Goal: Task Accomplishment & Management: Manage account settings

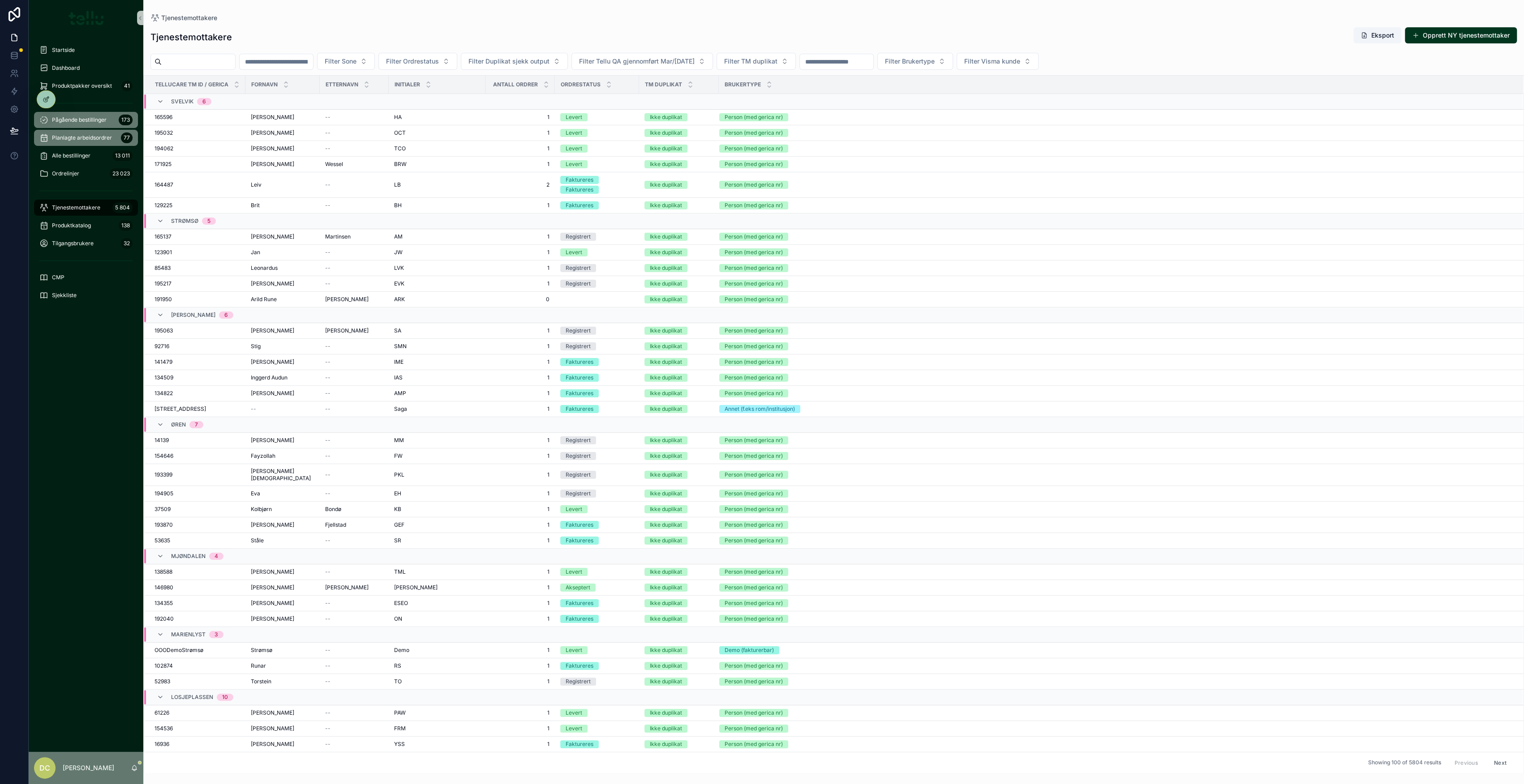
click at [66, 113] on div "Pågående bestillinger 173" at bounding box center [86, 120] width 93 height 14
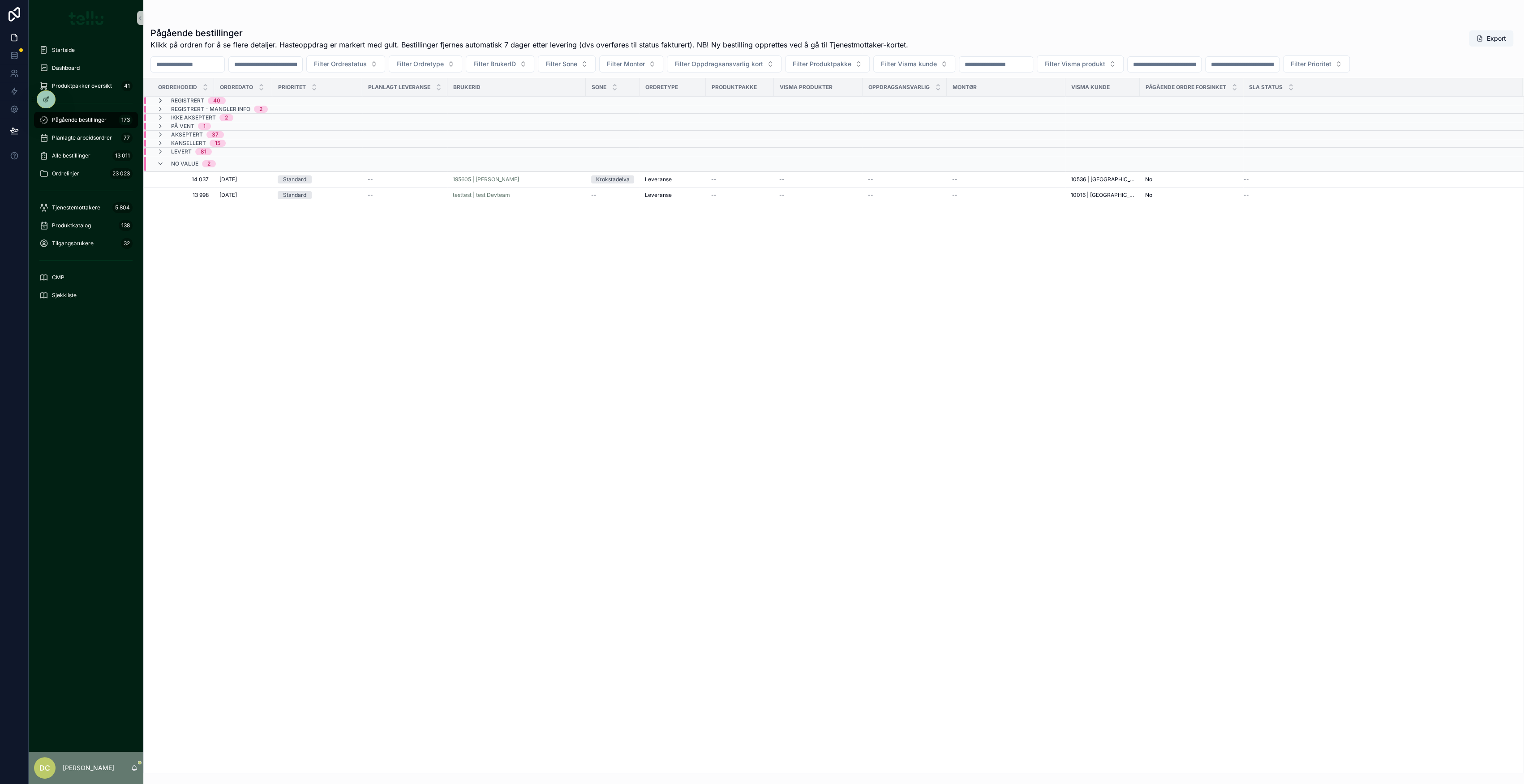
click at [162, 101] on icon "scrollable content" at bounding box center [160, 101] width 7 height 7
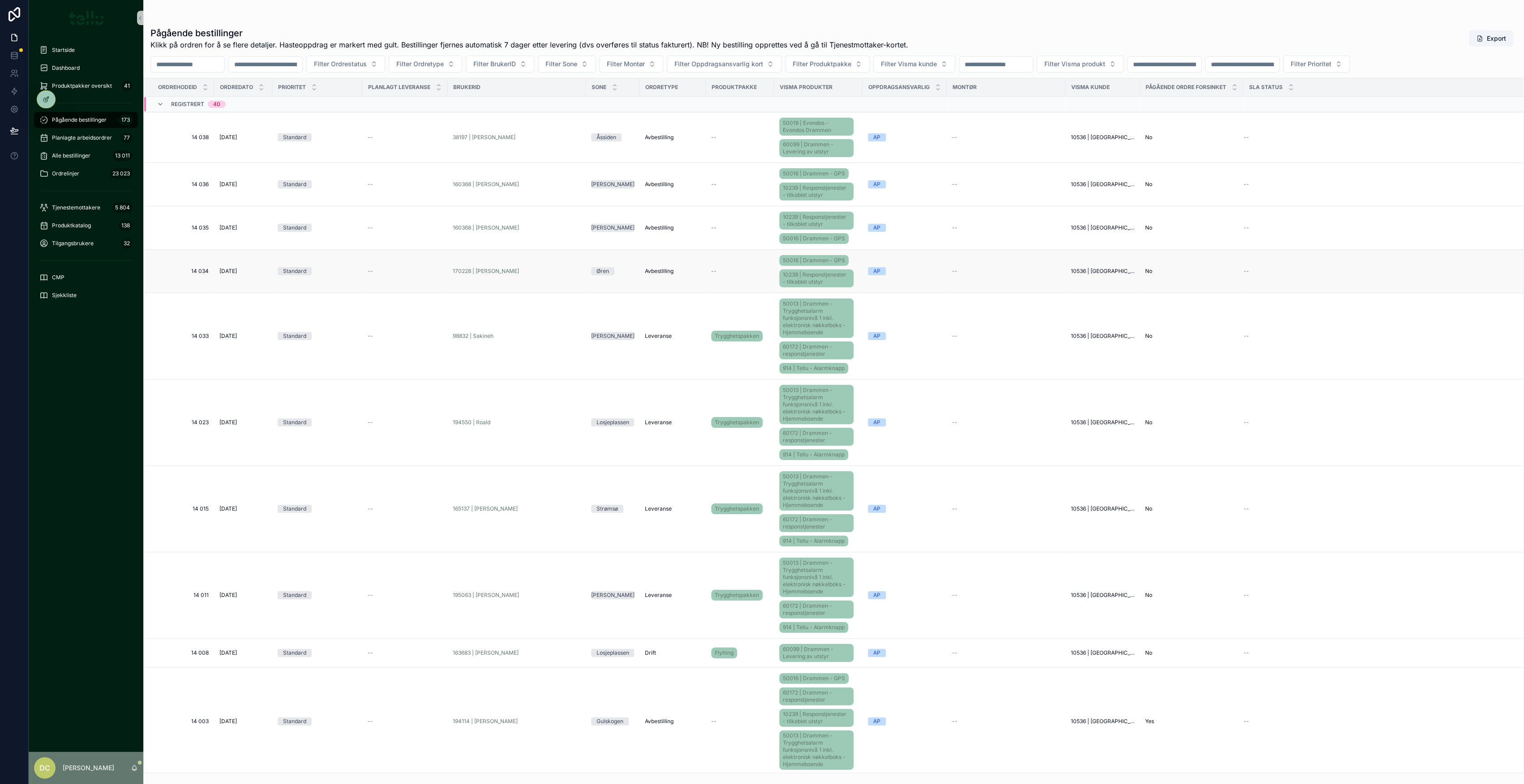
click at [692, 271] on div "Avbestilling" at bounding box center [673, 271] width 56 height 7
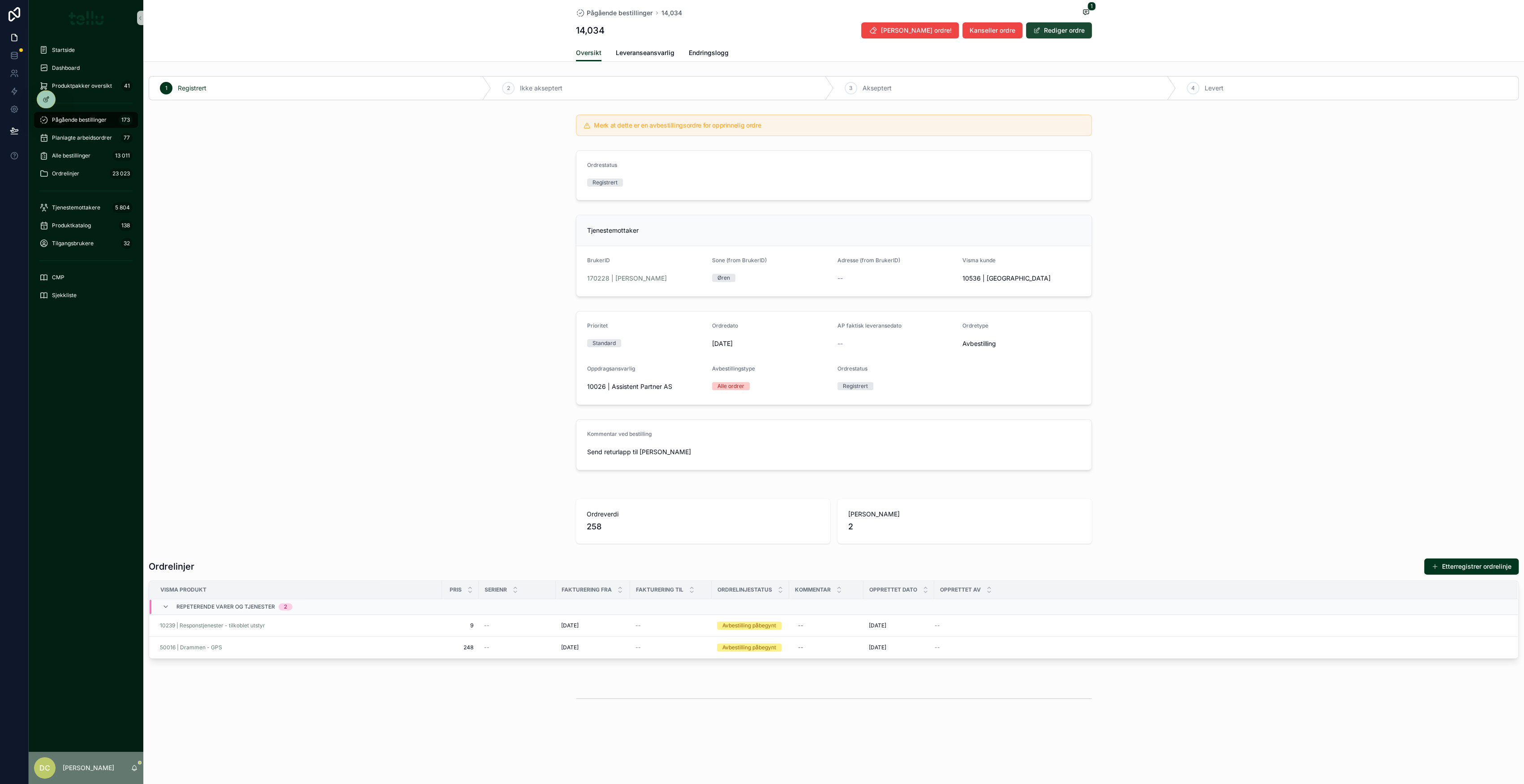
click at [1064, 28] on button "Rediger ordre" at bounding box center [1058, 30] width 66 height 16
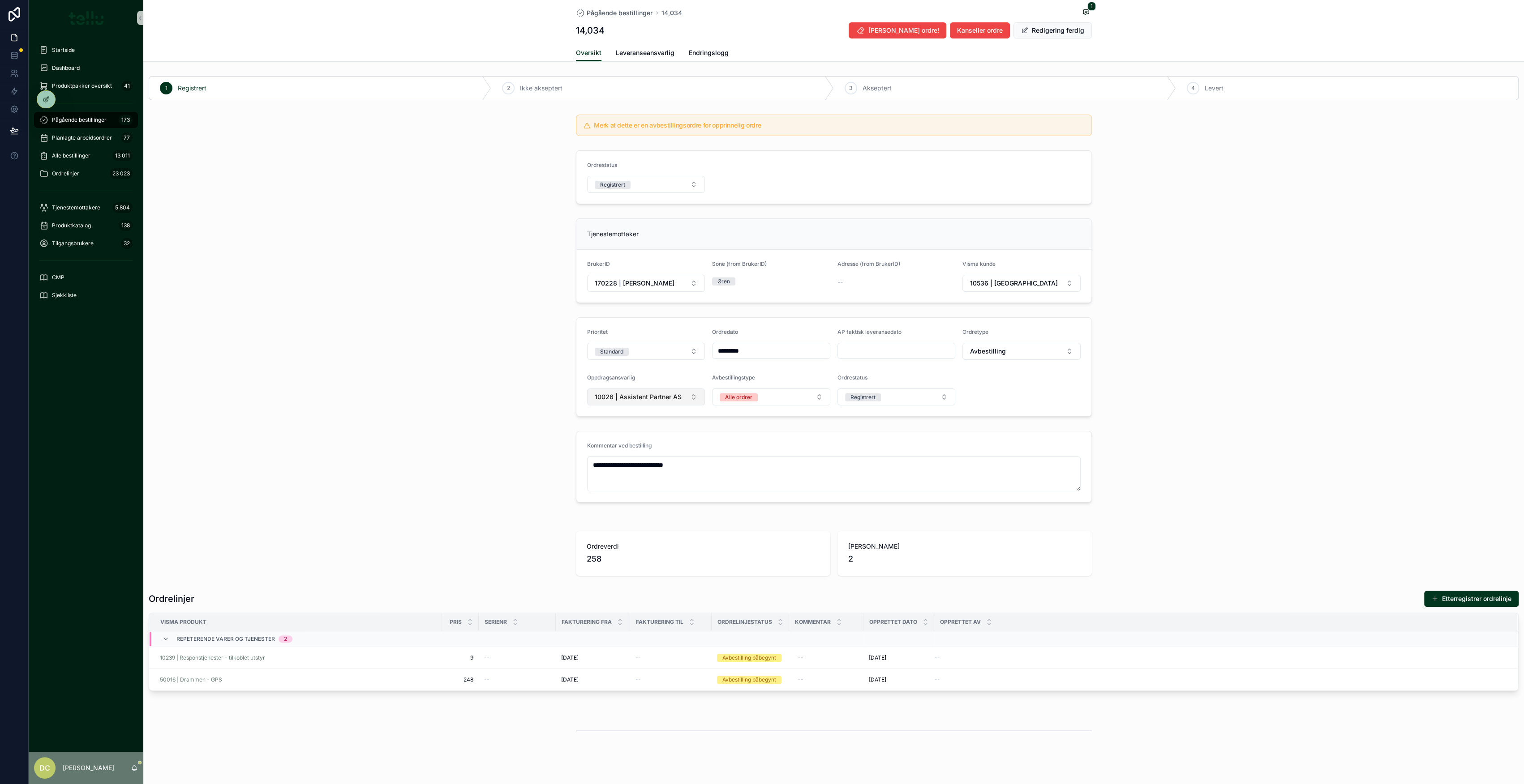
click at [688, 400] on button "10026 | Assistent Partner AS" at bounding box center [646, 397] width 118 height 17
click at [616, 448] on span "| Tellu Intern" at bounding box center [606, 446] width 36 height 9
click at [504, 425] on div "**********" at bounding box center [834, 416] width 1381 height 688
click at [641, 56] on span "Leveranseansvarlig" at bounding box center [645, 53] width 59 height 9
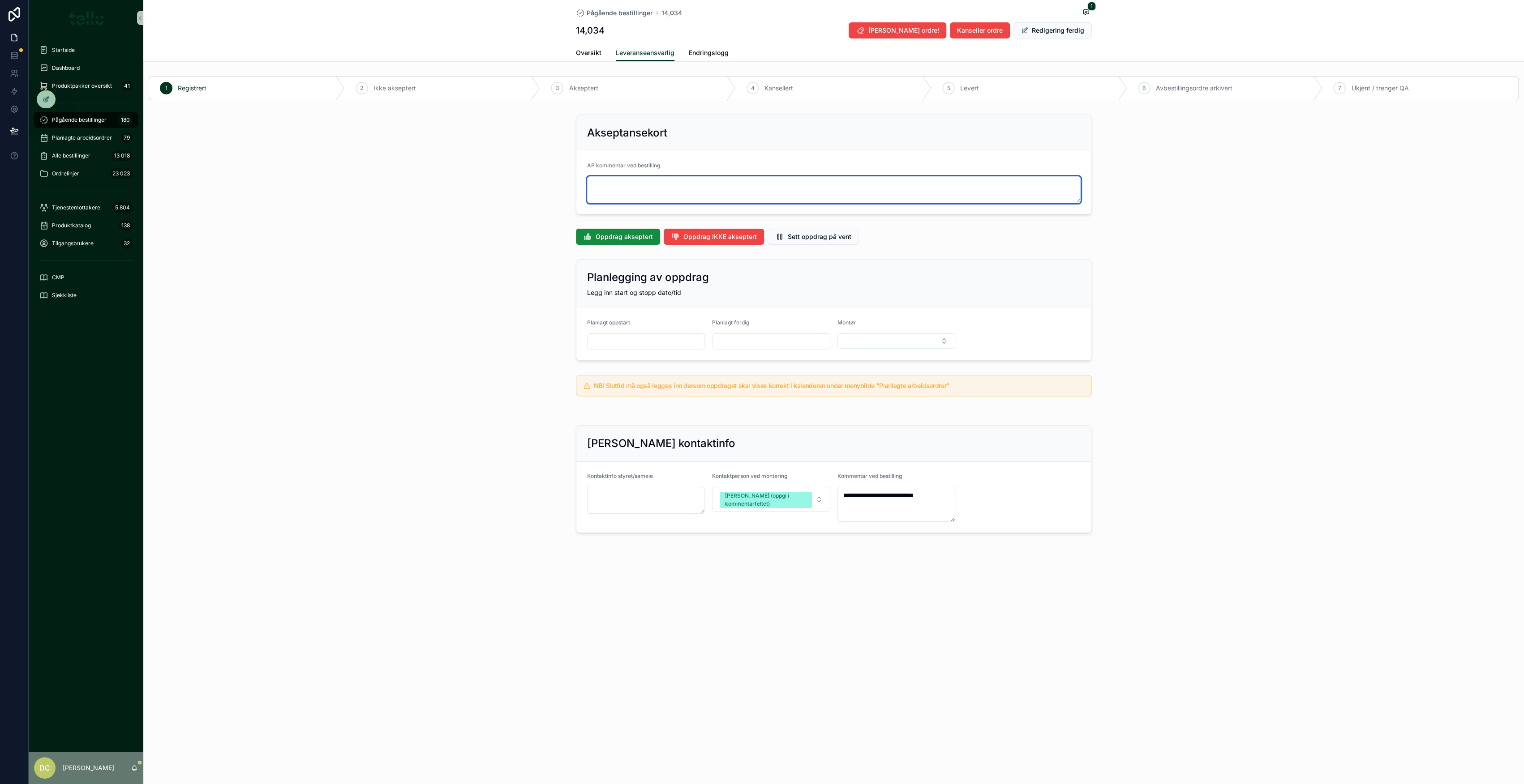
click at [745, 193] on textarea "scrollable content" at bounding box center [834, 189] width 493 height 27
click at [616, 232] on span "Oppdrag akseptert" at bounding box center [624, 237] width 57 height 9
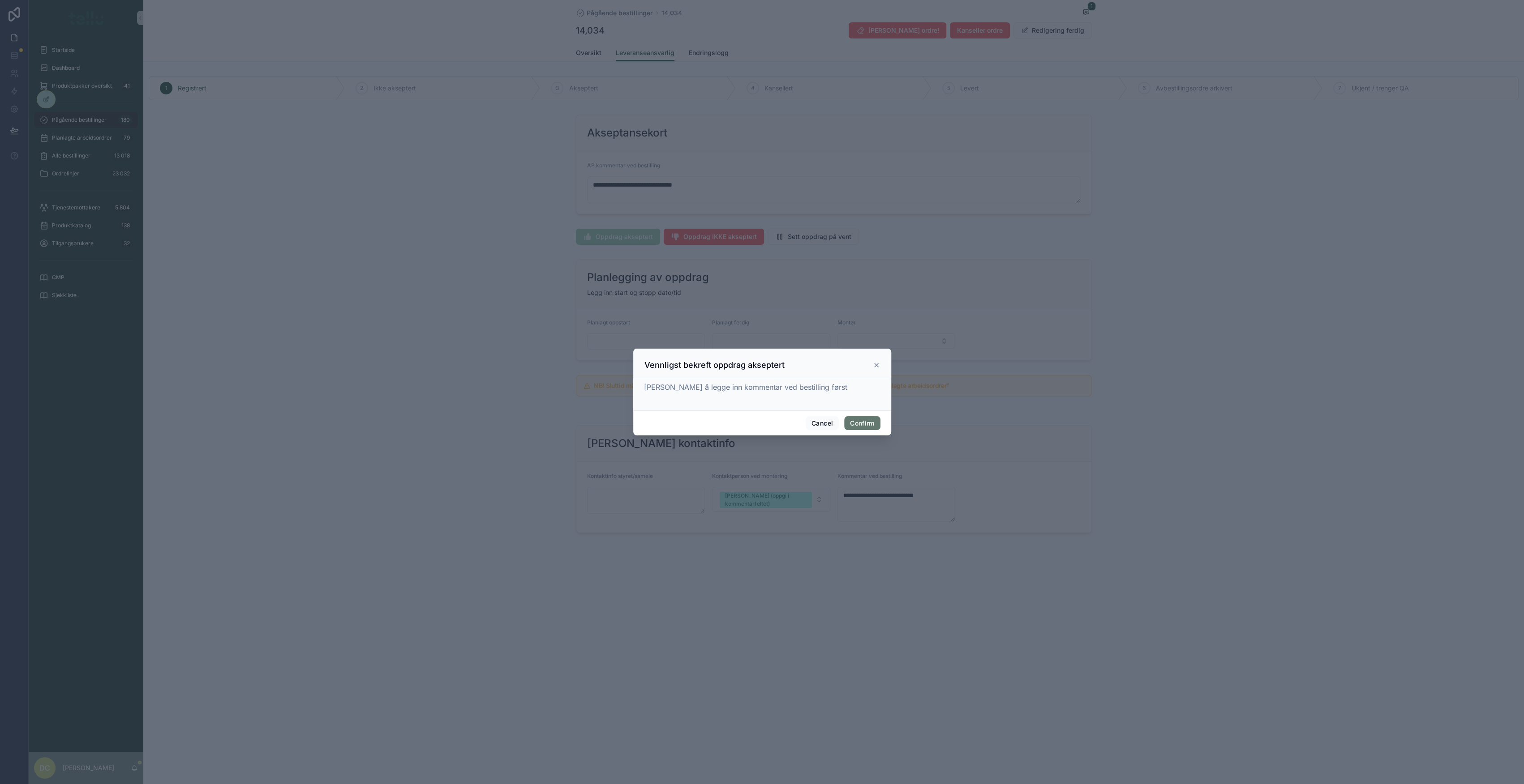
click at [870, 420] on button "Confirm" at bounding box center [862, 423] width 36 height 14
type textarea "**********"
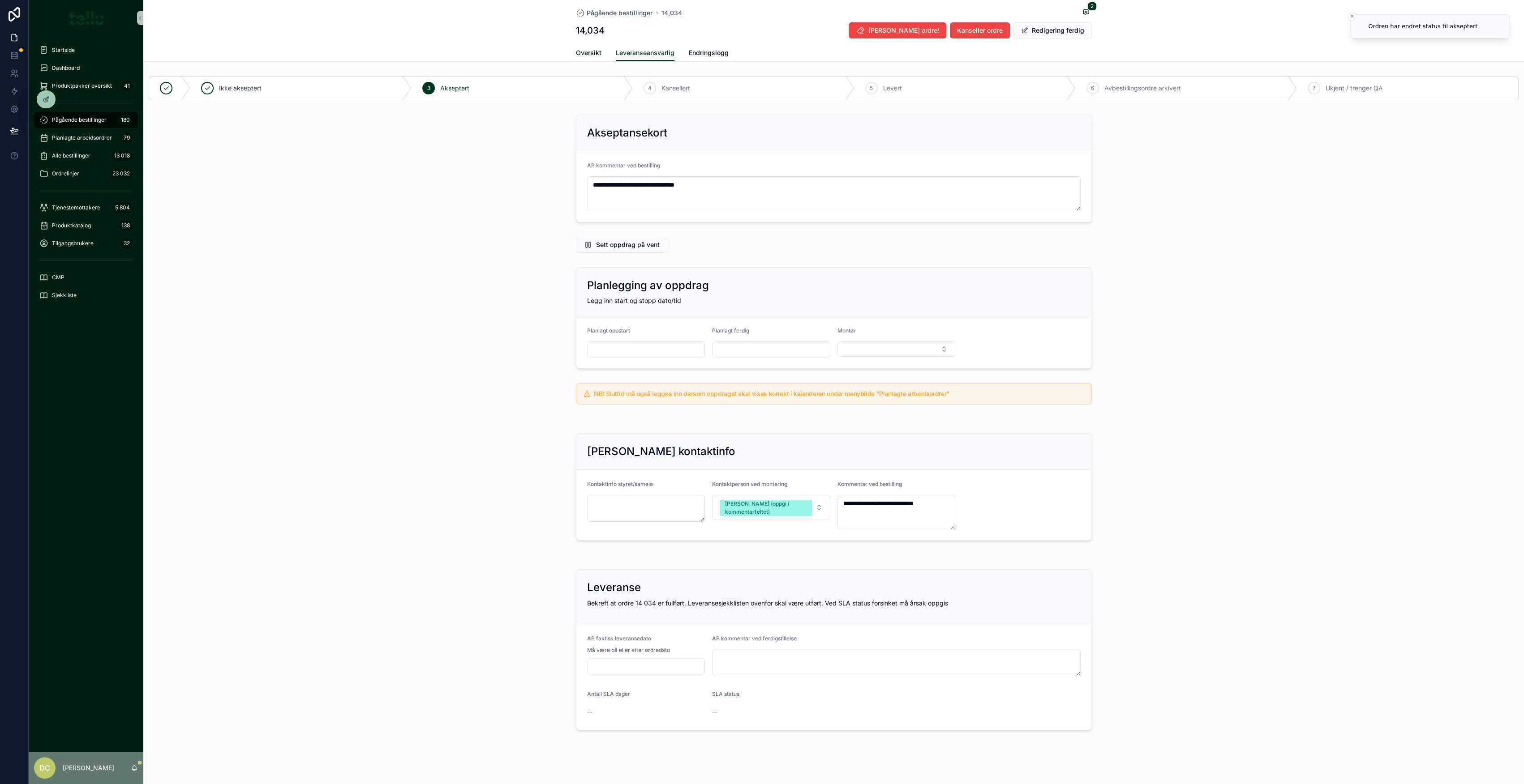
click at [584, 55] on span "Oversikt" at bounding box center [588, 53] width 25 height 9
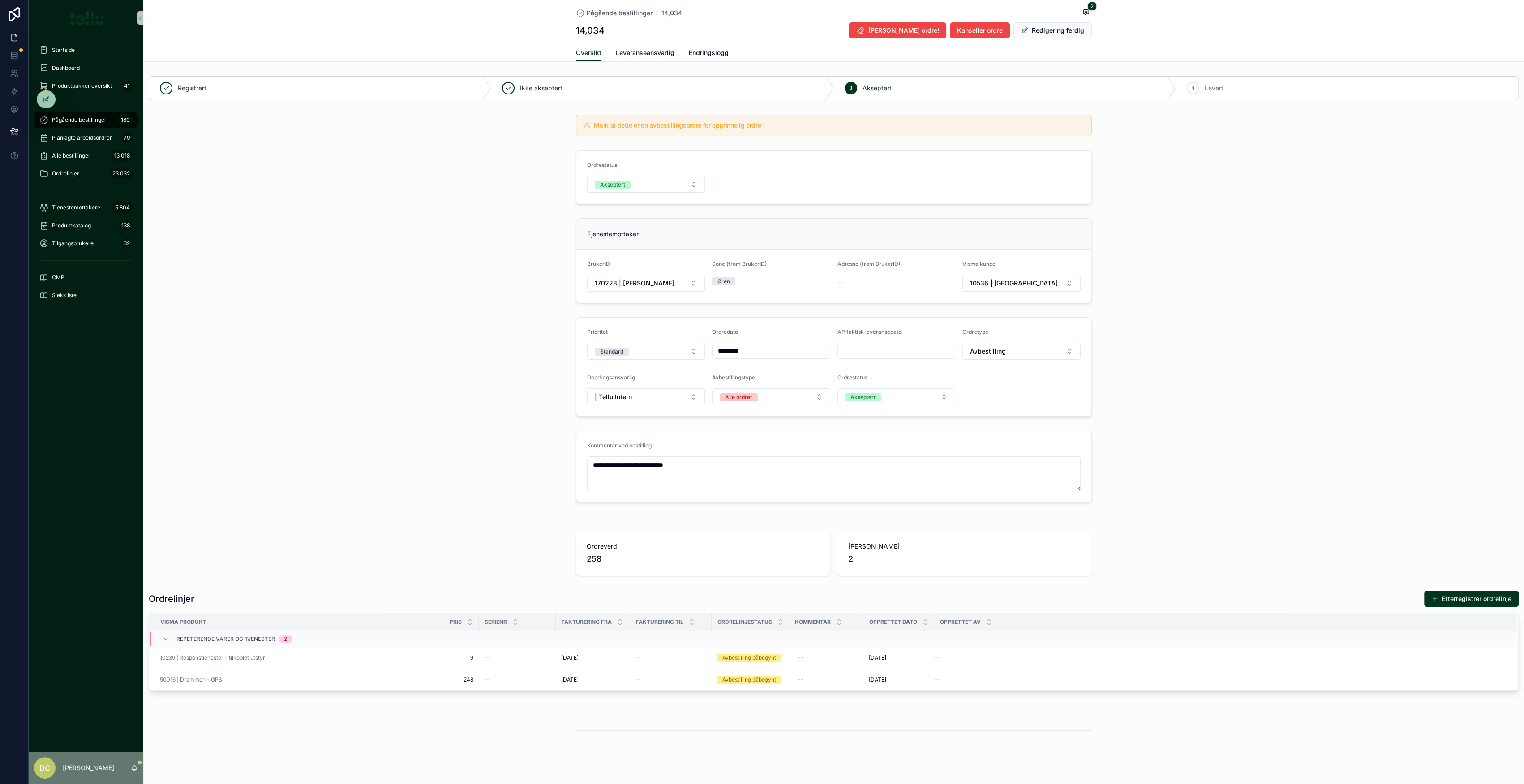
click at [647, 56] on span "Leveranseansvarlig" at bounding box center [645, 53] width 59 height 9
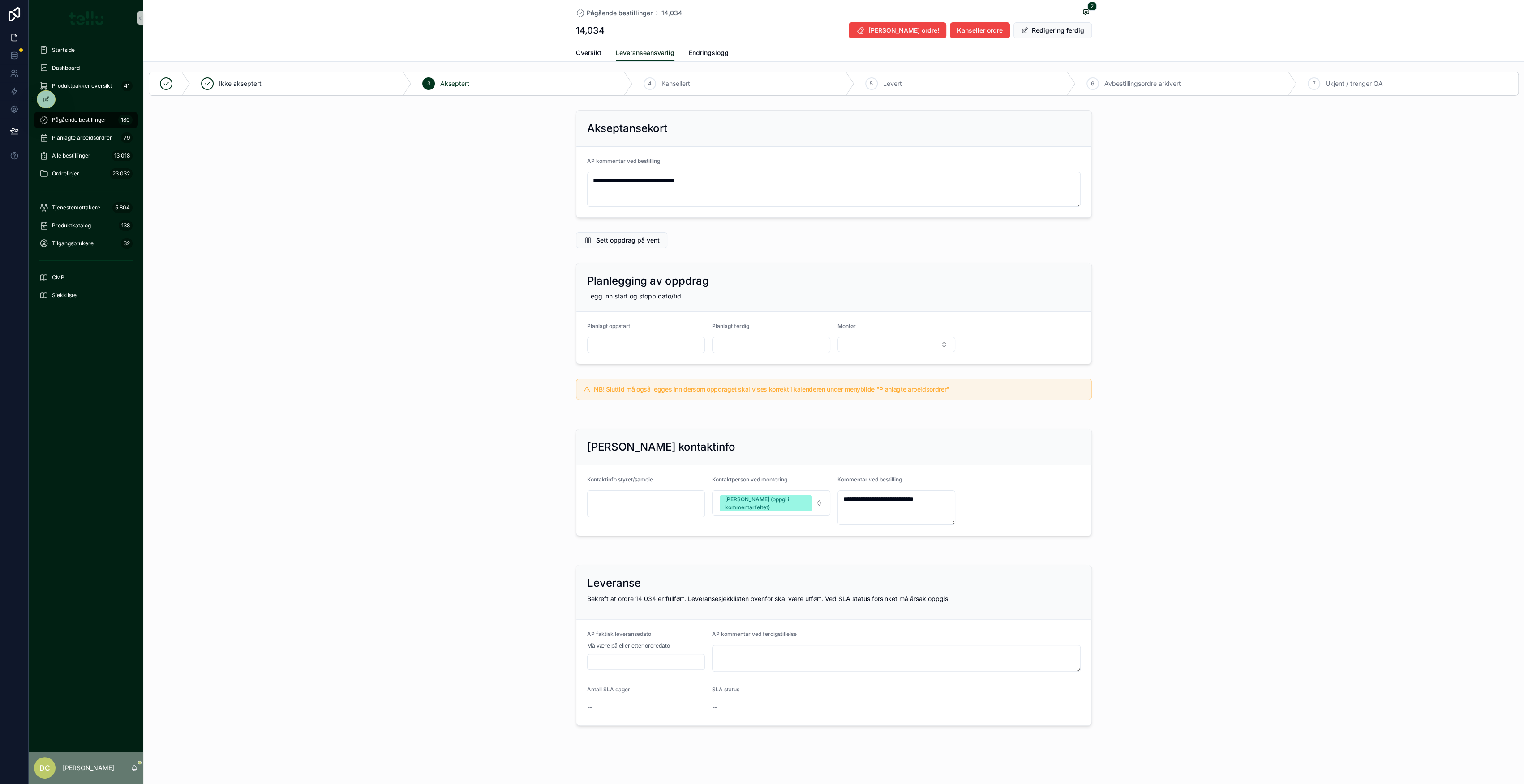
scroll to position [7, 0]
click at [720, 659] on textarea "scrollable content" at bounding box center [896, 656] width 369 height 27
paste textarea "**********"
type textarea "**********"
drag, startPoint x: 696, startPoint y: 182, endPoint x: 532, endPoint y: 186, distance: 164.0
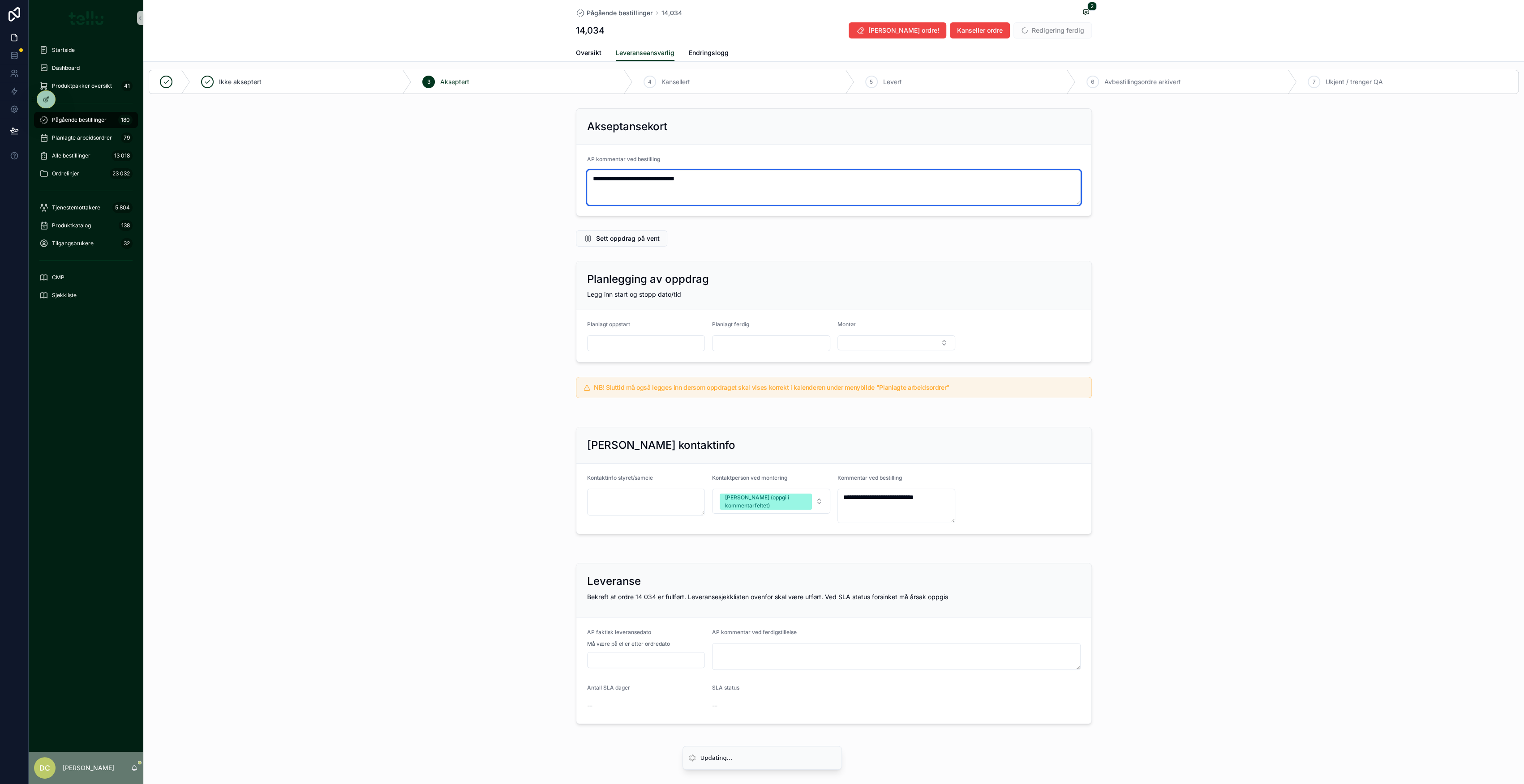
click at [532, 186] on div "**********" at bounding box center [834, 162] width 1381 height 115
click at [681, 179] on textarea "**********" at bounding box center [834, 187] width 493 height 35
drag, startPoint x: 689, startPoint y: 178, endPoint x: 565, endPoint y: 176, distance: 124.0
click at [565, 176] on div "**********" at bounding box center [834, 162] width 1381 height 115
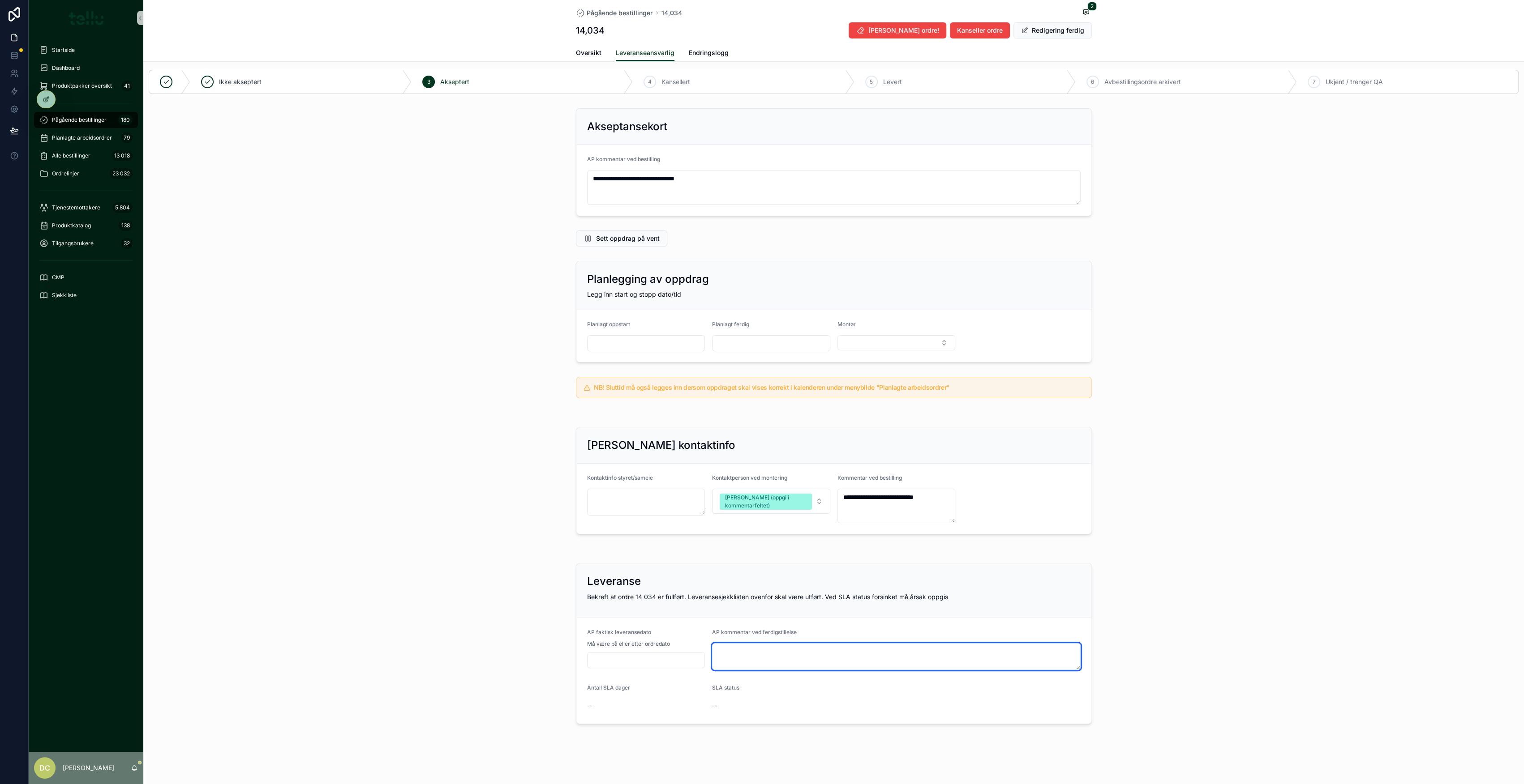
click at [761, 661] on textarea "scrollable content" at bounding box center [896, 656] width 369 height 27
paste textarea "**********"
type textarea "**********"
click at [671, 660] on input "scrollable content" at bounding box center [646, 660] width 117 height 12
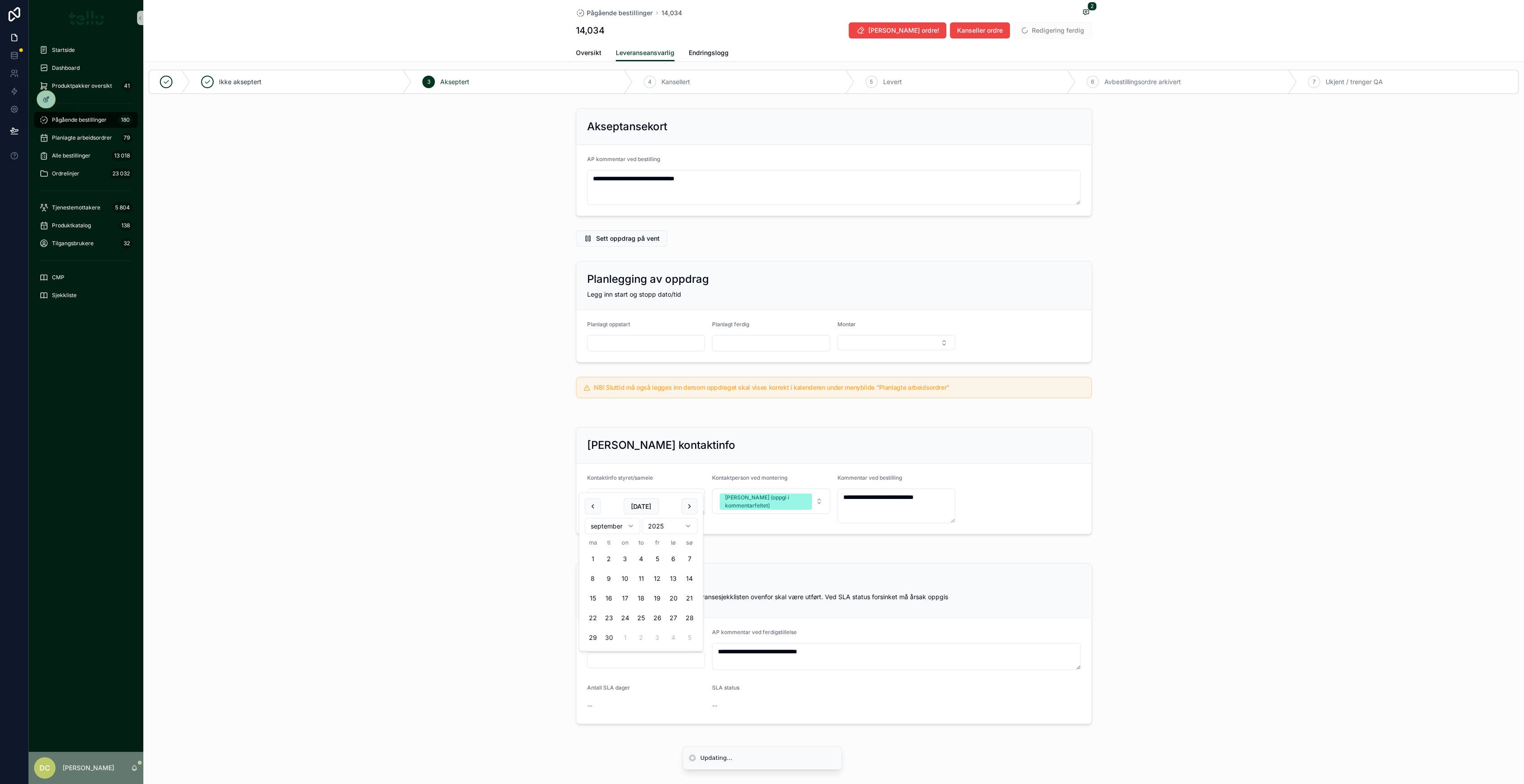
click at [608, 640] on button "30" at bounding box center [608, 637] width 16 height 16
type input "*********"
click at [1170, 566] on div "**********" at bounding box center [834, 643] width 1381 height 169
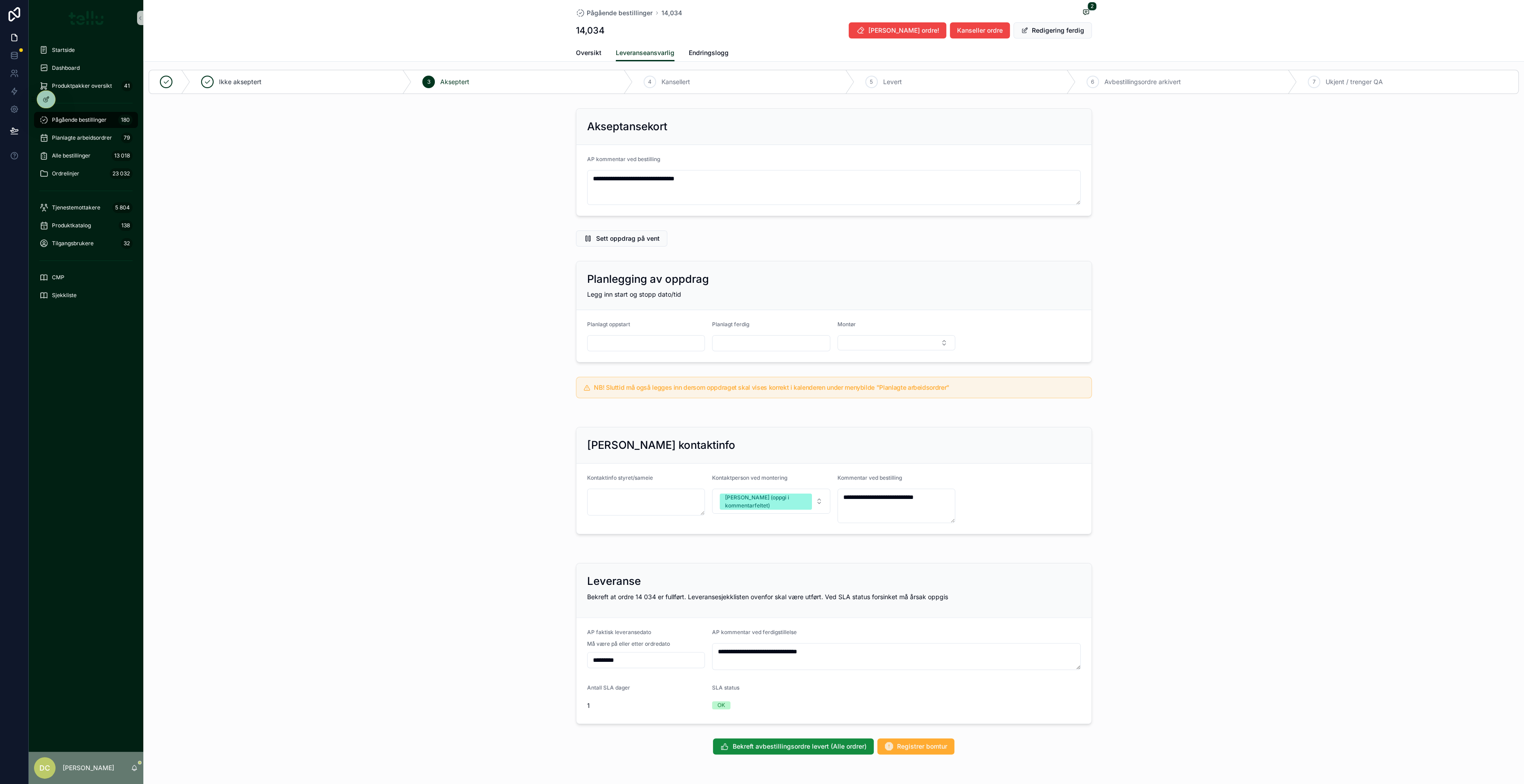
scroll to position [37, 0]
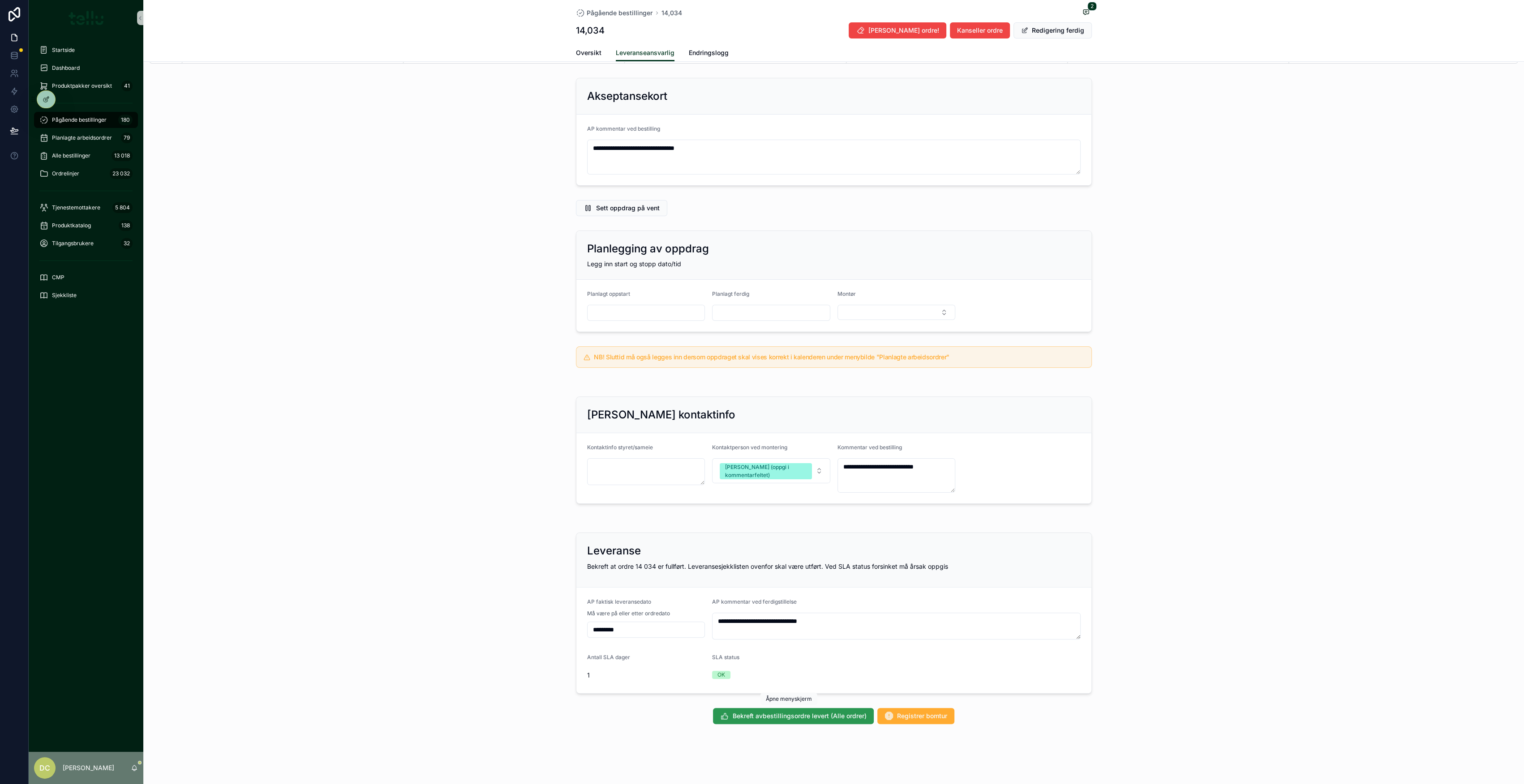
click at [783, 712] on span "Bekreft avbestillingsordre levert (Alle ordrer)" at bounding box center [799, 716] width 134 height 9
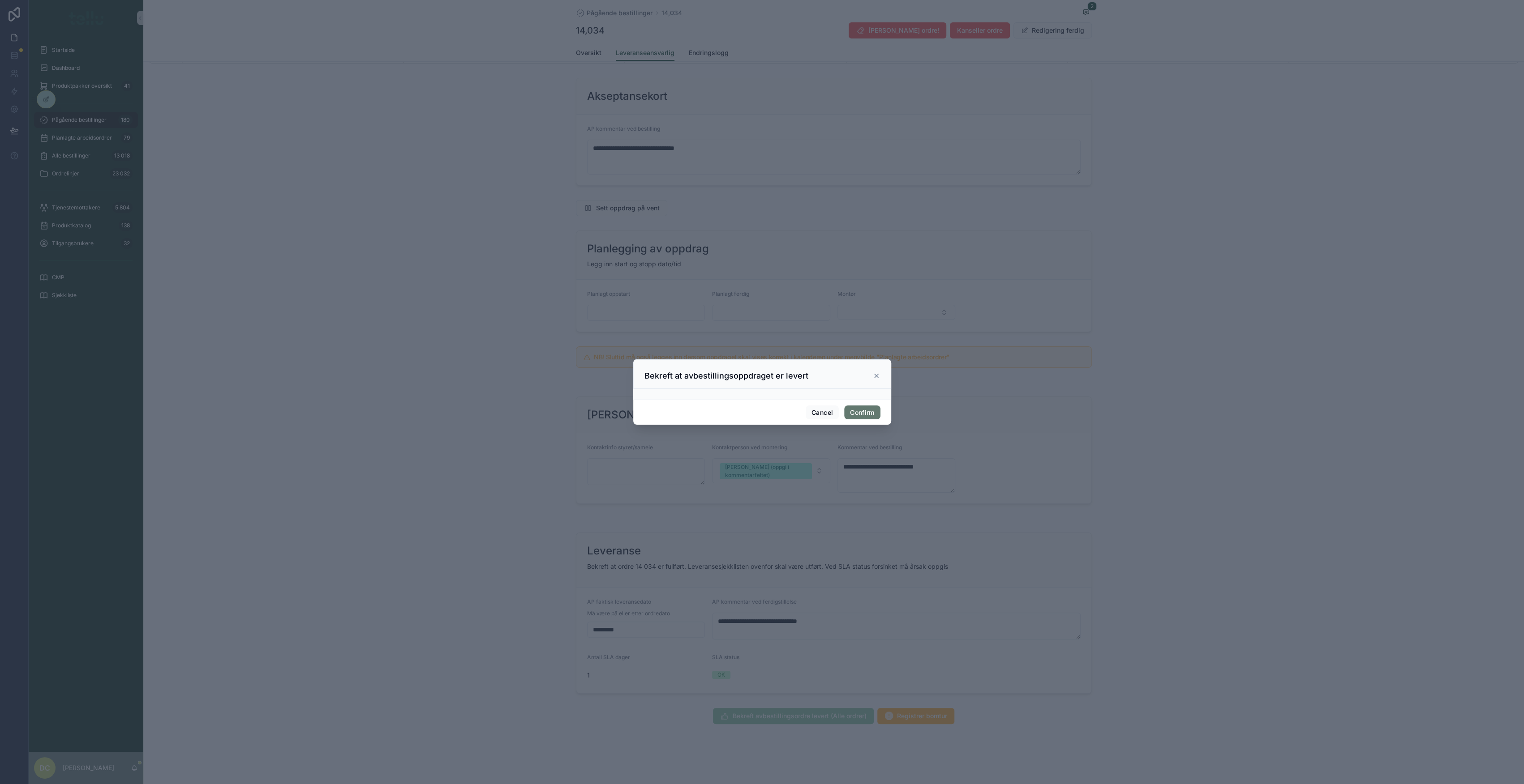
click at [858, 410] on button "Confirm" at bounding box center [862, 413] width 36 height 14
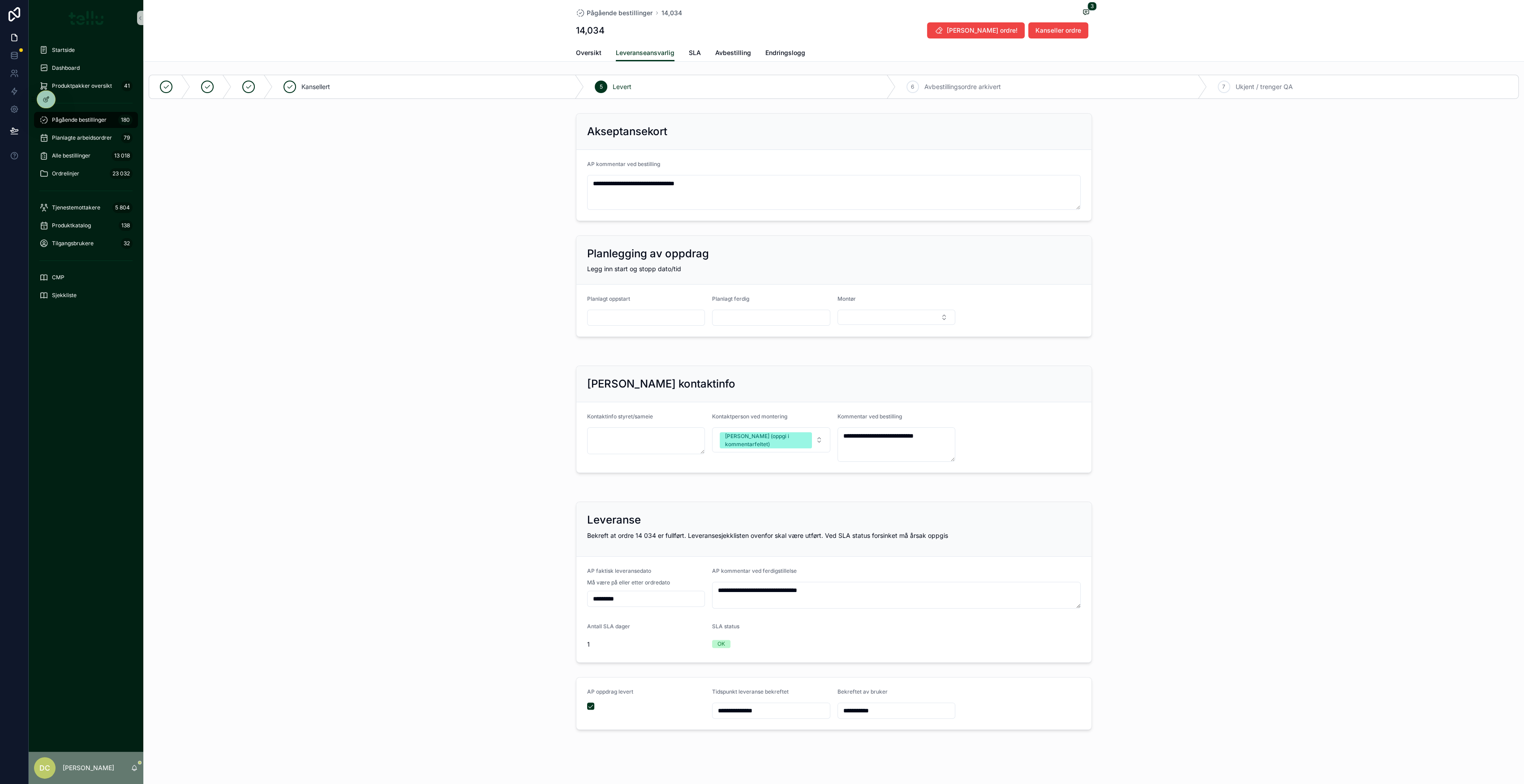
scroll to position [0, 0]
click at [88, 121] on span "Pågående bestillinger" at bounding box center [79, 120] width 54 height 7
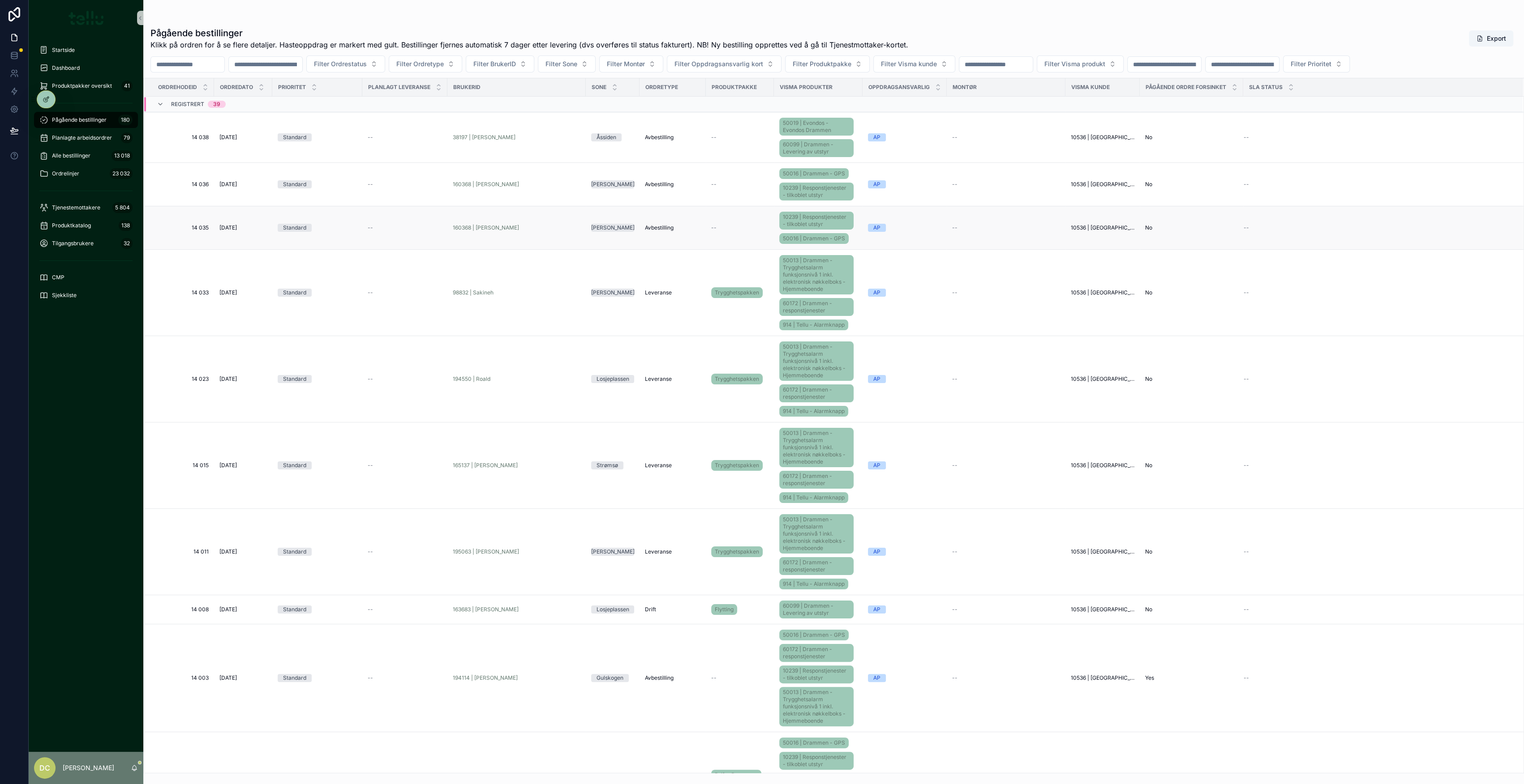
click at [344, 224] on div "Standard" at bounding box center [317, 228] width 79 height 8
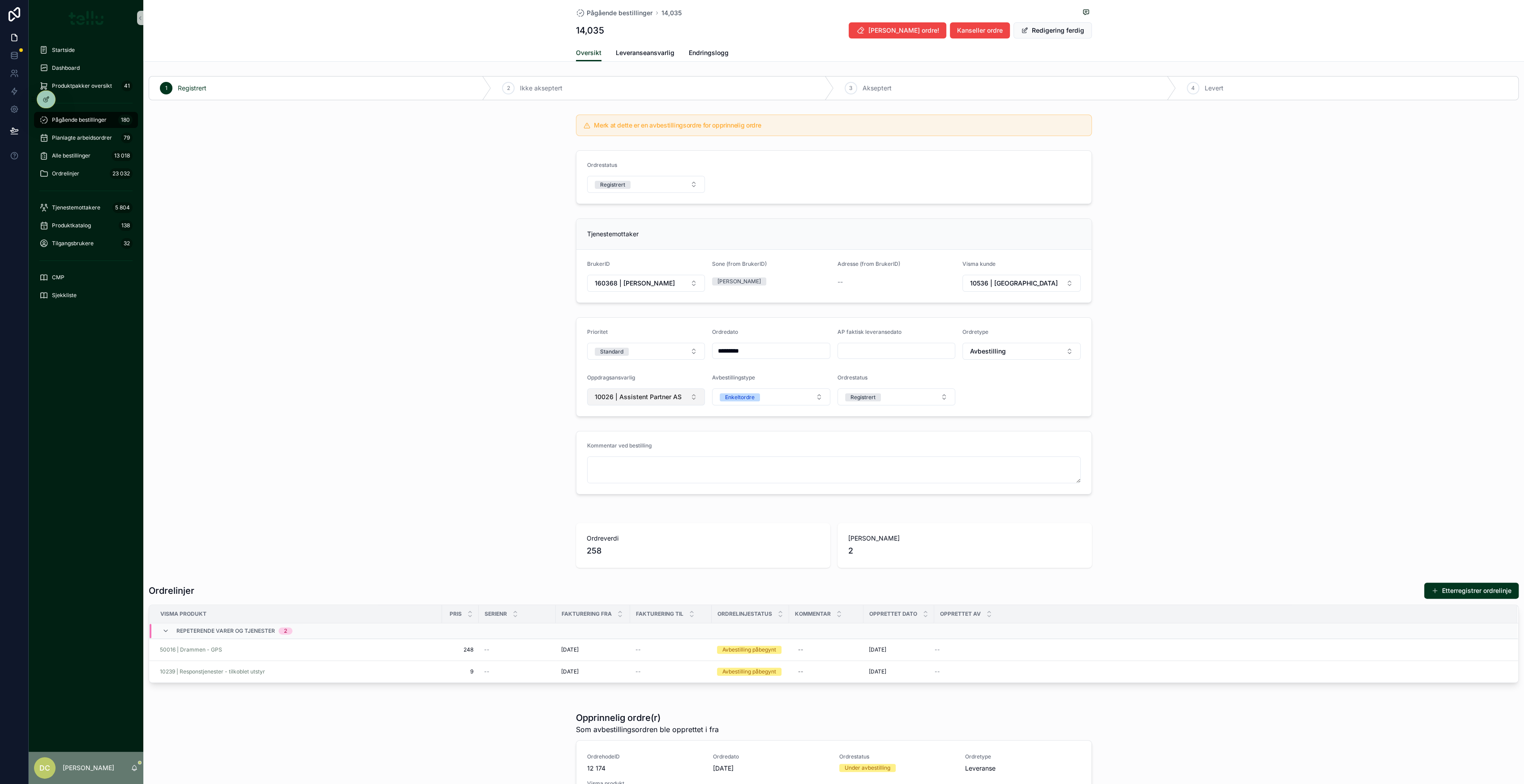
click at [677, 393] on button "10026 | Assistent Partner AS" at bounding box center [646, 397] width 118 height 17
click at [624, 446] on span "| Tellu Intern" at bounding box center [606, 446] width 36 height 9
click at [1051, 34] on button "Redigering ferdig" at bounding box center [1052, 30] width 78 height 16
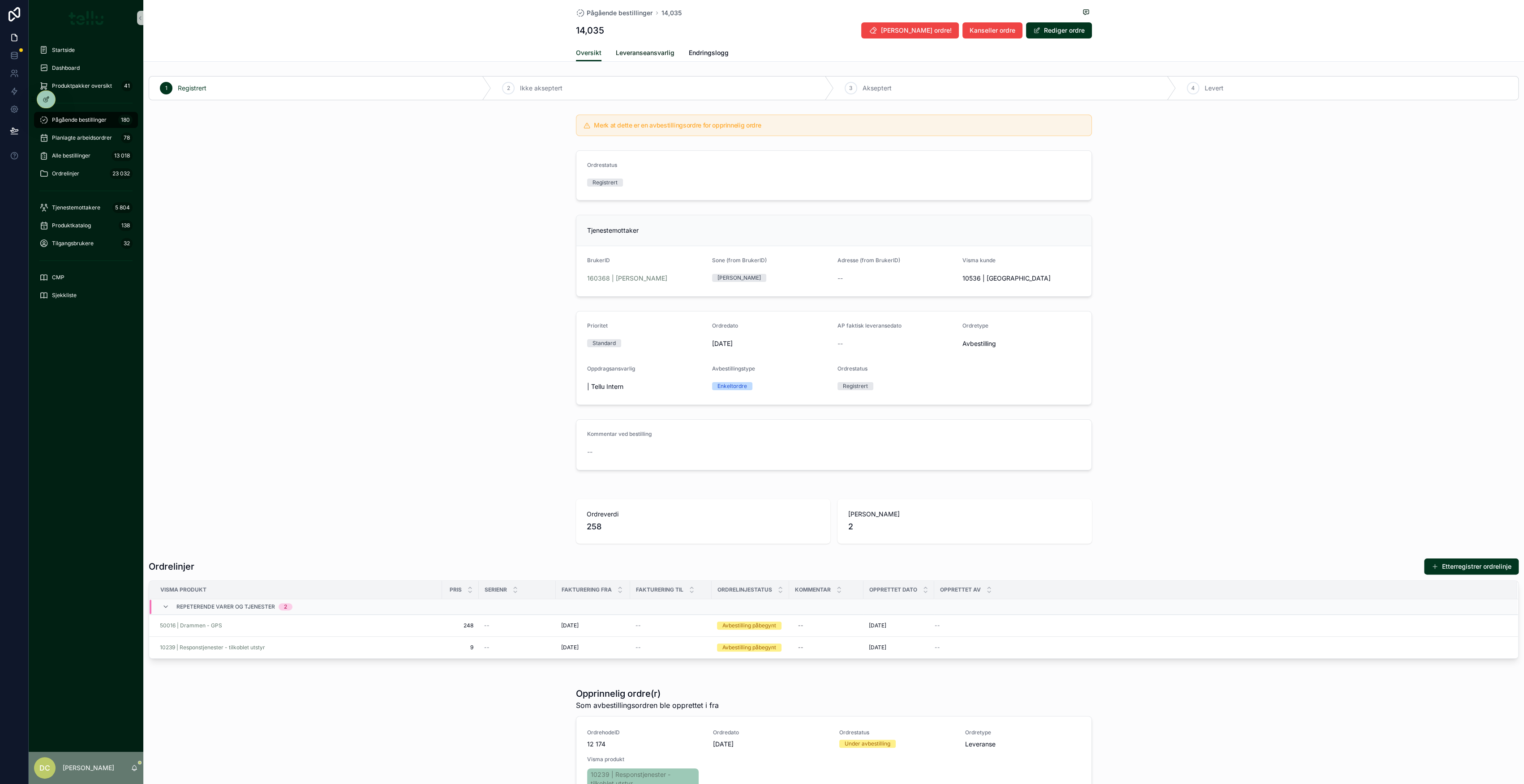
click at [638, 53] on span "Leveranseansvarlig" at bounding box center [645, 53] width 59 height 9
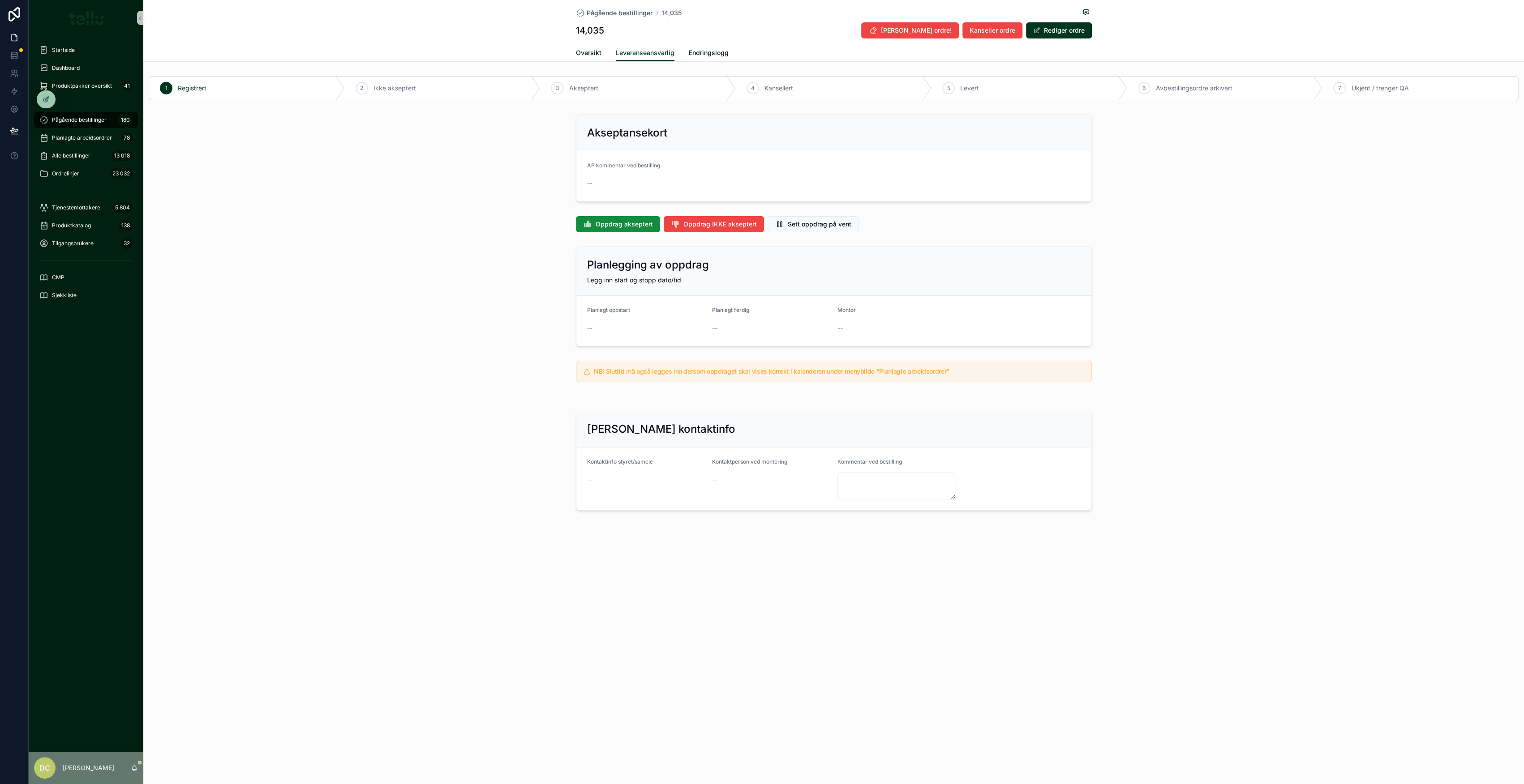
click at [590, 48] on span "Oversikt" at bounding box center [588, 53] width 25 height 9
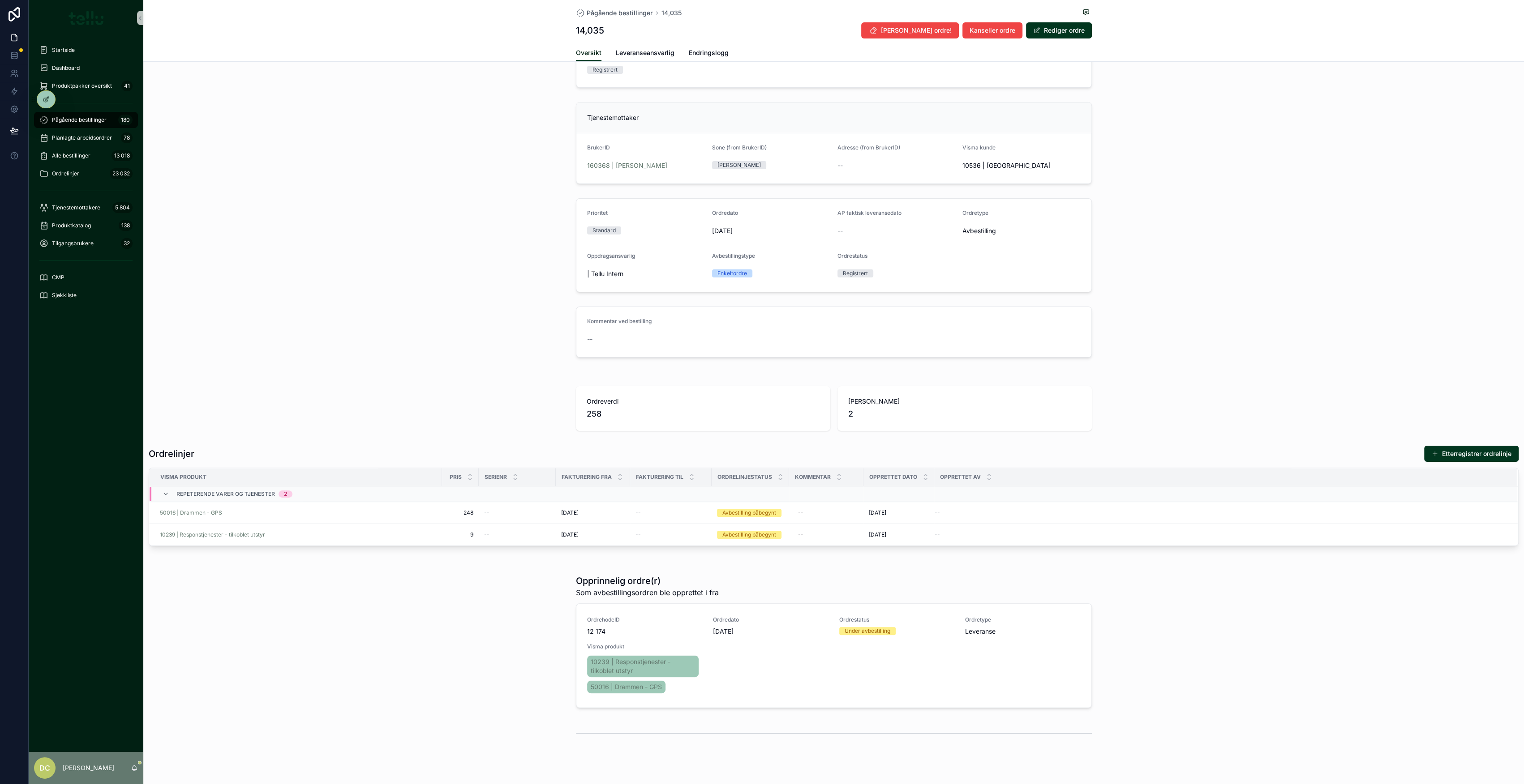
scroll to position [147, 0]
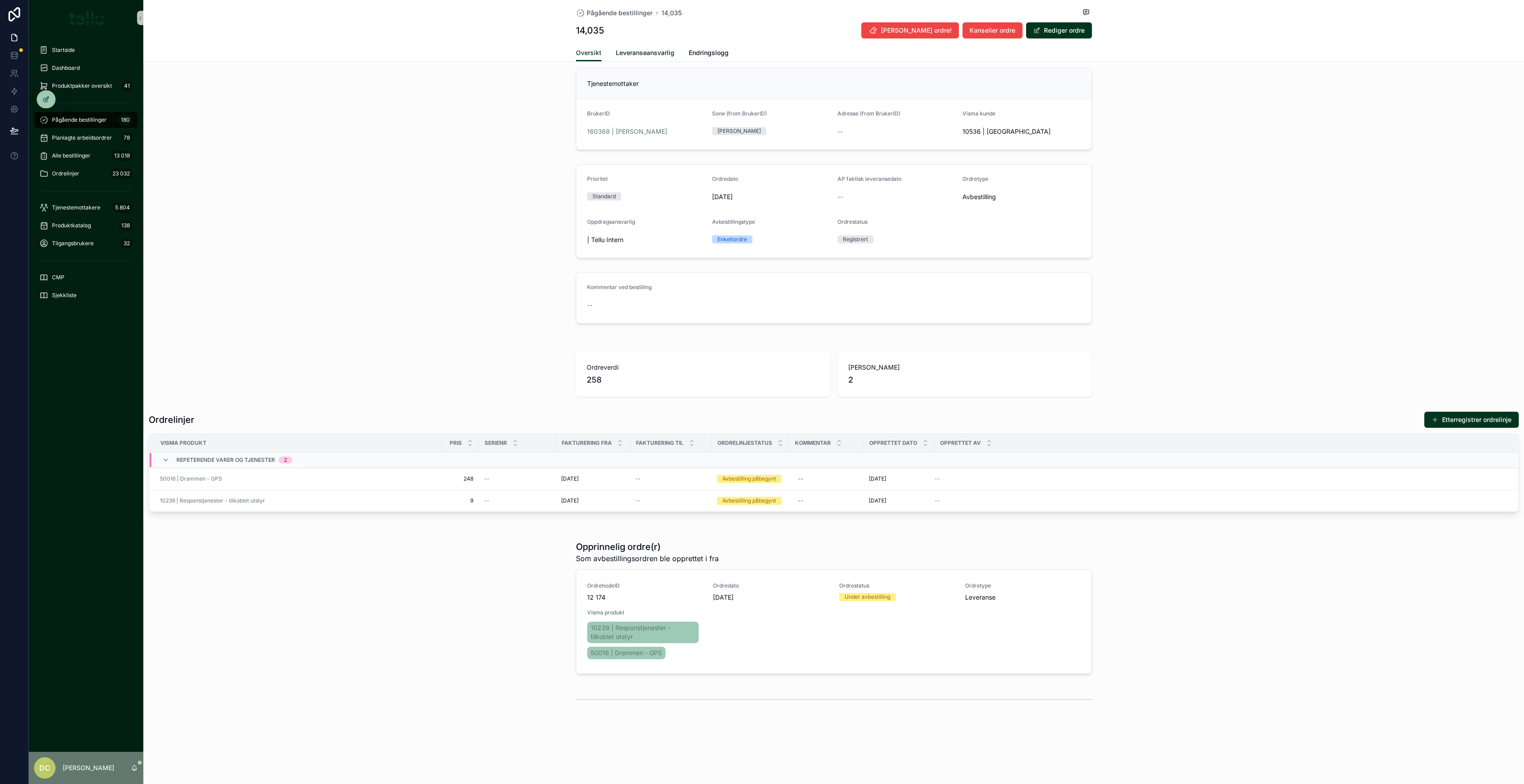
drag, startPoint x: 622, startPoint y: 53, endPoint x: 681, endPoint y: 109, distance: 81.3
click at [622, 53] on span "Leveranseansvarlig" at bounding box center [645, 53] width 59 height 9
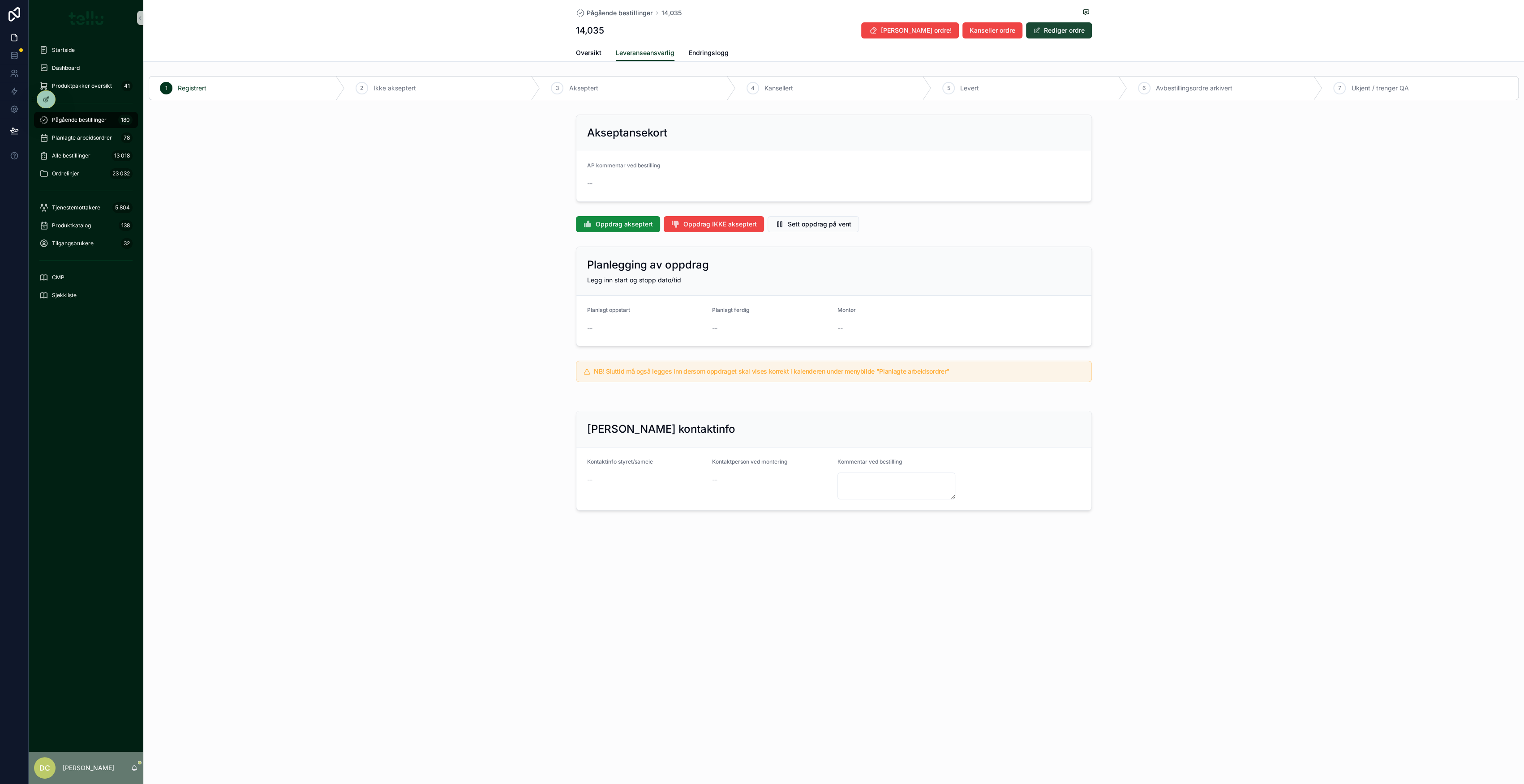
click at [1057, 22] on button "Rediger ordre" at bounding box center [1058, 30] width 66 height 16
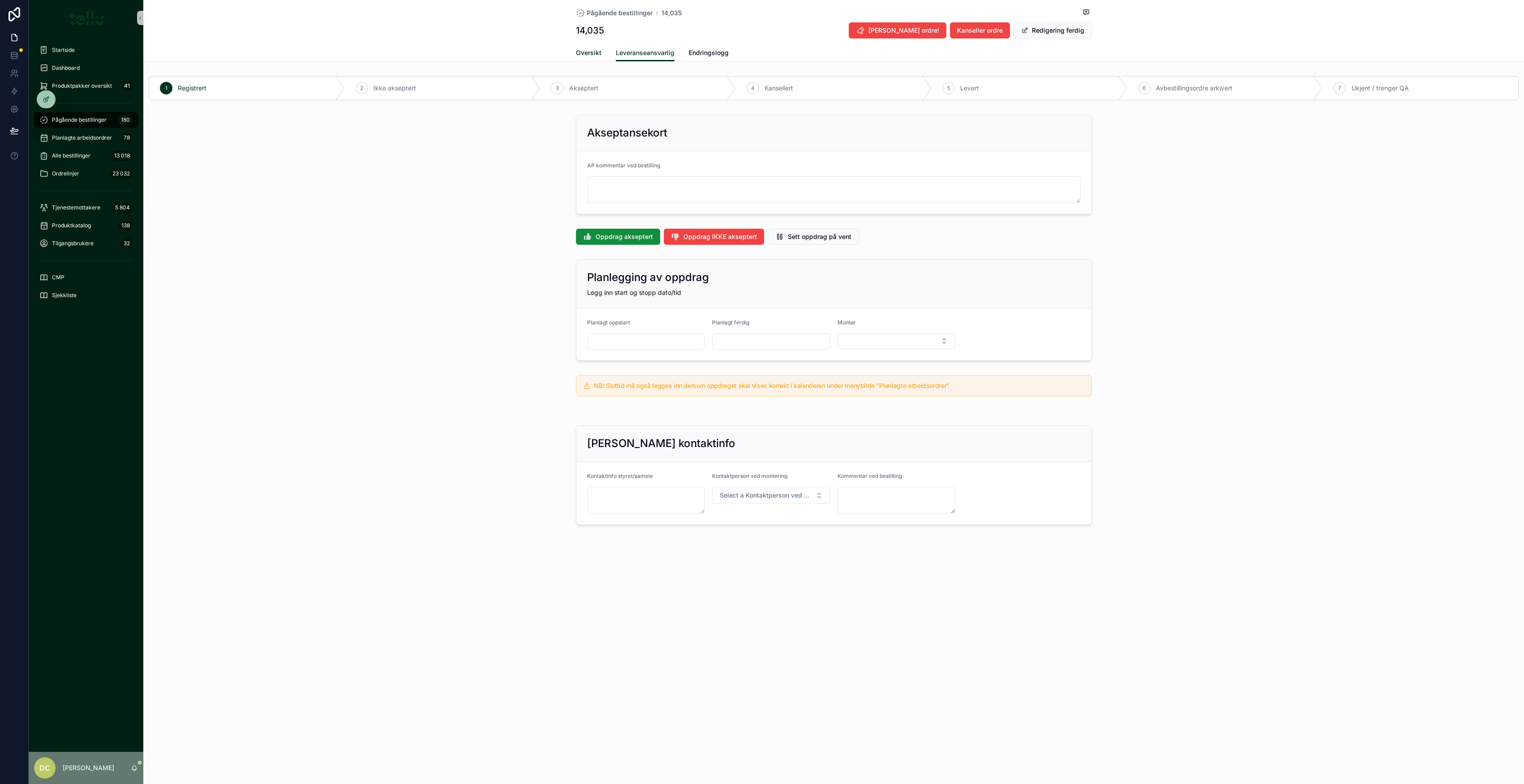
click at [592, 50] on span "Oversikt" at bounding box center [588, 53] width 25 height 9
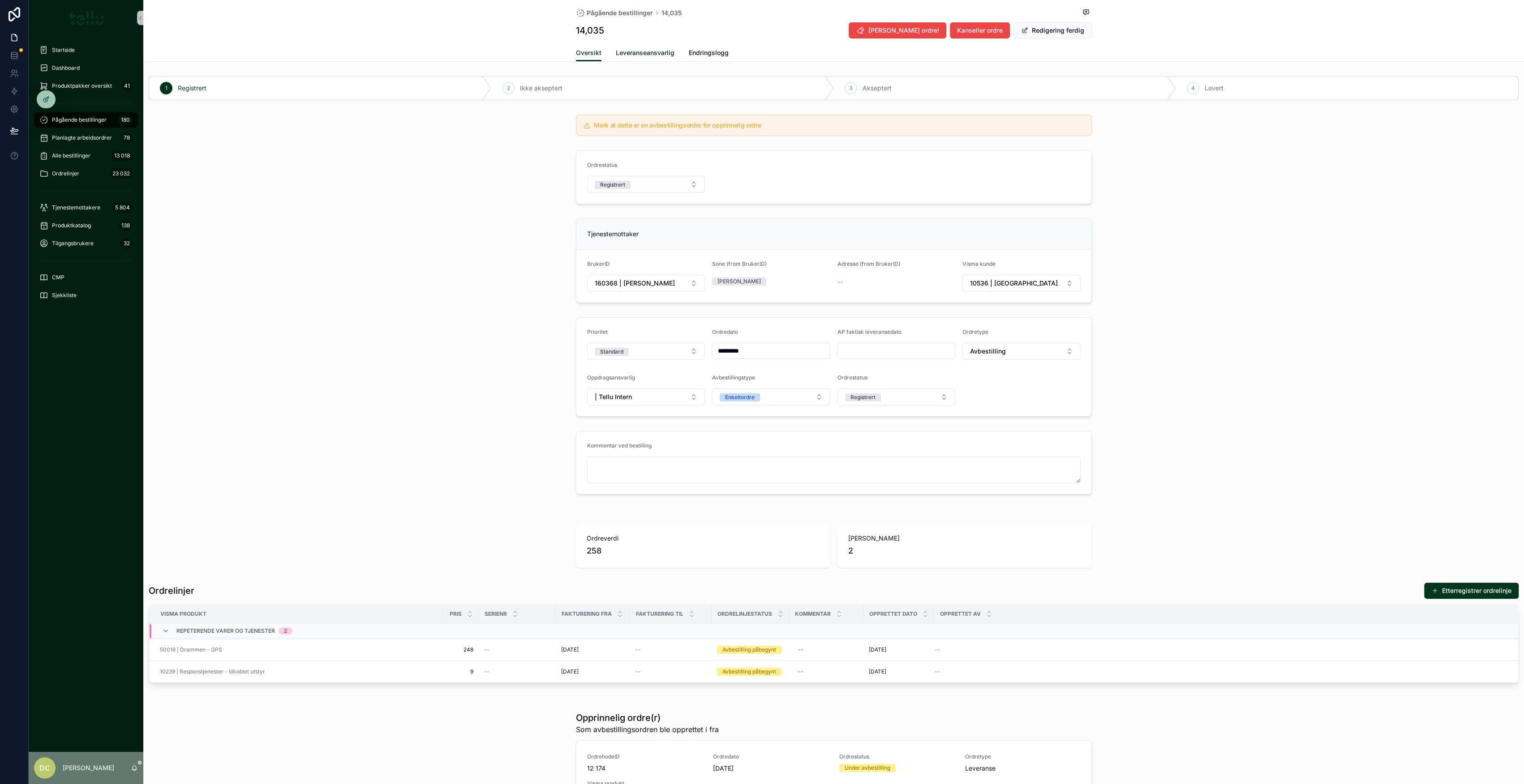
click at [631, 51] on span "Leveranseansvarlig" at bounding box center [645, 53] width 59 height 9
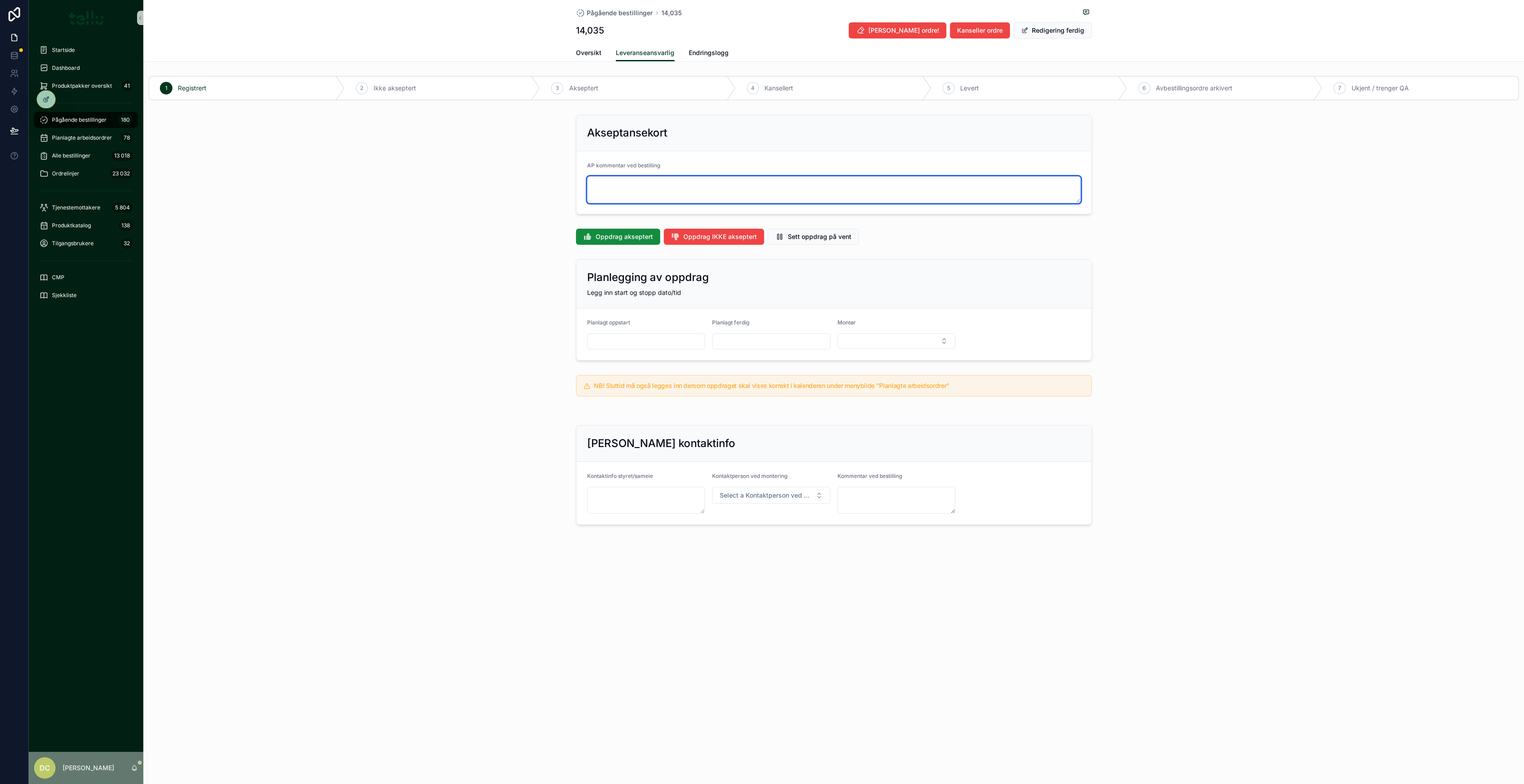
click at [648, 195] on textarea "scrollable content" at bounding box center [834, 189] width 493 height 27
drag, startPoint x: 695, startPoint y: 183, endPoint x: 590, endPoint y: 181, distance: 105.0
click at [590, 181] on textarea "**********" at bounding box center [834, 189] width 493 height 27
click at [618, 247] on div "Oppdrag akseptert [PERSON_NAME] IKKE akseptert Sett oppdrag på vent" at bounding box center [834, 237] width 1381 height 23
click at [618, 235] on span "Oppdrag akseptert" at bounding box center [624, 237] width 57 height 9
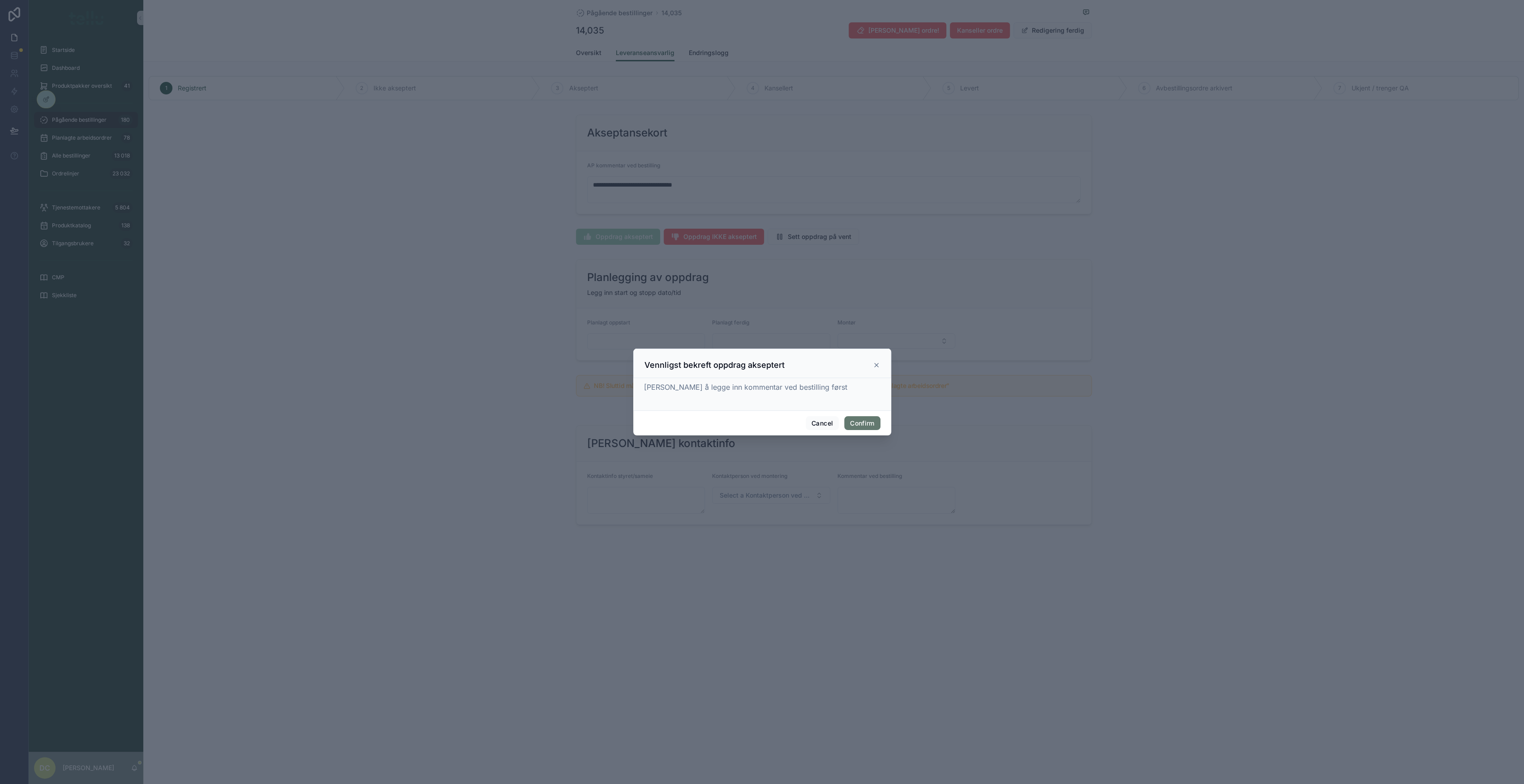
click at [867, 419] on button "Confirm" at bounding box center [862, 423] width 36 height 14
type textarea "**********"
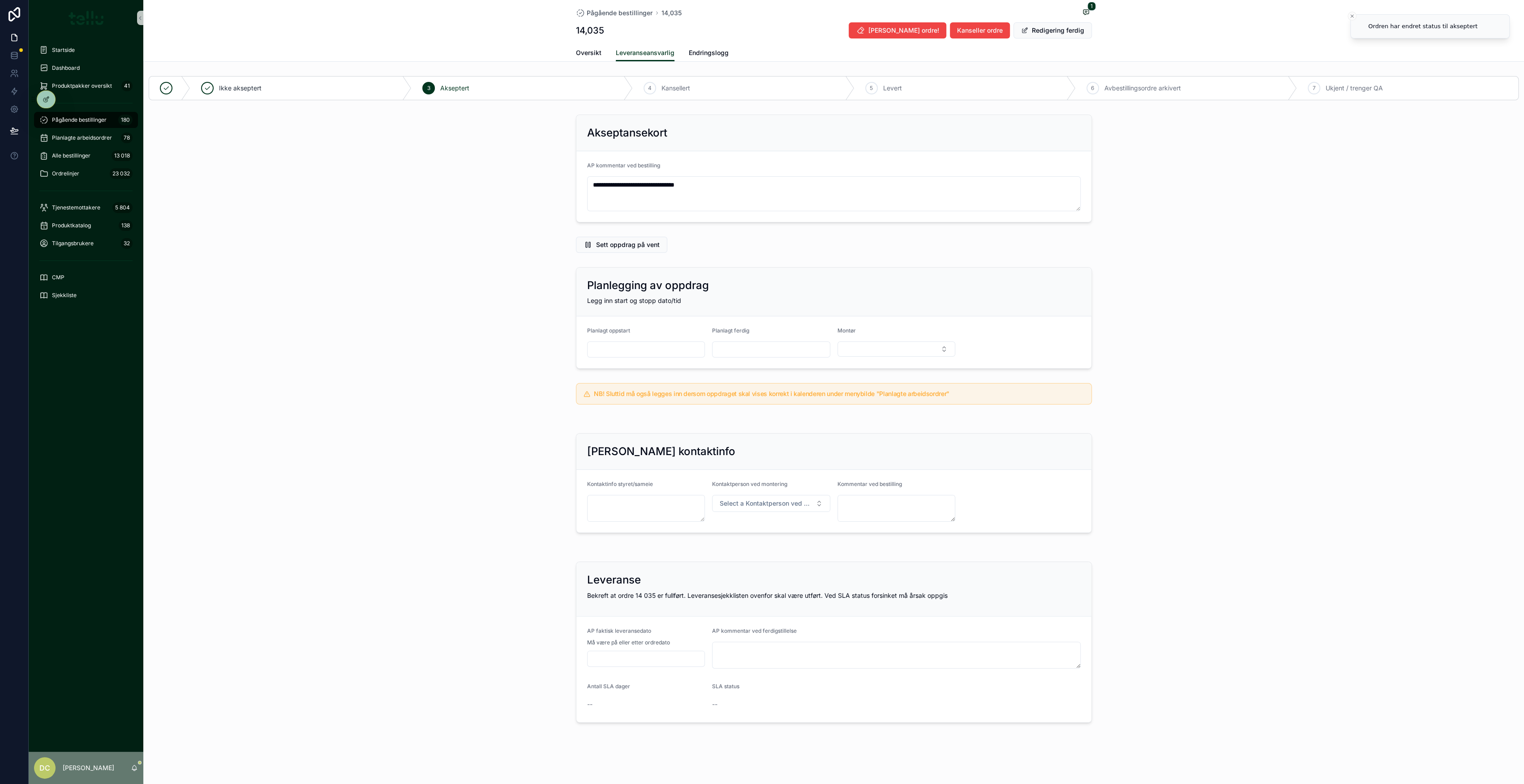
click at [639, 666] on div "AP faktisk leveransedato Må være på eller etter ordredato" at bounding box center [646, 648] width 118 height 41
click at [640, 655] on input "scrollable content" at bounding box center [646, 659] width 117 height 12
click at [608, 634] on button "30" at bounding box center [613, 636] width 16 height 16
type input "*********"
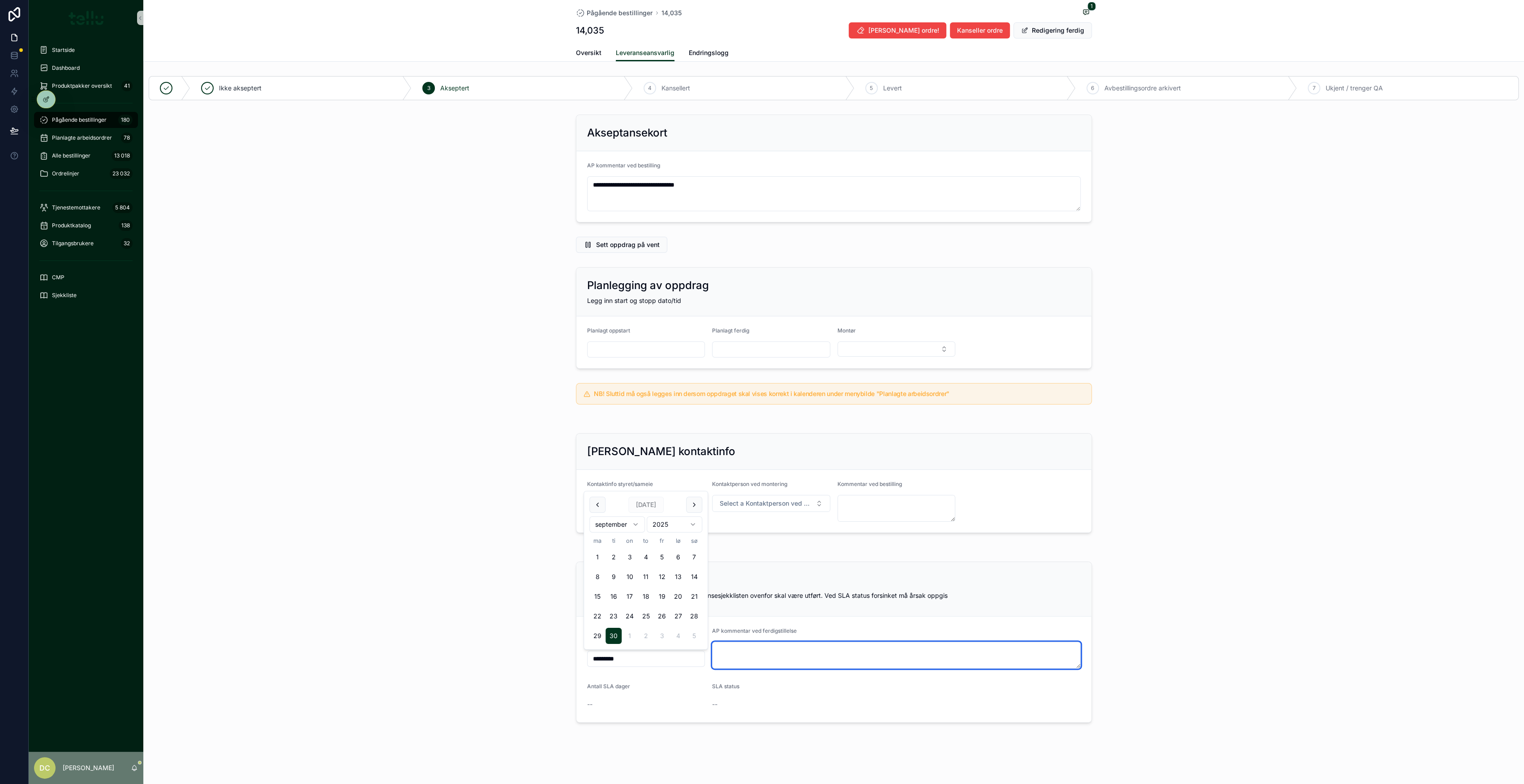
click at [752, 649] on textarea "scrollable content" at bounding box center [896, 655] width 369 height 27
paste textarea "**********"
type textarea "**********"
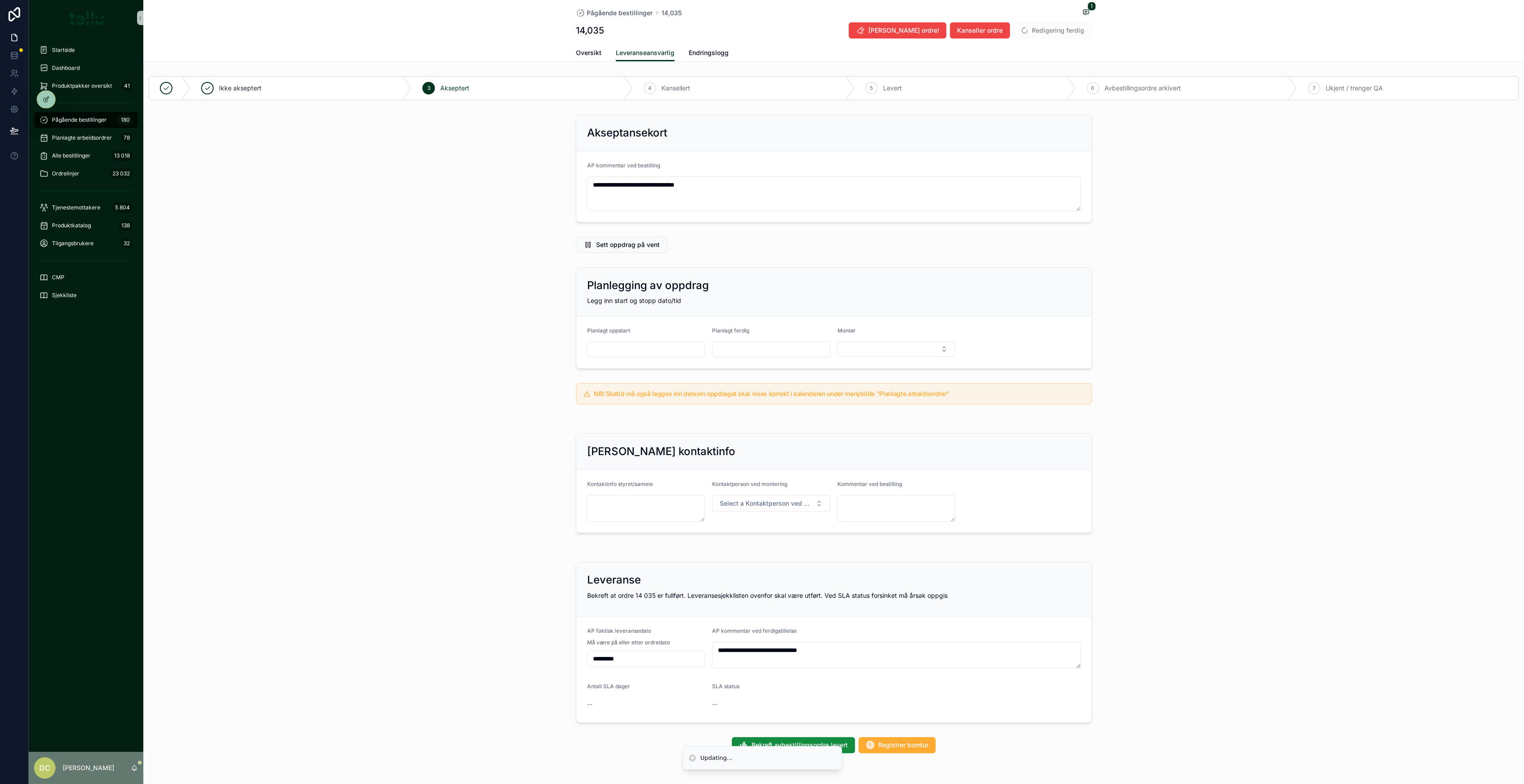
click at [1226, 588] on div "**********" at bounding box center [834, 642] width 1381 height 169
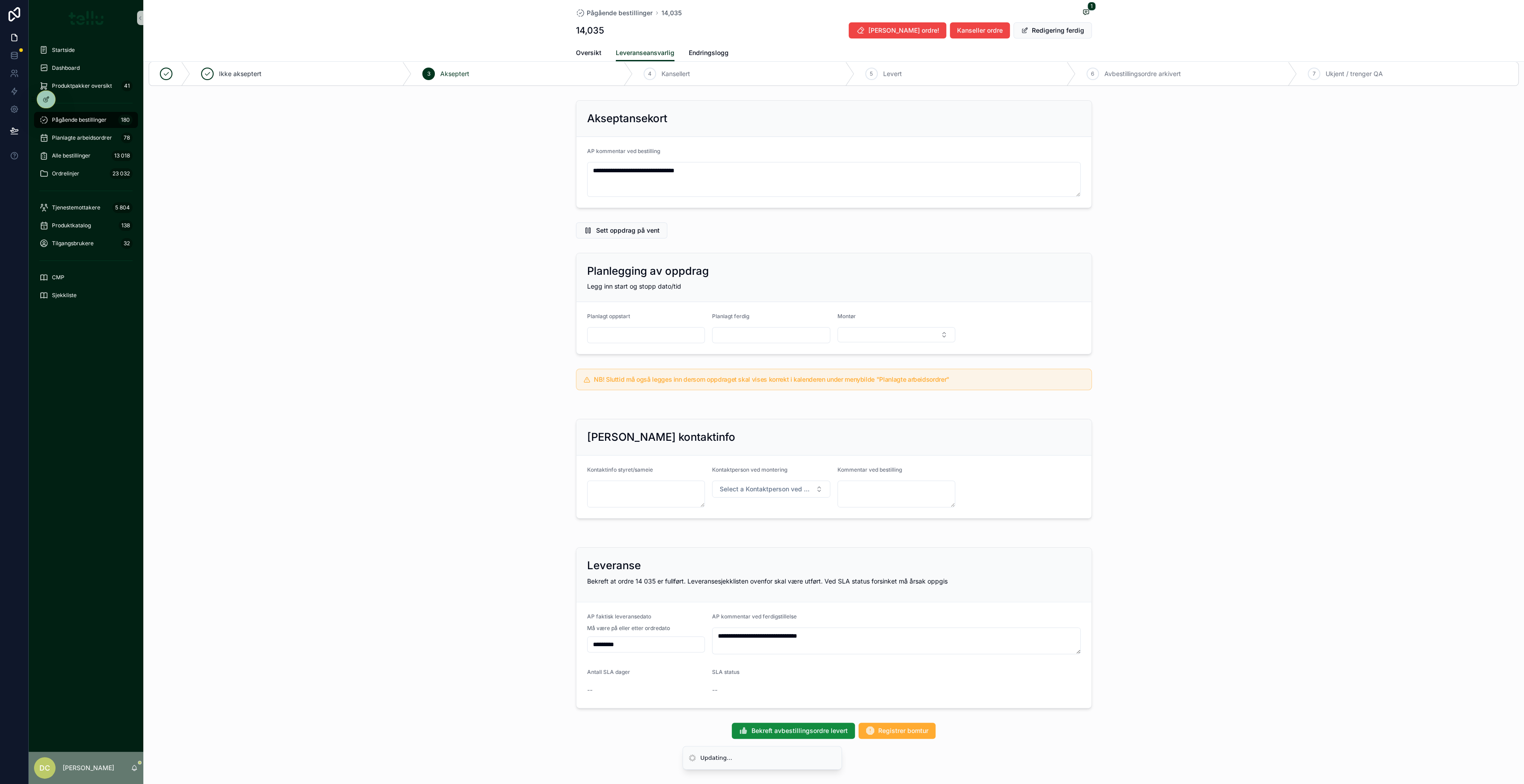
scroll to position [28, 0]
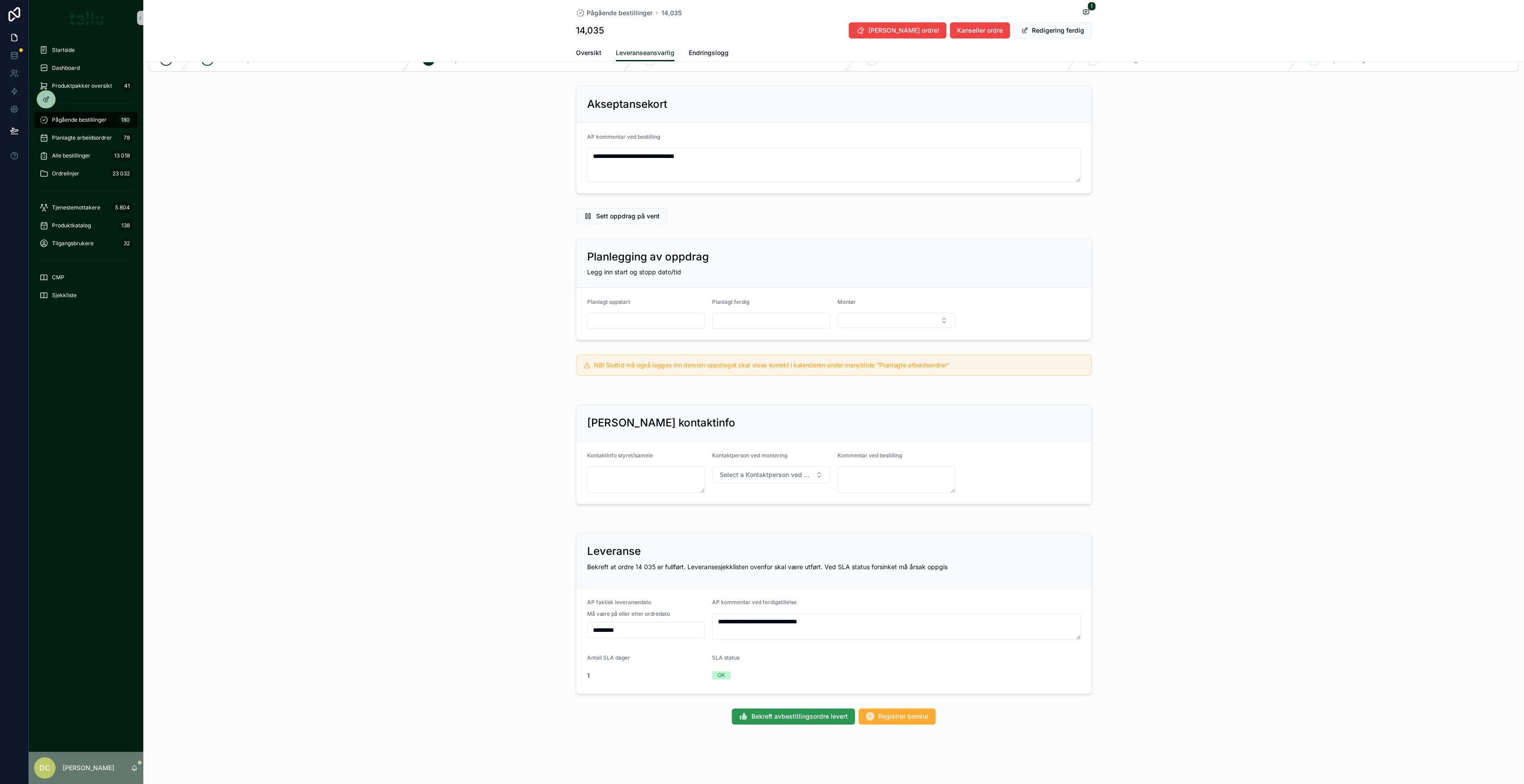
click at [767, 715] on span "Bekreft avbestillingsordre levert" at bounding box center [799, 716] width 96 height 9
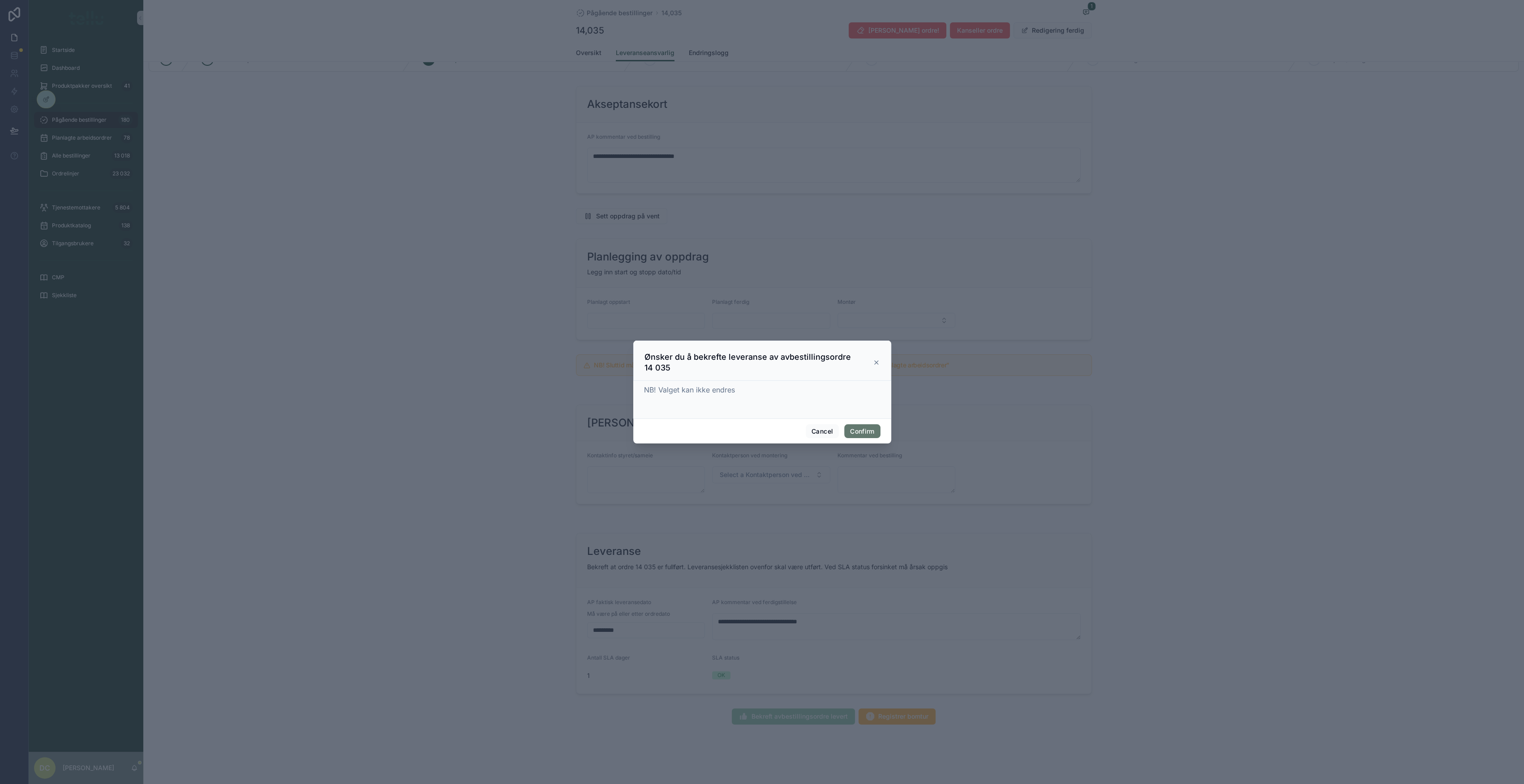
click at [871, 429] on button "Confirm" at bounding box center [862, 432] width 36 height 14
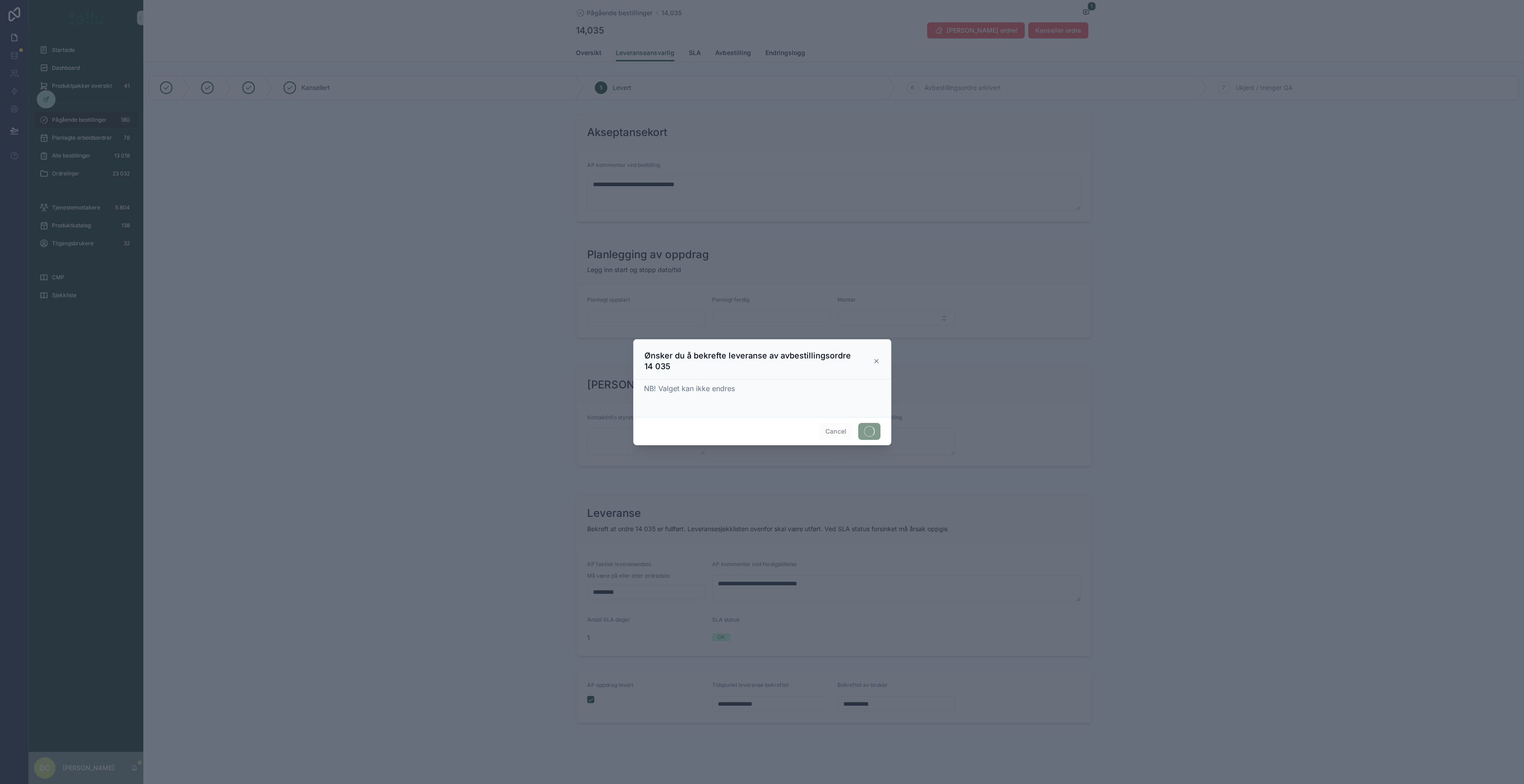
scroll to position [0, 0]
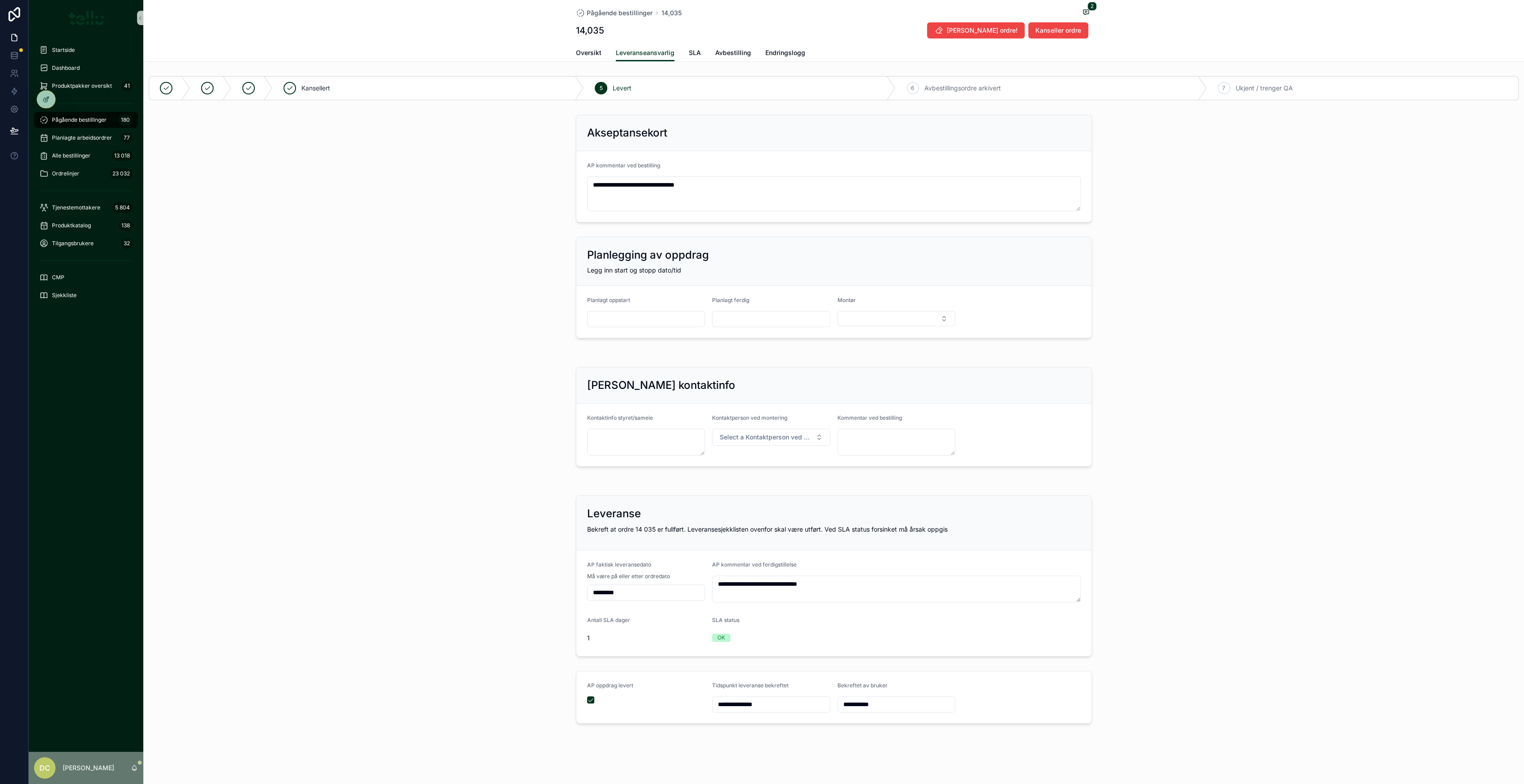
click at [70, 122] on span "Pågående bestillinger" at bounding box center [79, 120] width 54 height 7
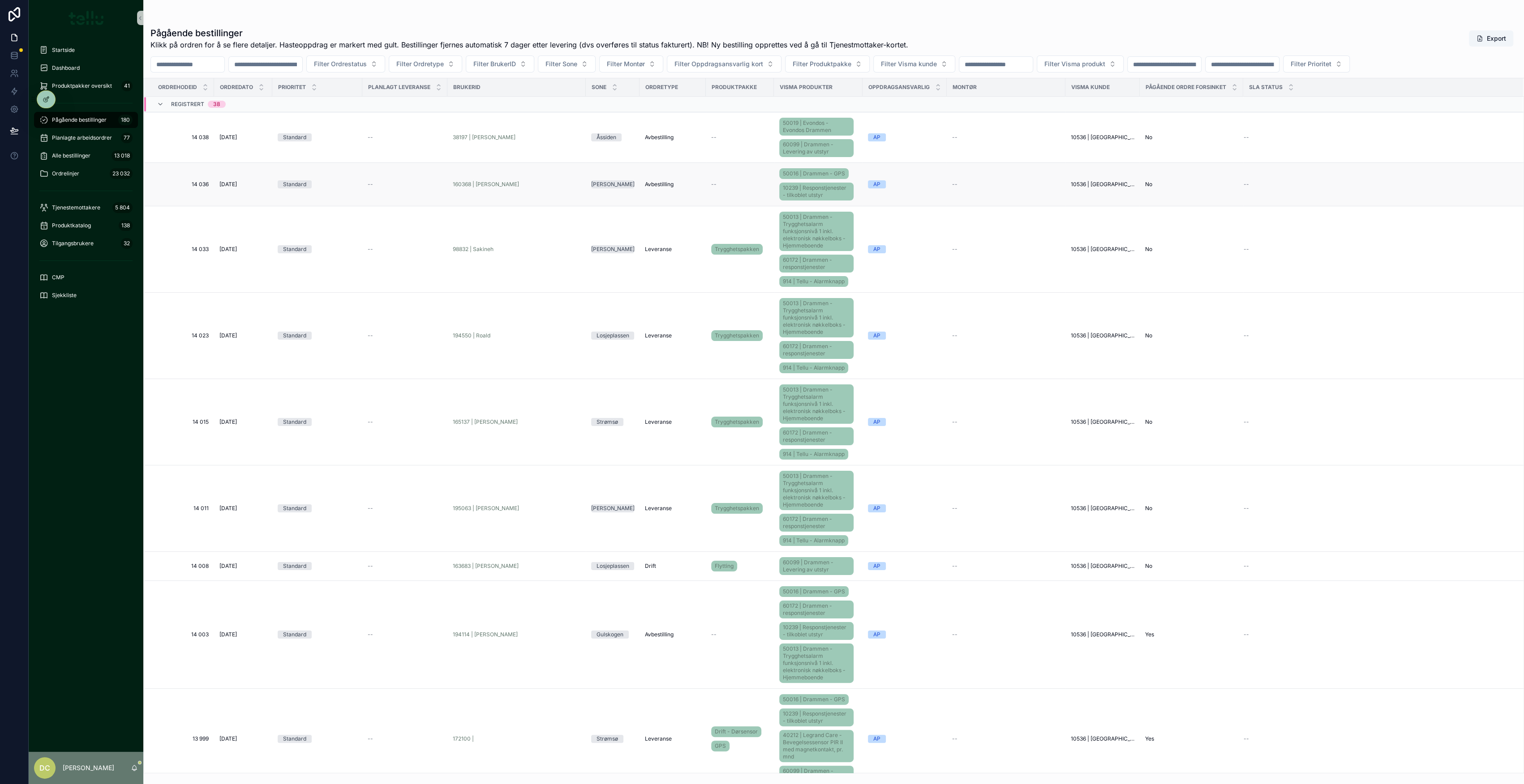
click at [216, 184] on td "[DATE] [DATE]" at bounding box center [243, 184] width 58 height 43
click at [237, 182] on span "[DATE]" at bounding box center [228, 184] width 18 height 7
click at [162, 103] on icon "scrollable content" at bounding box center [160, 104] width 7 height 7
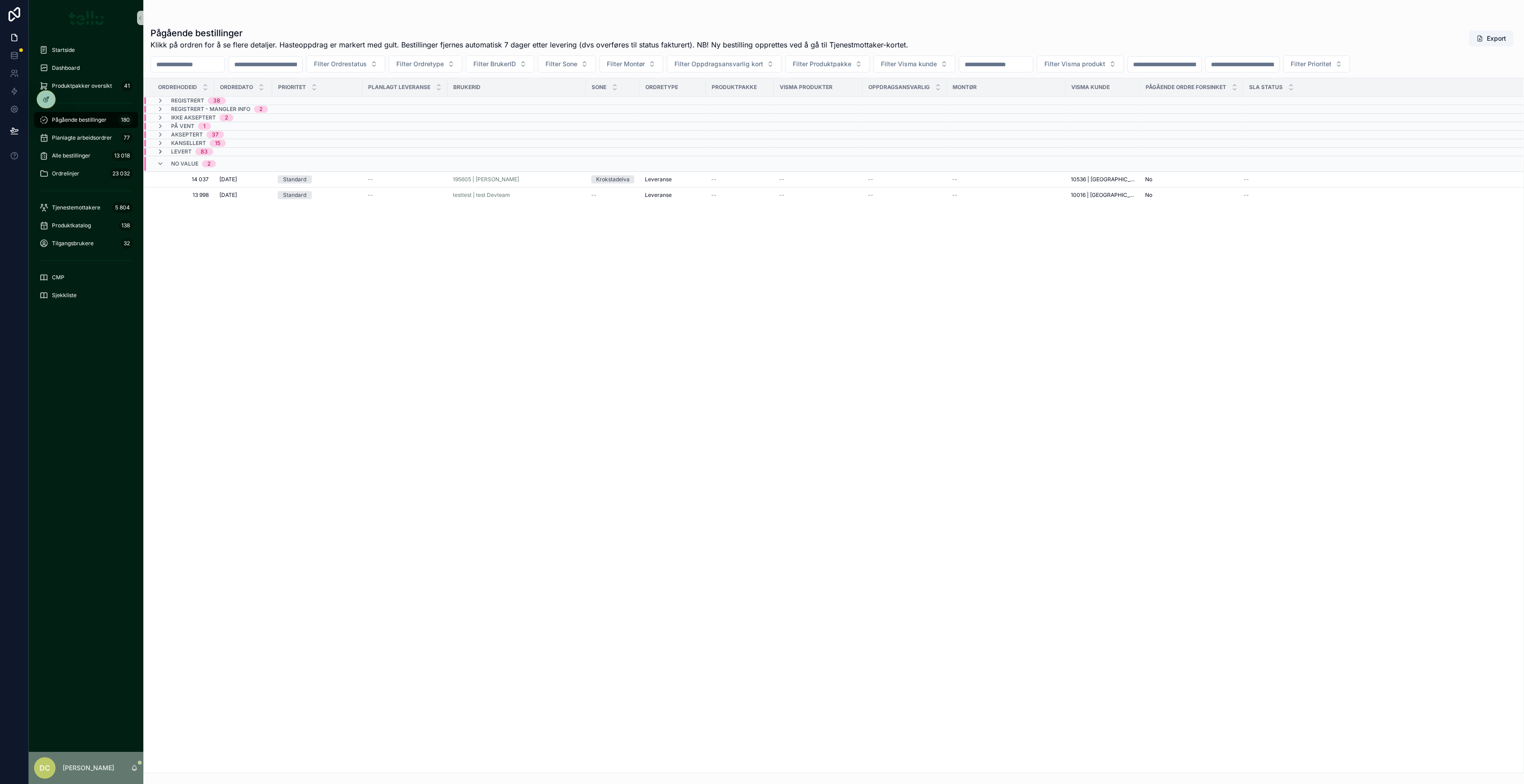
click at [160, 151] on icon "scrollable content" at bounding box center [160, 152] width 7 height 7
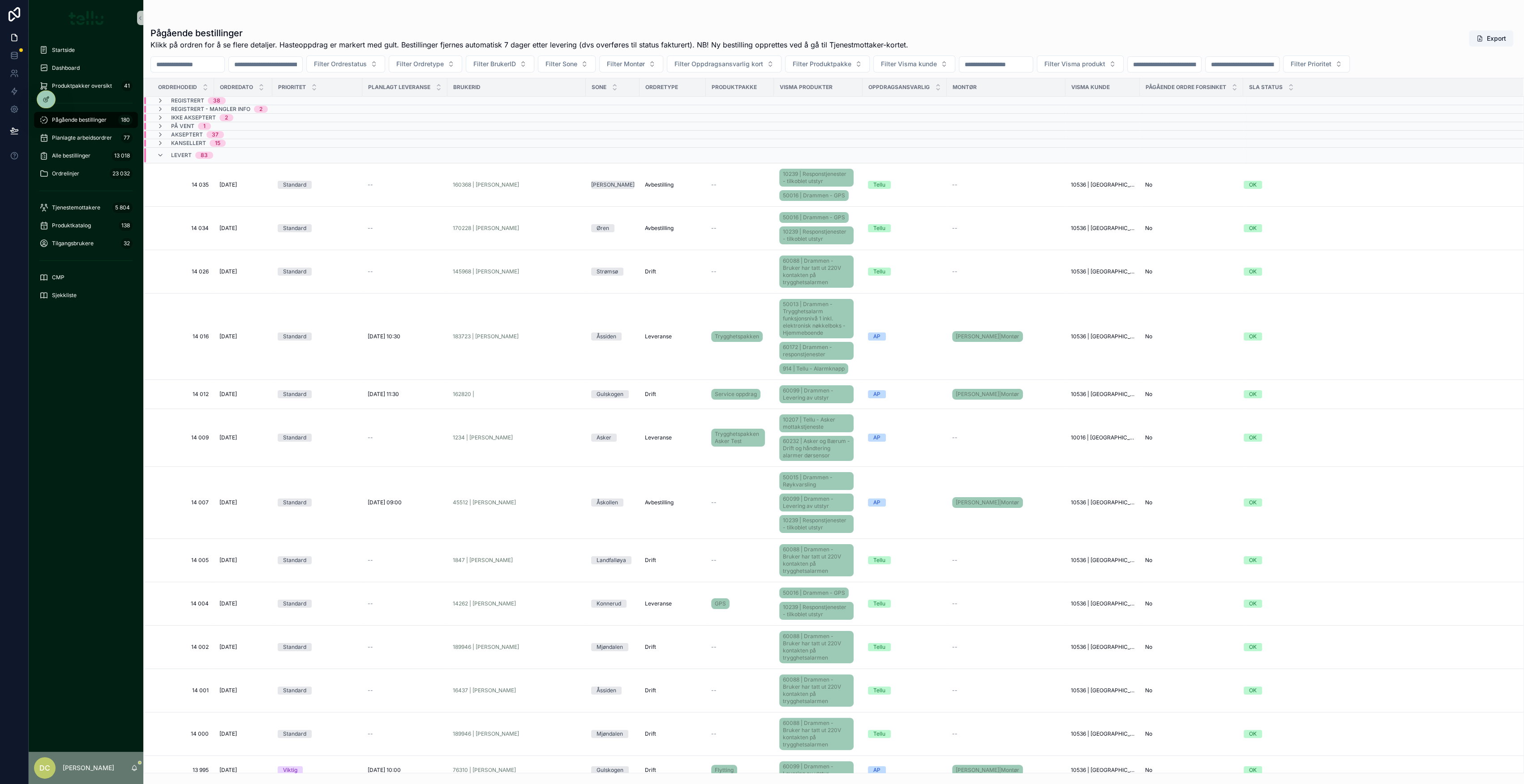
click at [160, 152] on icon "scrollable content" at bounding box center [160, 155] width 7 height 7
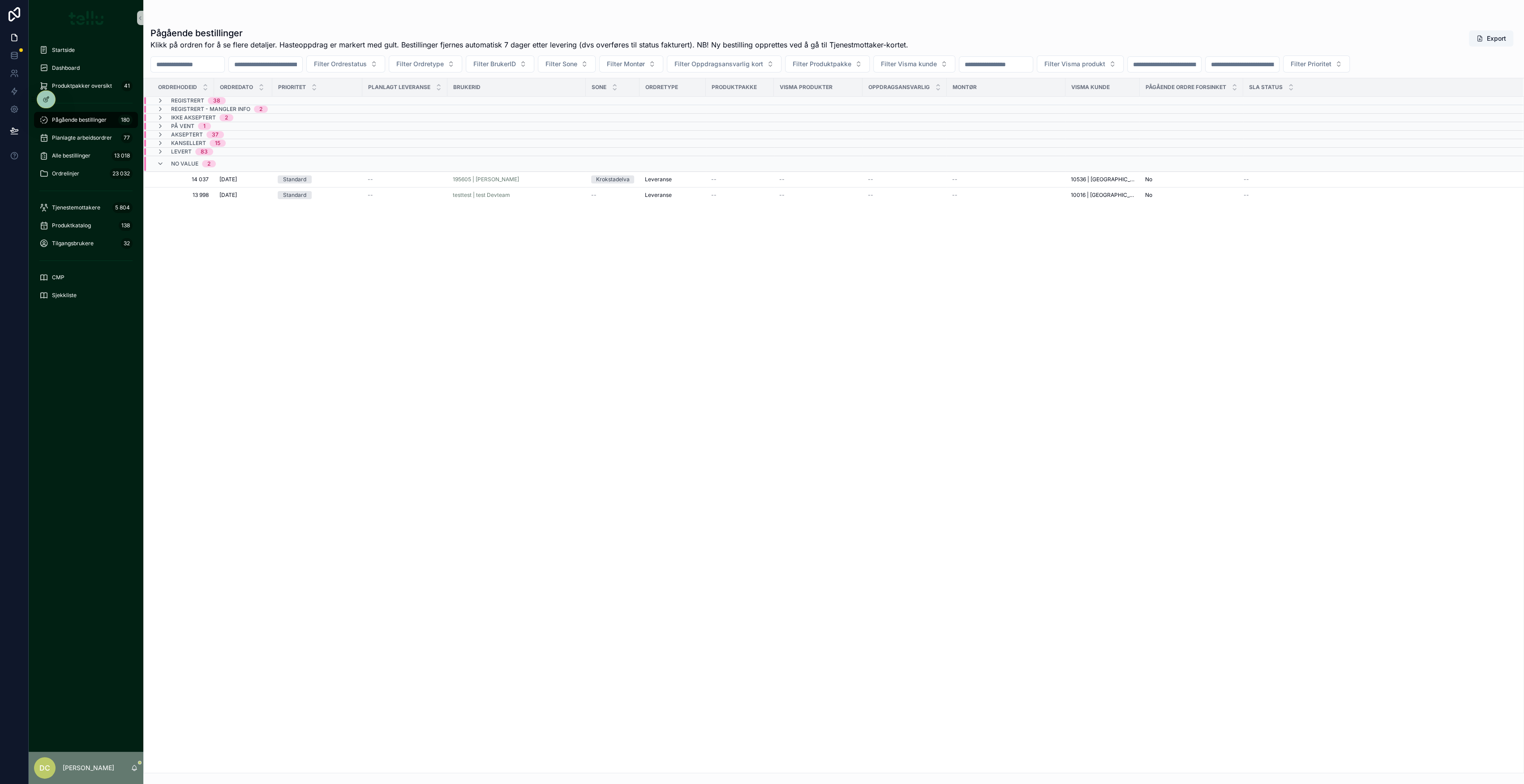
click at [160, 151] on icon "scrollable content" at bounding box center [160, 152] width 7 height 7
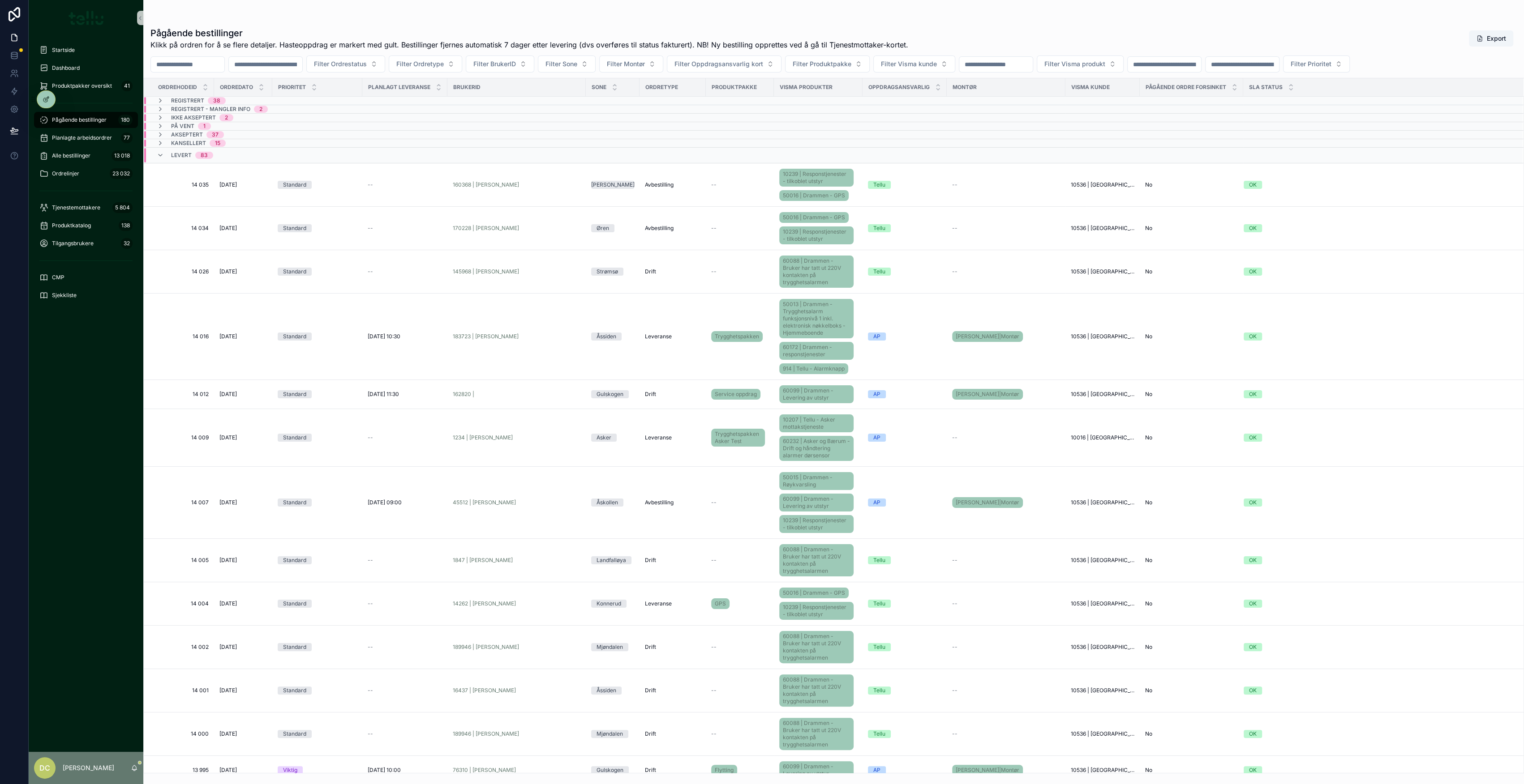
click at [160, 152] on icon "scrollable content" at bounding box center [160, 155] width 7 height 7
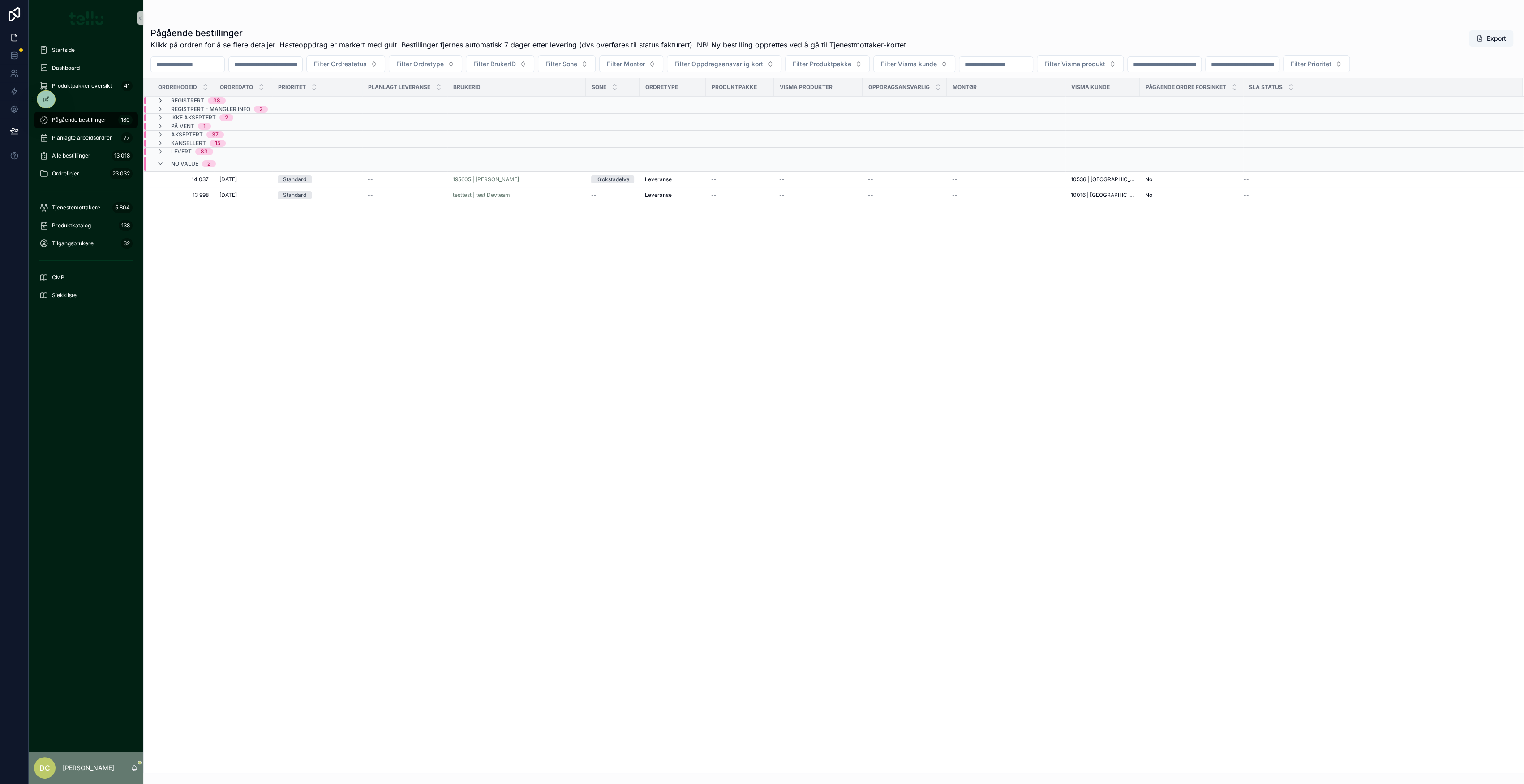
click at [159, 100] on icon "scrollable content" at bounding box center [160, 101] width 7 height 7
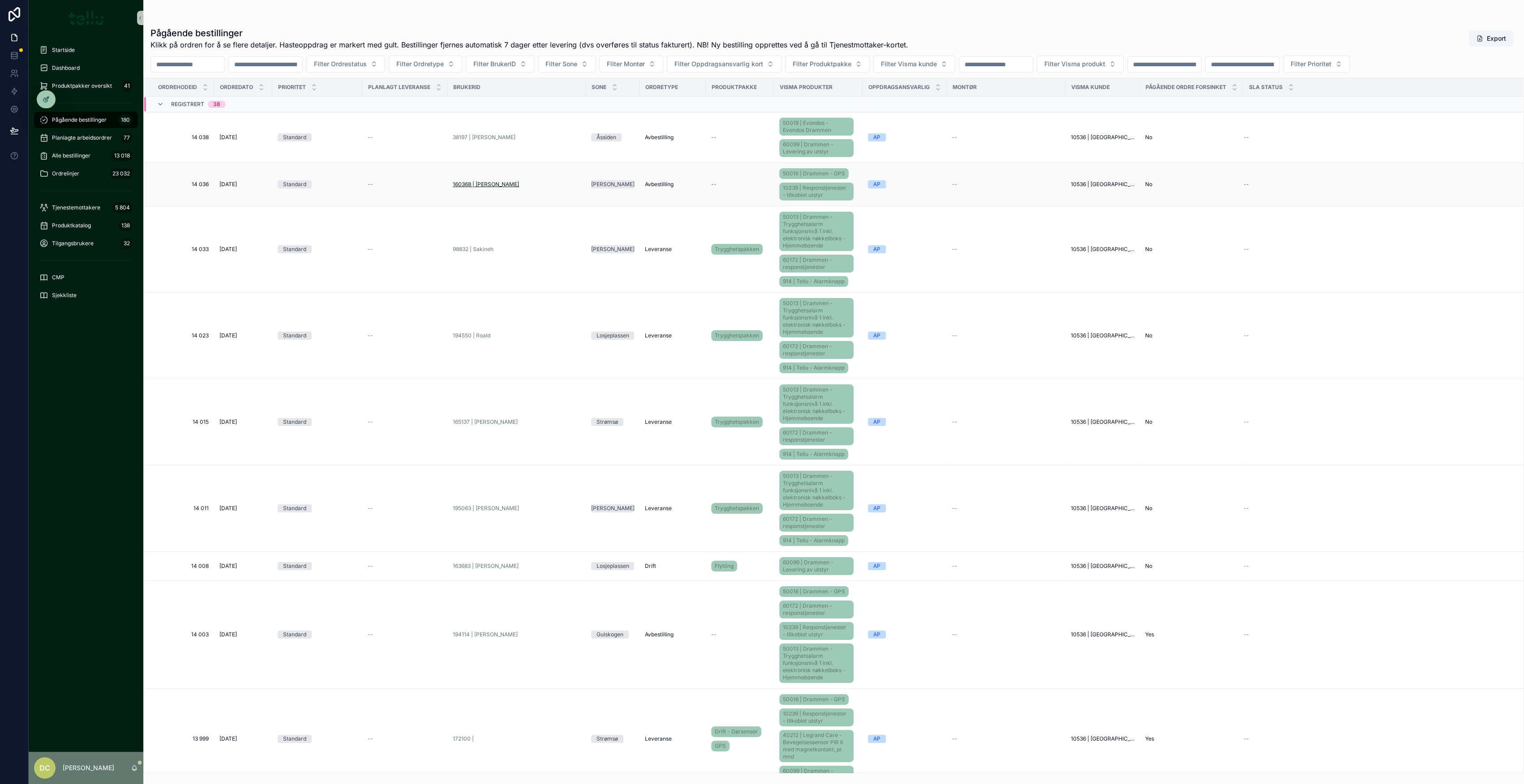
click at [460, 183] on span "160368 | [PERSON_NAME]" at bounding box center [486, 184] width 66 height 7
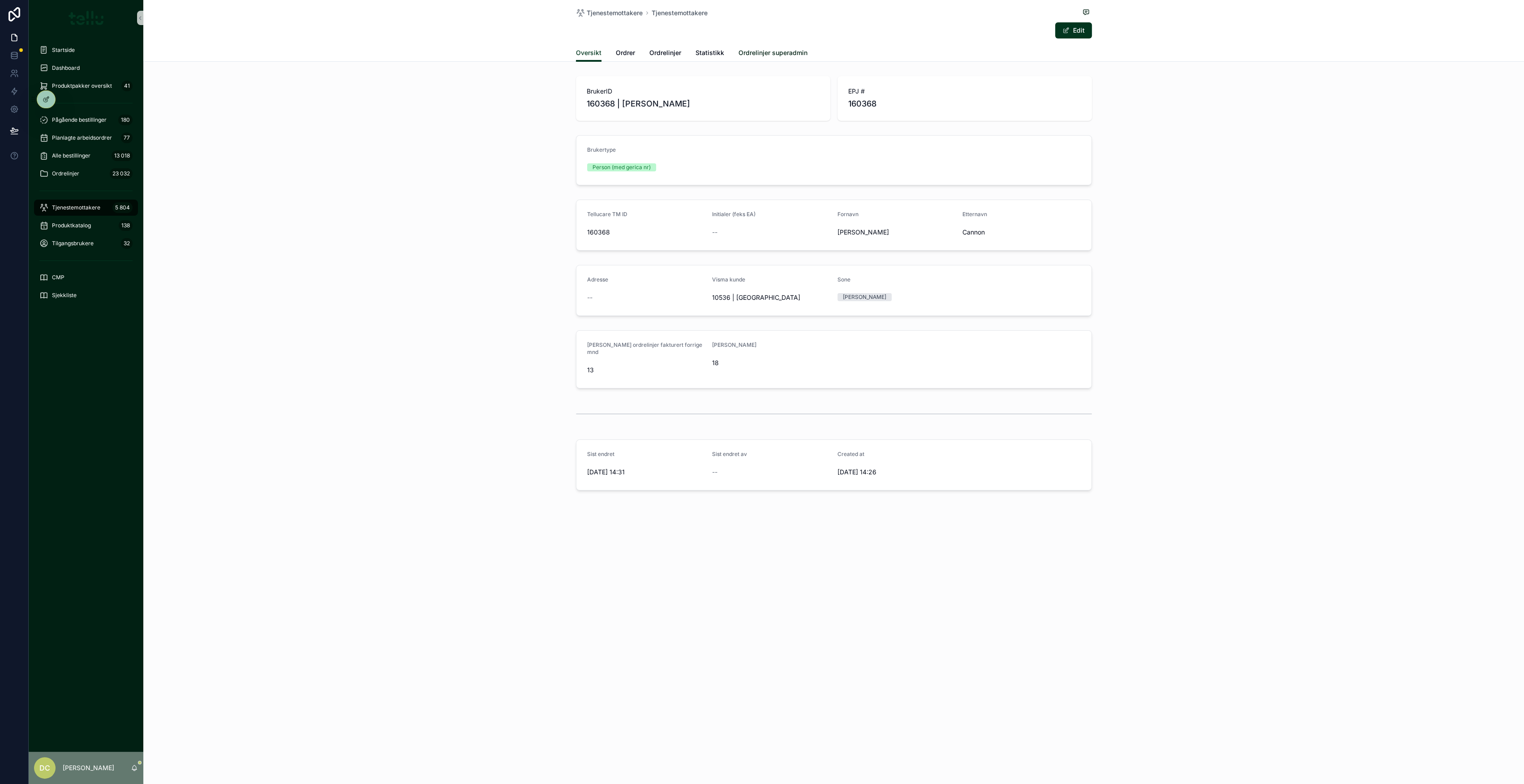
click at [747, 52] on span "Ordrelinjer superadmin" at bounding box center [773, 53] width 69 height 9
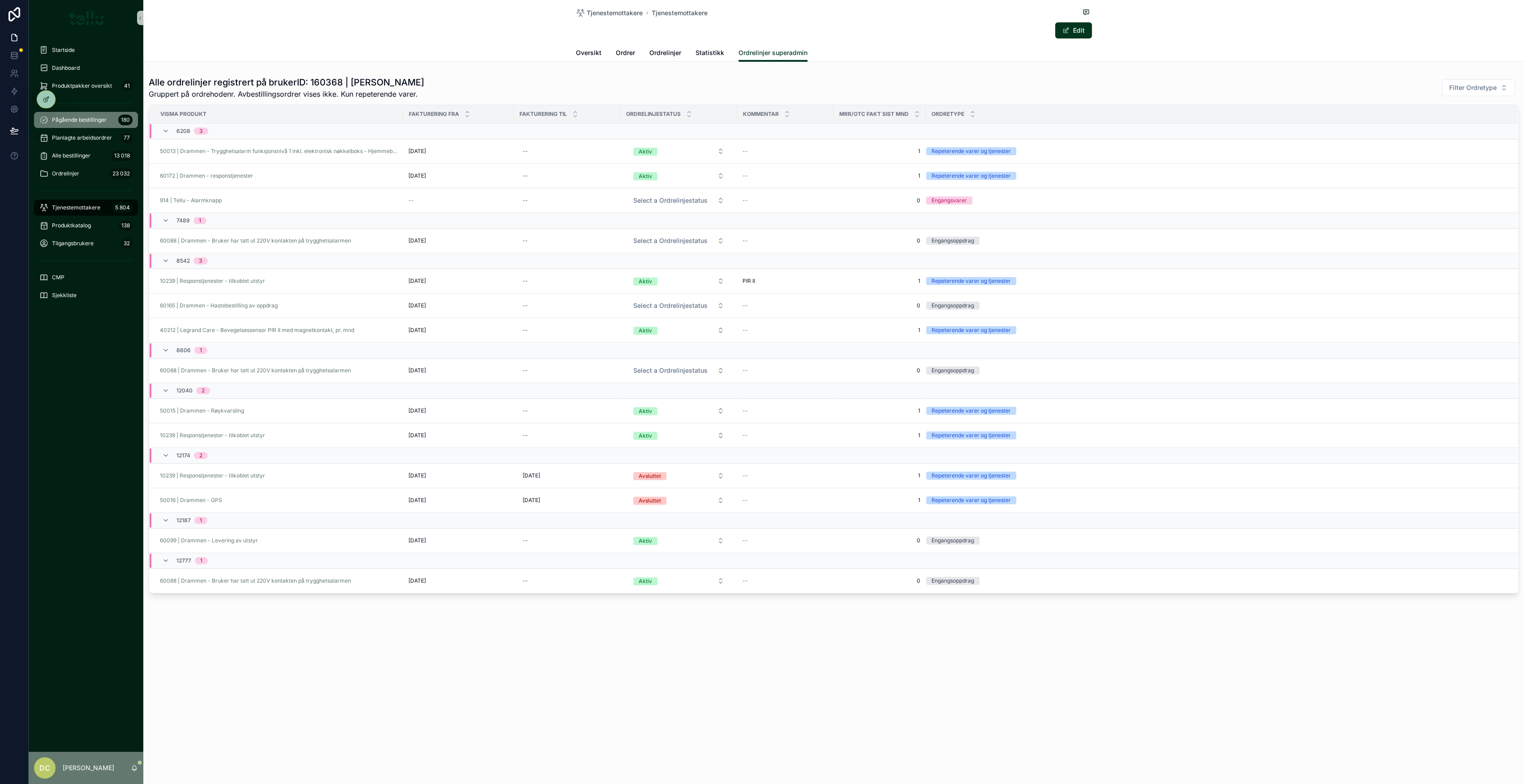
click at [75, 121] on span "Pågående bestillinger" at bounding box center [79, 120] width 54 height 7
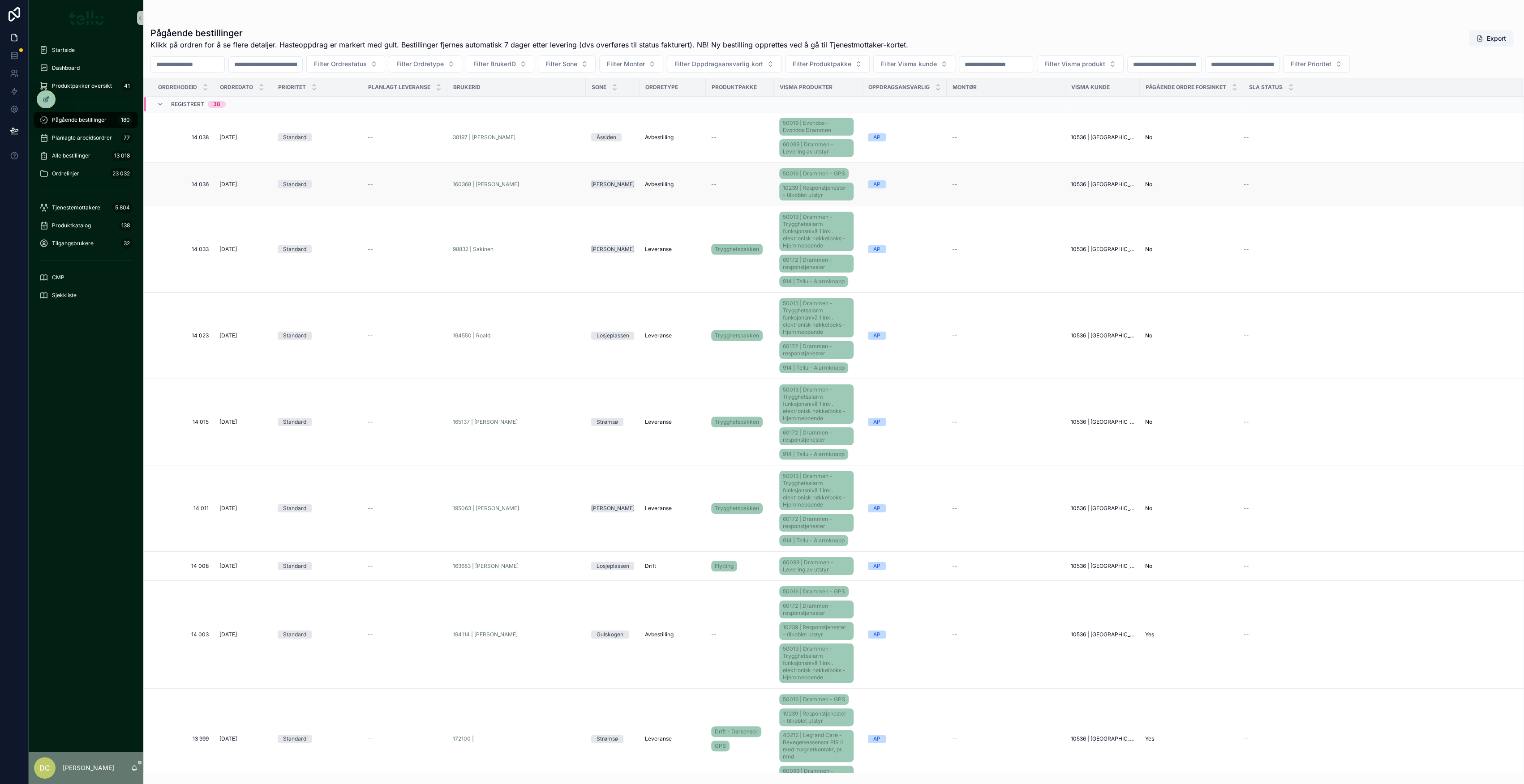
click at [378, 186] on div "--" at bounding box center [405, 184] width 75 height 7
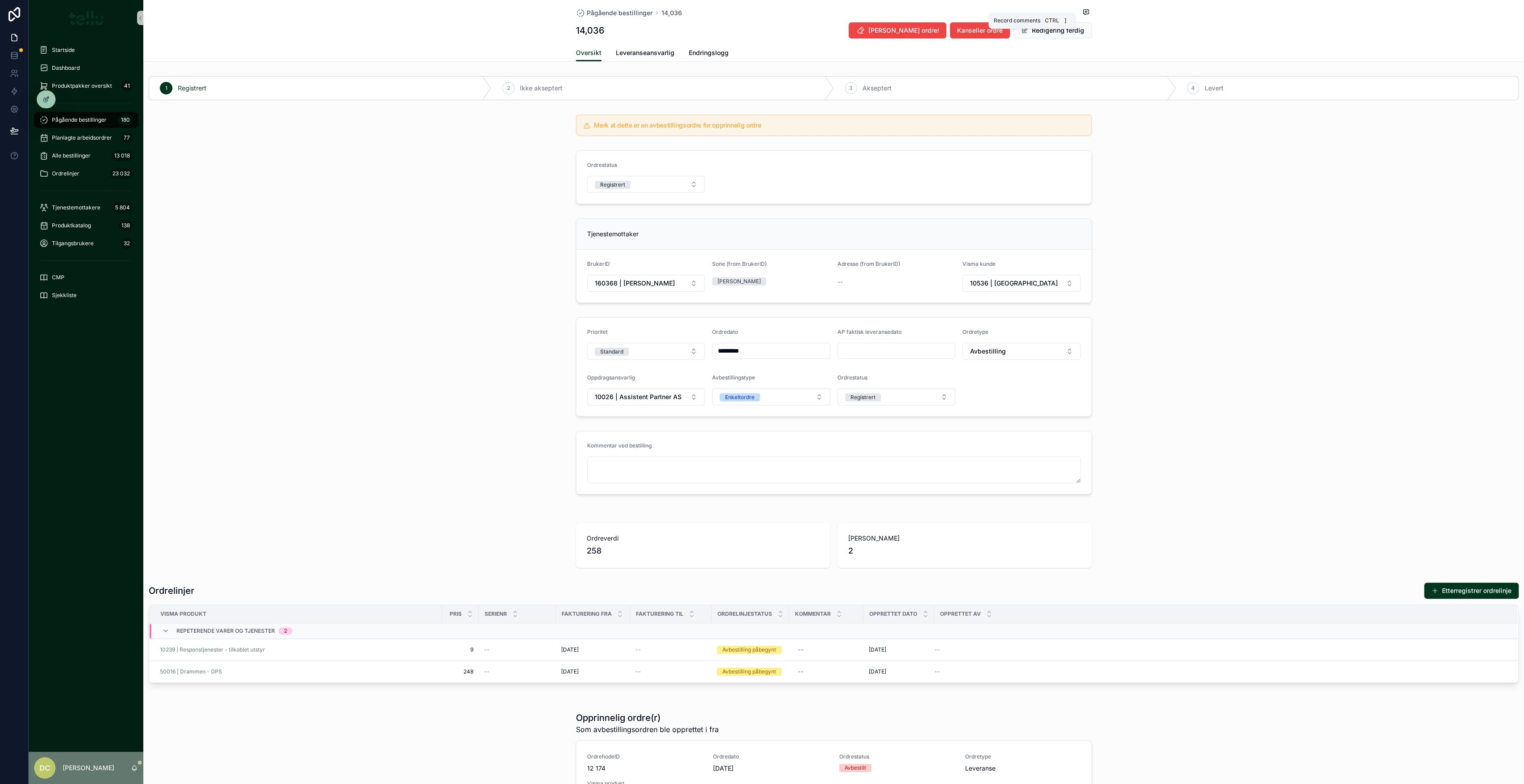
click at [1083, 9] on icon "scrollable content" at bounding box center [1086, 12] width 7 height 7
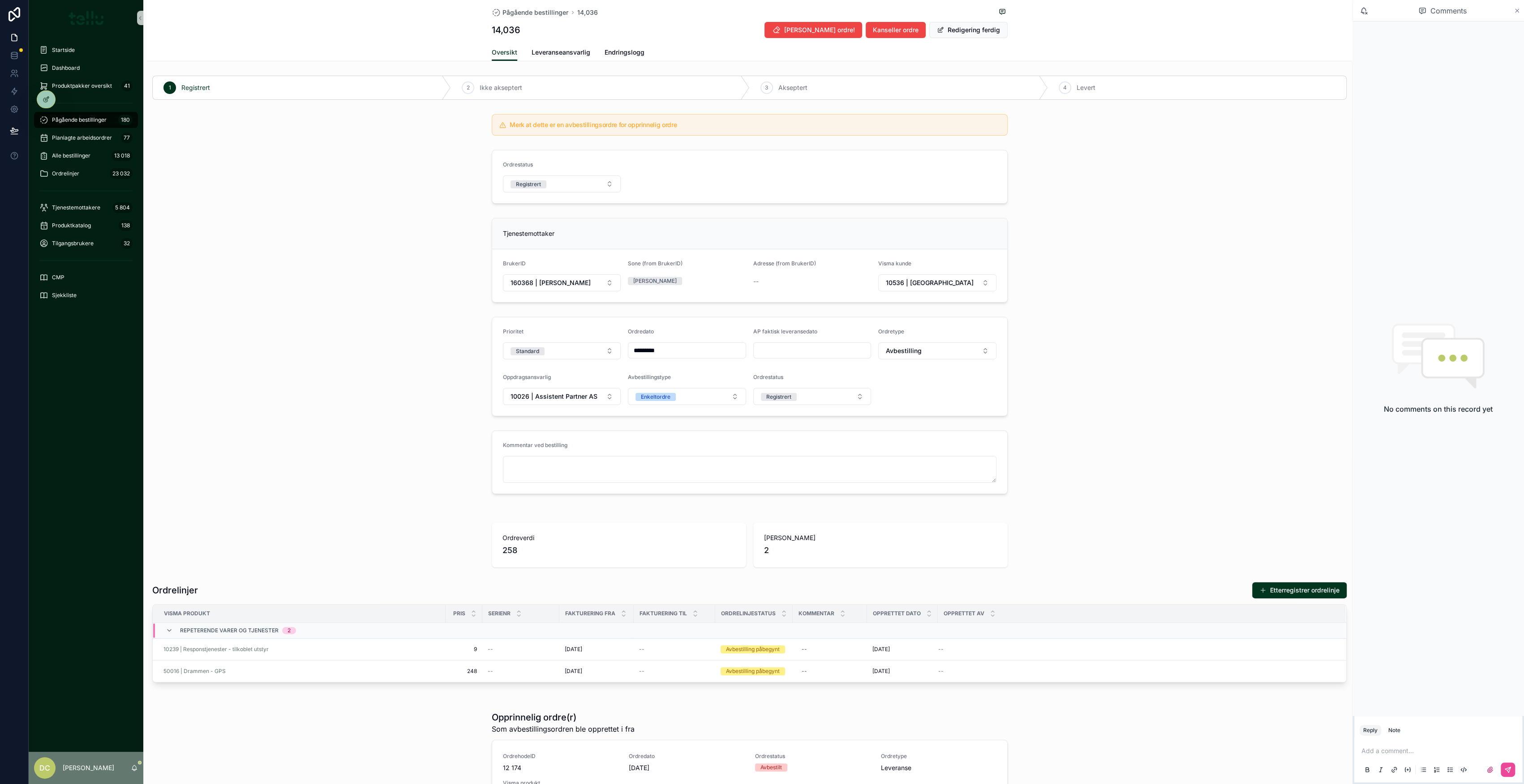
click at [1517, 10] on icon "scrollable content" at bounding box center [1517, 11] width 4 height 4
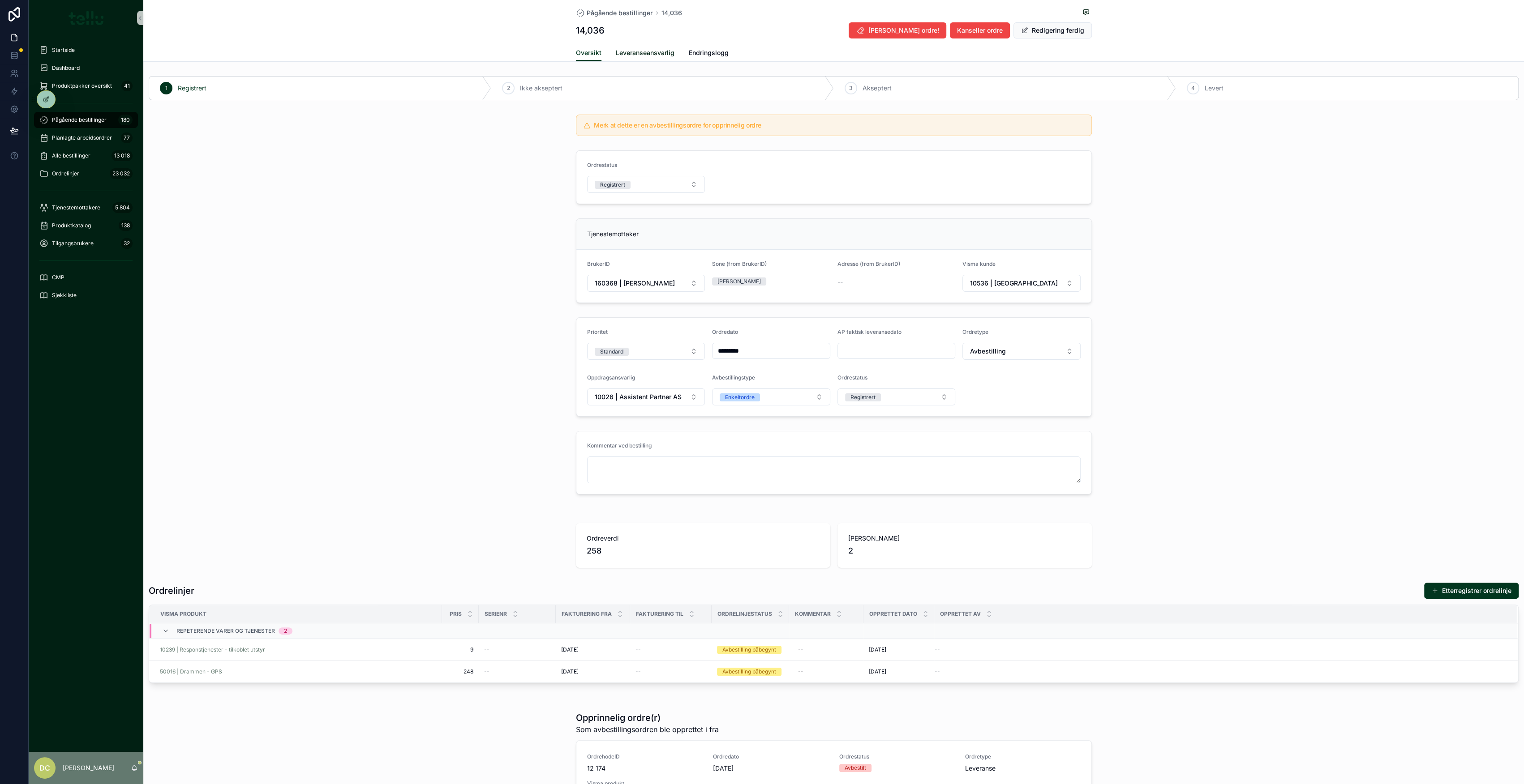
click at [638, 51] on span "Leveranseansvarlig" at bounding box center [645, 53] width 59 height 9
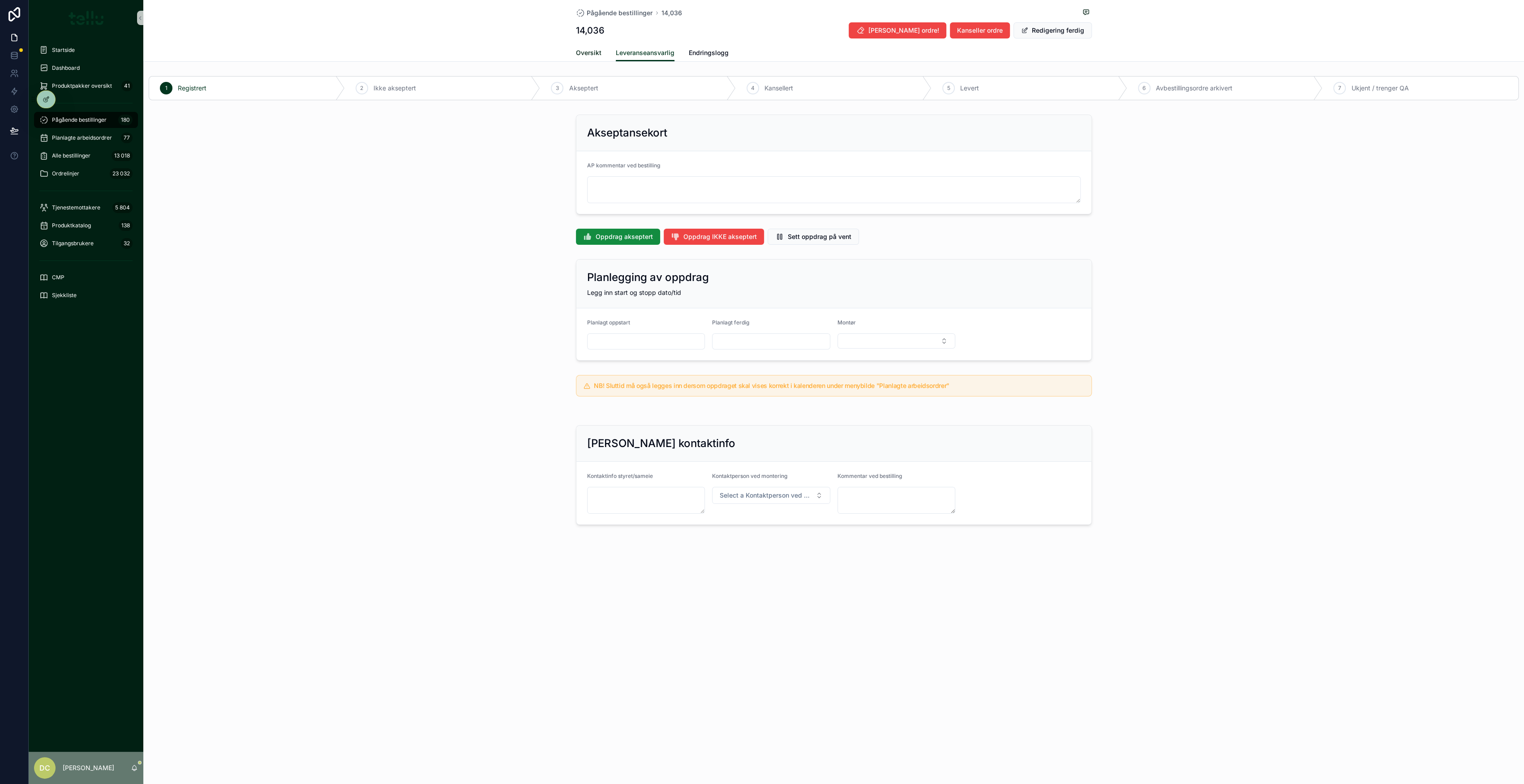
click at [585, 51] on span "Oversikt" at bounding box center [588, 53] width 25 height 9
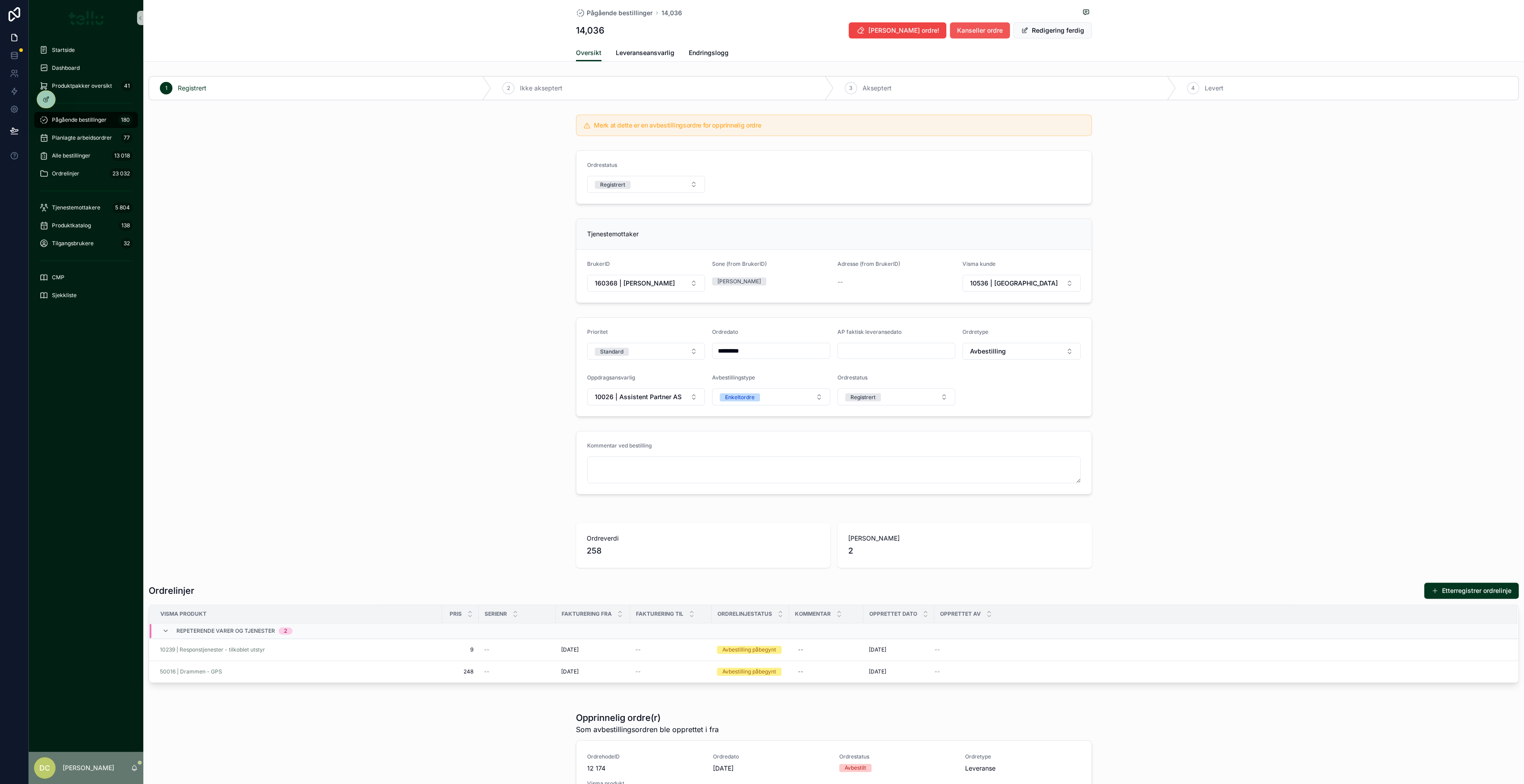
click at [977, 36] on button "Kanseller ordre" at bounding box center [980, 30] width 60 height 16
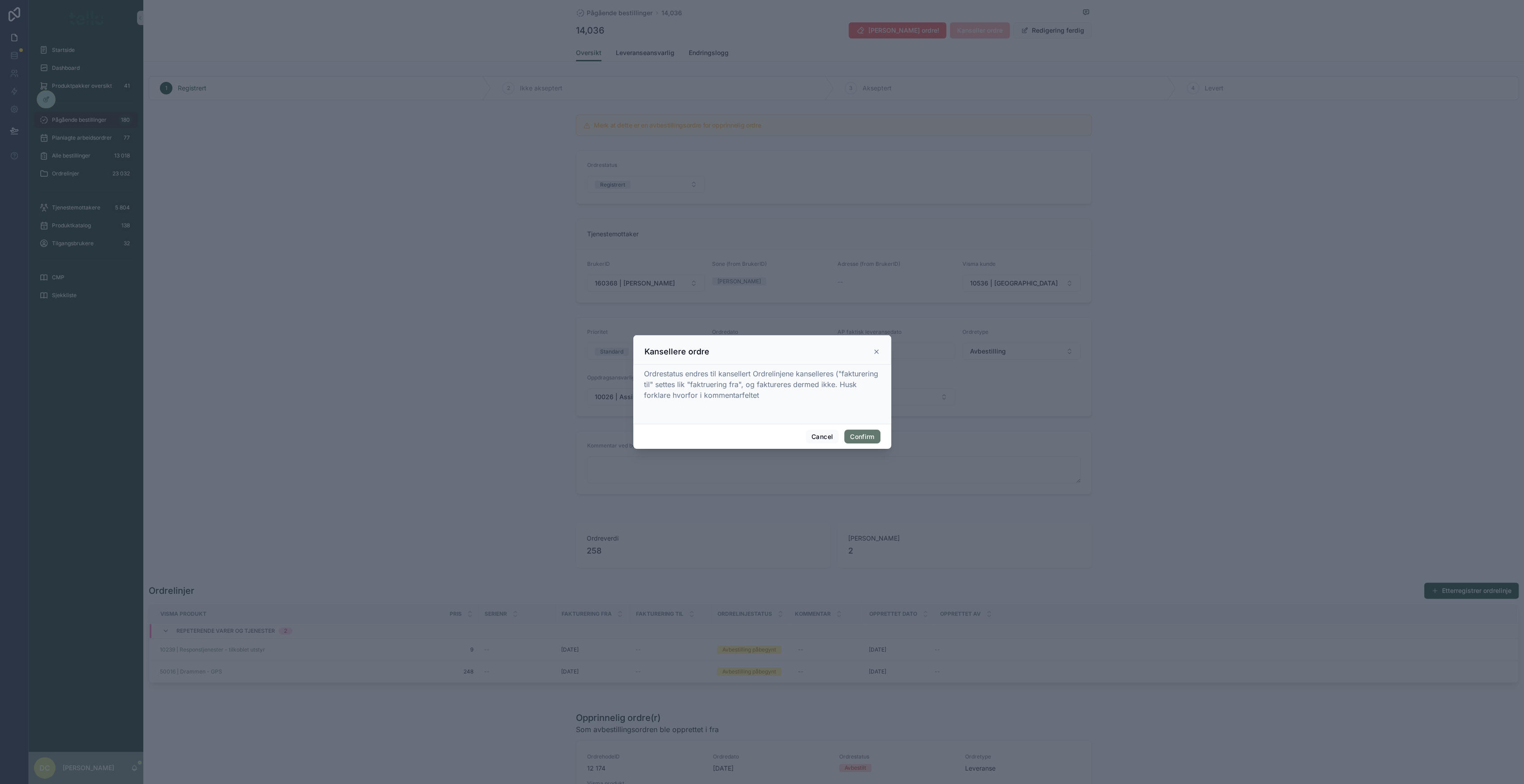
click at [867, 436] on button "Confirm" at bounding box center [862, 437] width 36 height 14
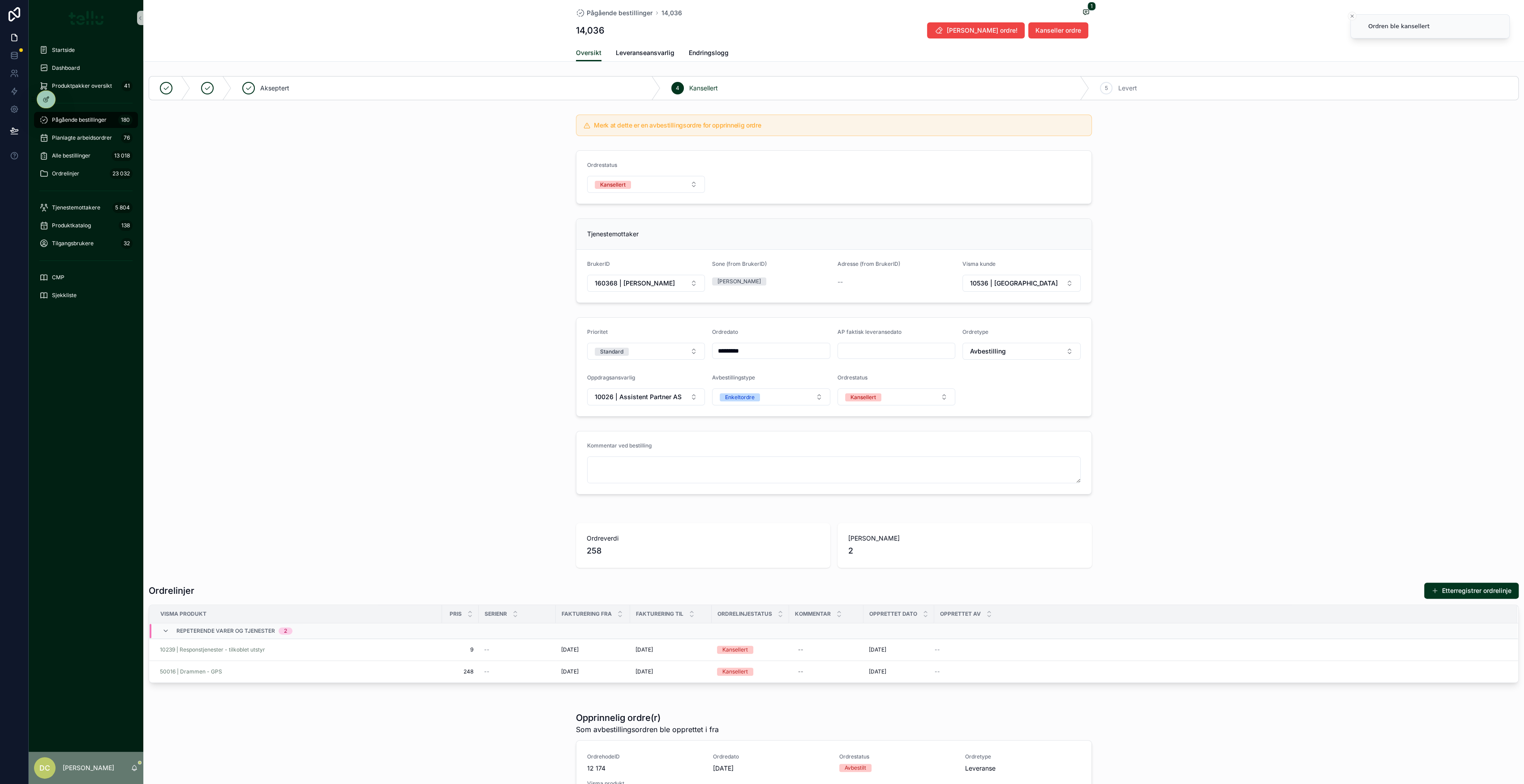
click at [93, 122] on span "Pågående bestillinger" at bounding box center [79, 120] width 54 height 7
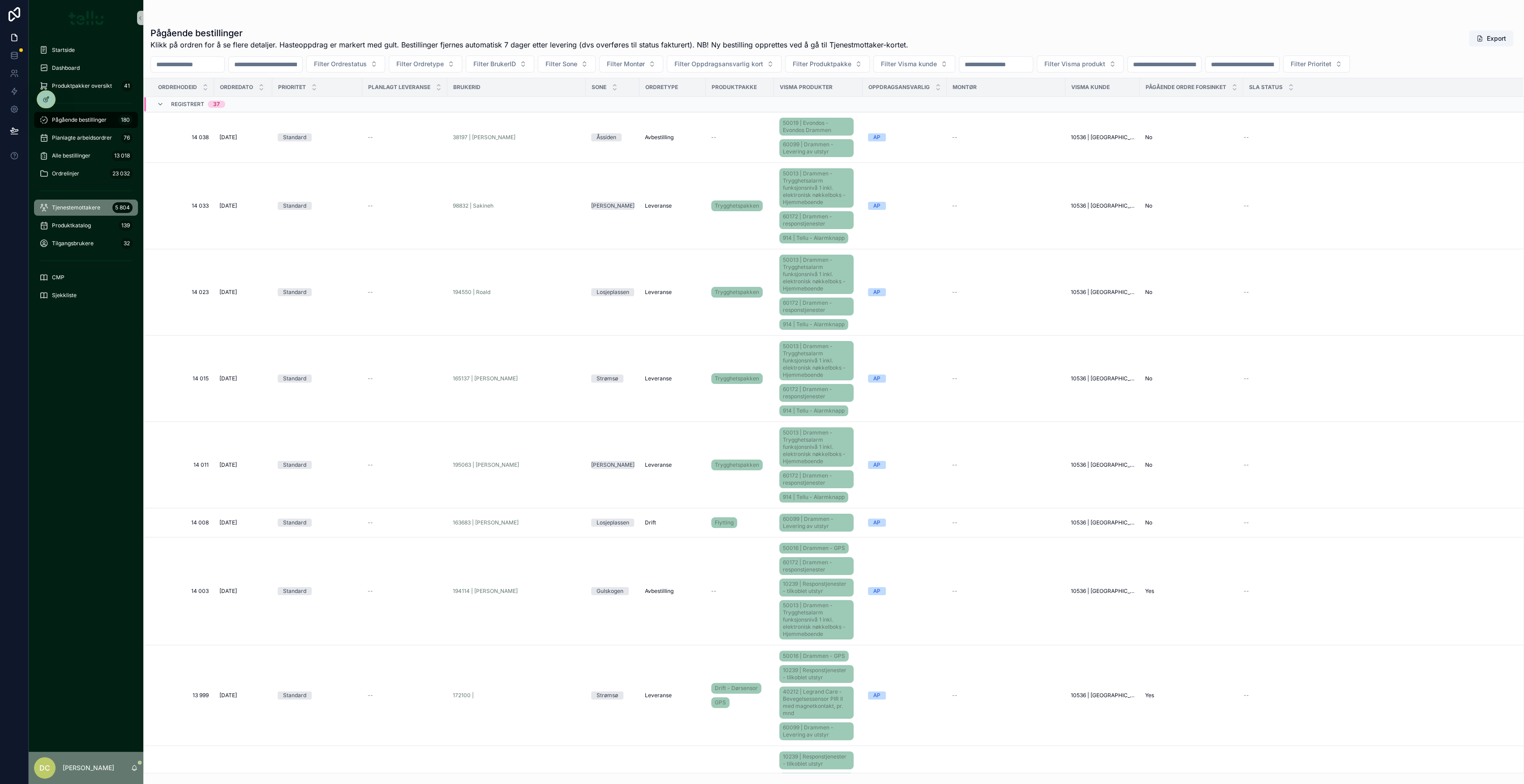
click at [84, 208] on span "Tjenestemottakere" at bounding box center [76, 208] width 49 height 7
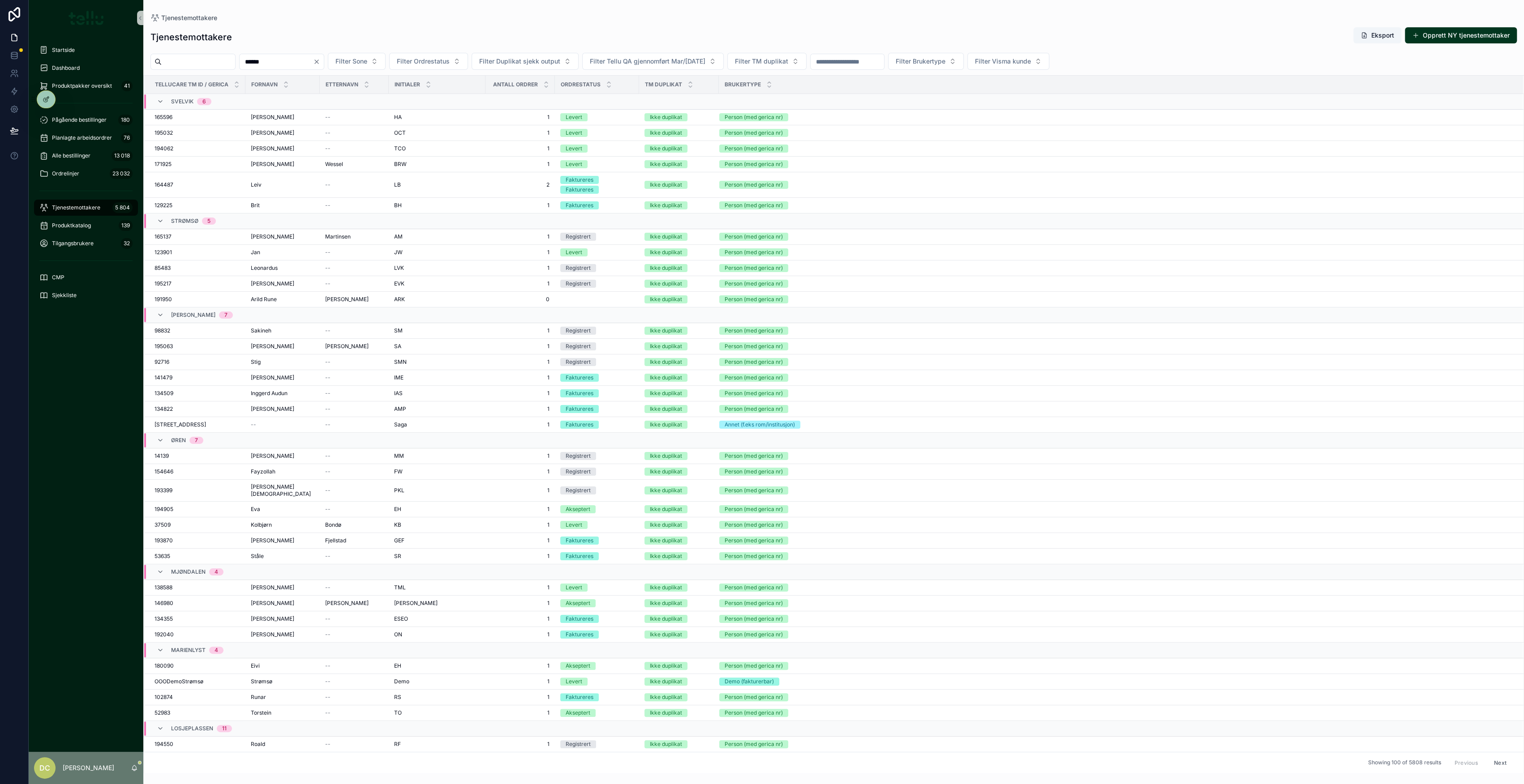
type input "******"
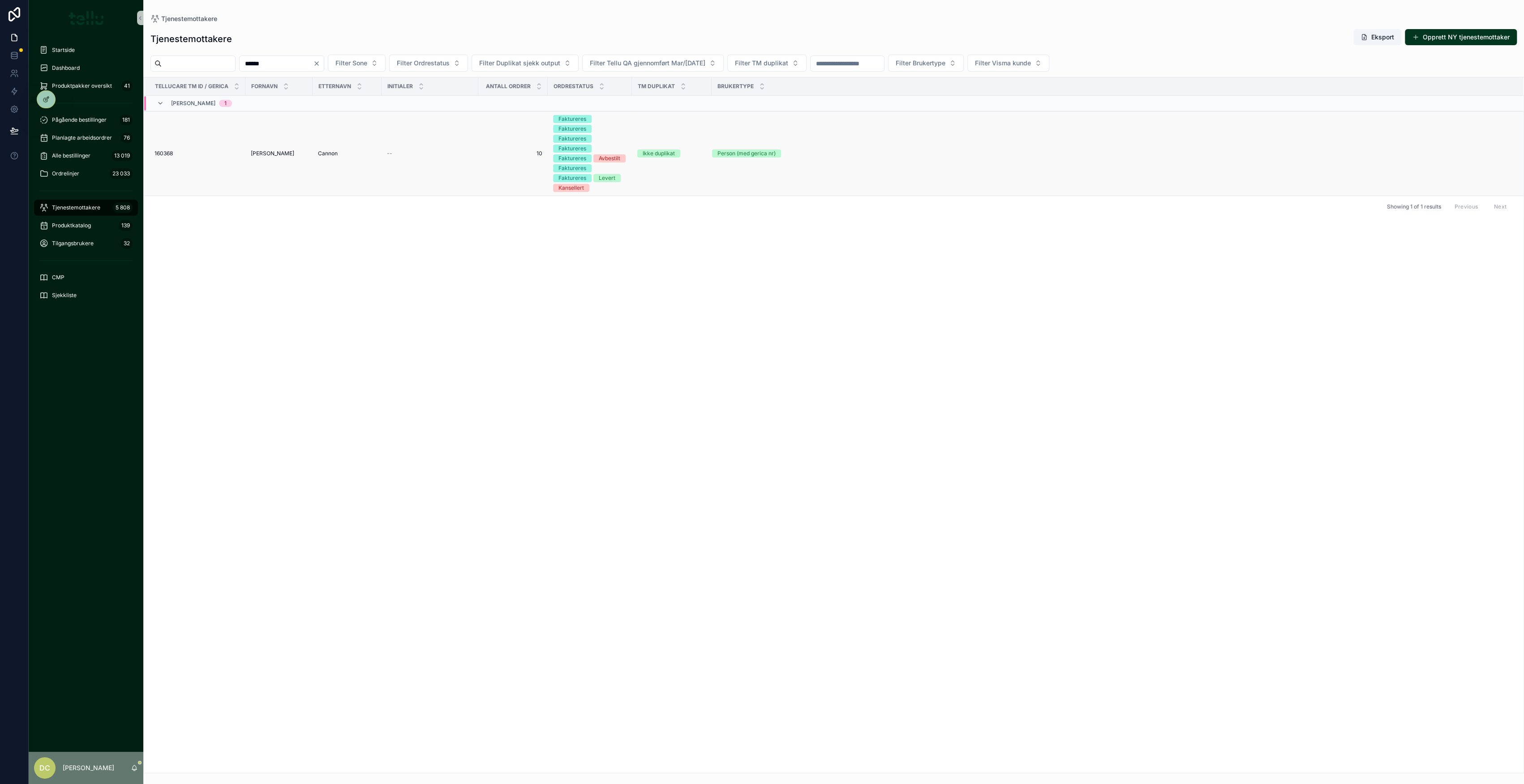
click at [308, 154] on td "[PERSON_NAME]" at bounding box center [279, 153] width 67 height 85
click at [308, 151] on td "[PERSON_NAME]" at bounding box center [279, 153] width 67 height 85
click at [305, 148] on td "[PERSON_NAME]" at bounding box center [279, 153] width 67 height 85
click at [298, 157] on td "[PERSON_NAME]" at bounding box center [279, 153] width 67 height 85
click at [296, 153] on div "[PERSON_NAME]" at bounding box center [279, 154] width 56 height 7
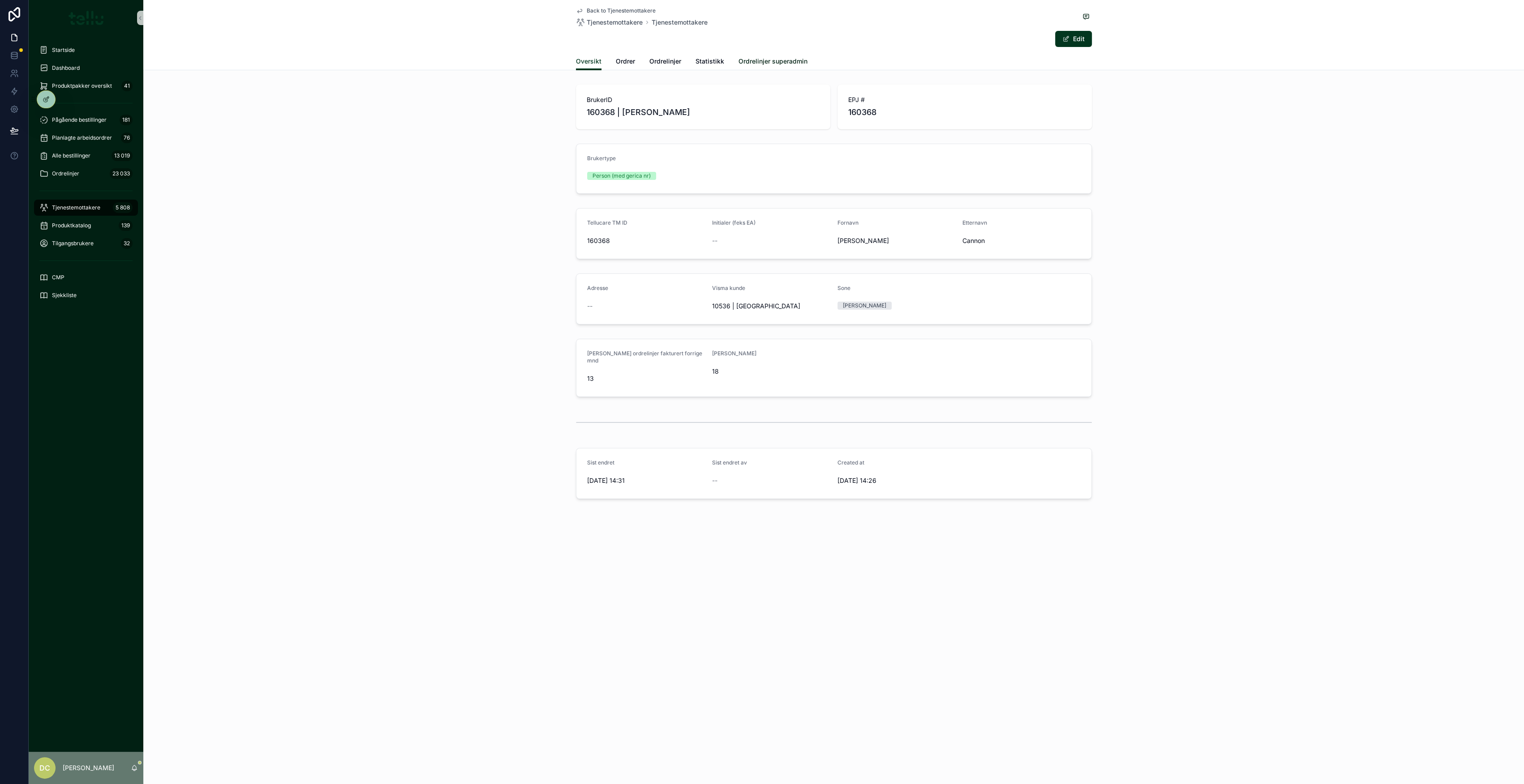
click at [797, 61] on span "Ordrelinjer superadmin" at bounding box center [773, 61] width 69 height 9
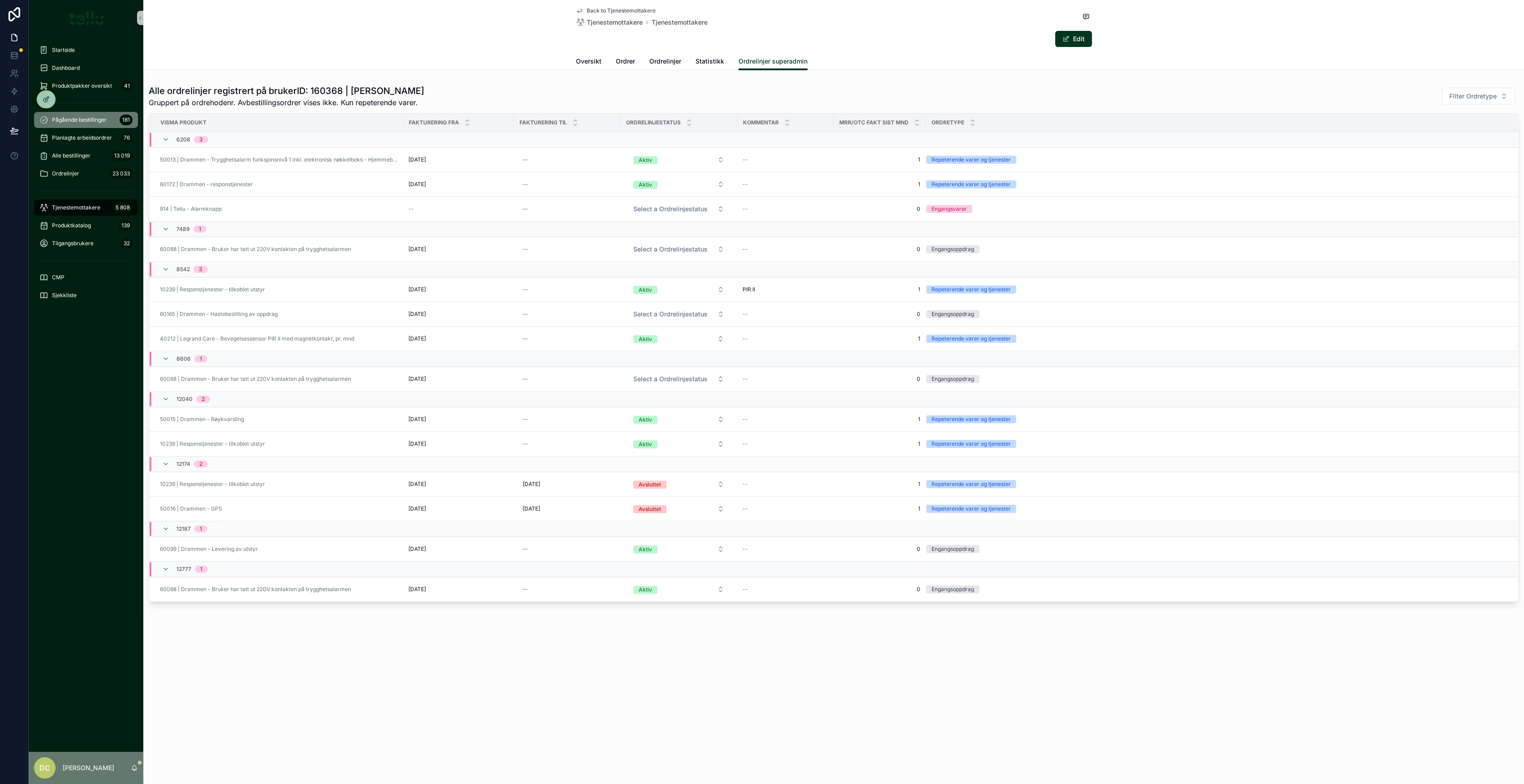
click at [82, 122] on span "Pågående bestillinger" at bounding box center [79, 120] width 54 height 7
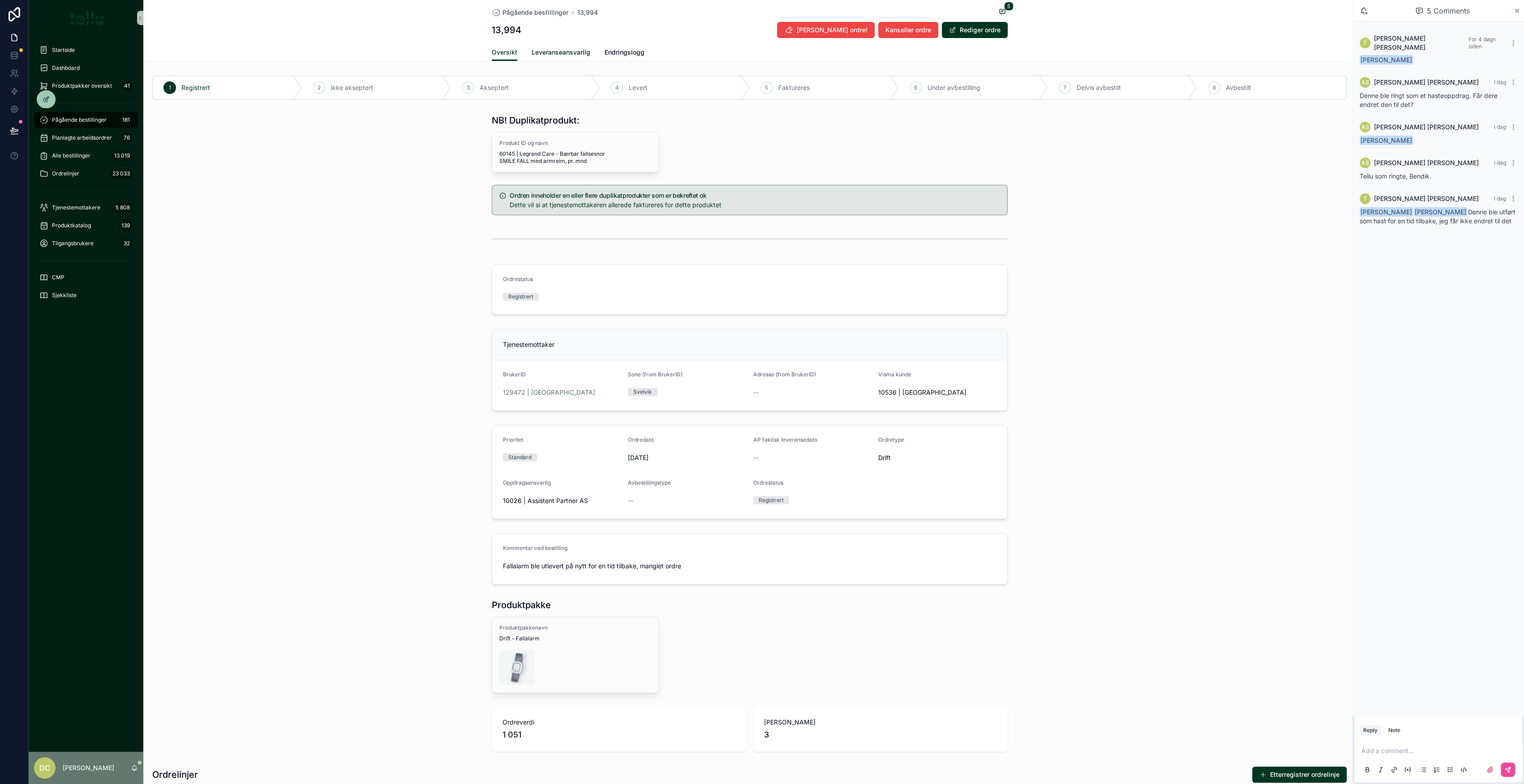
click at [532, 51] on span "Leveranseansvarlig" at bounding box center [561, 52] width 59 height 9
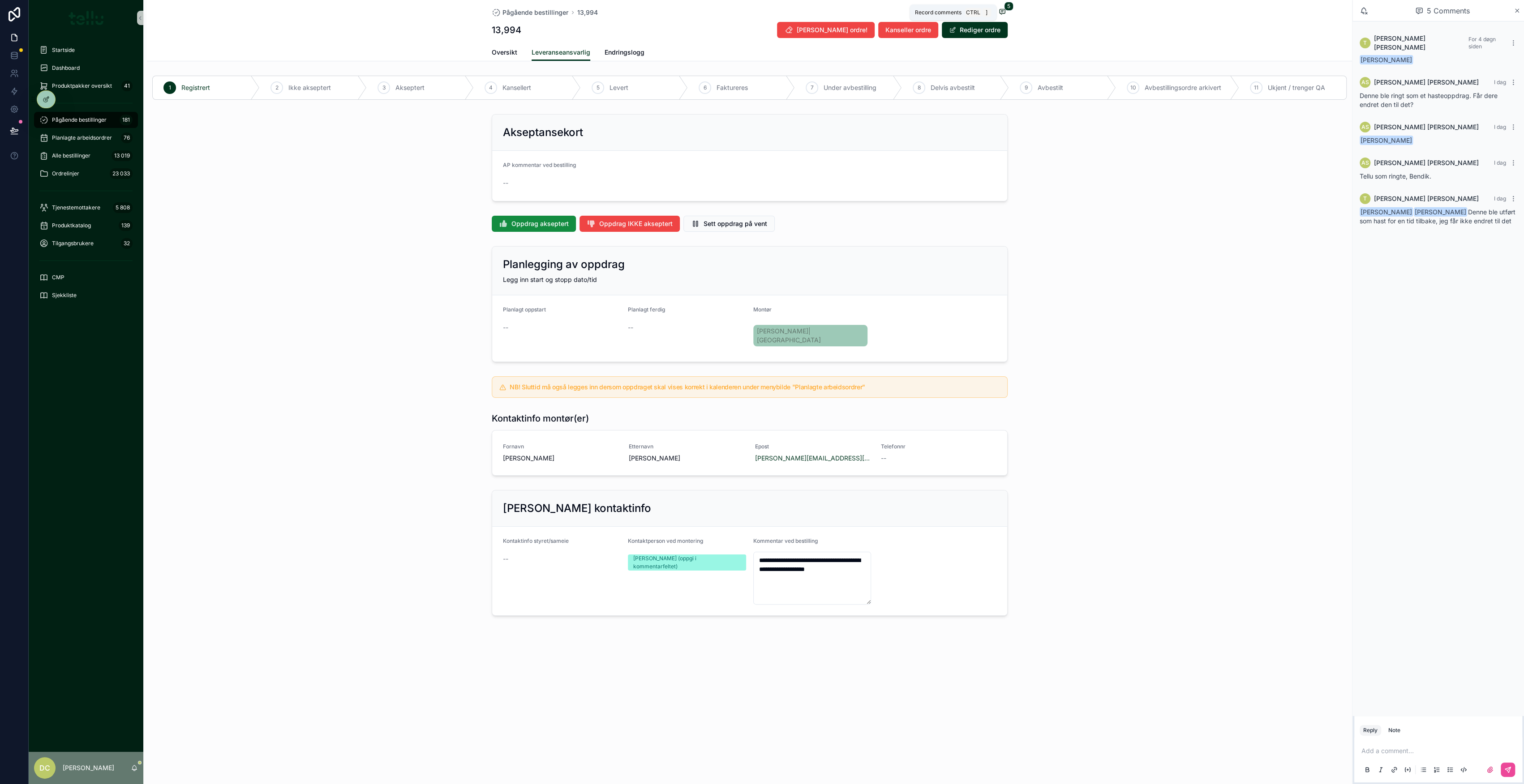
click at [1000, 12] on icon "scrollable content" at bounding box center [1002, 12] width 5 height 5
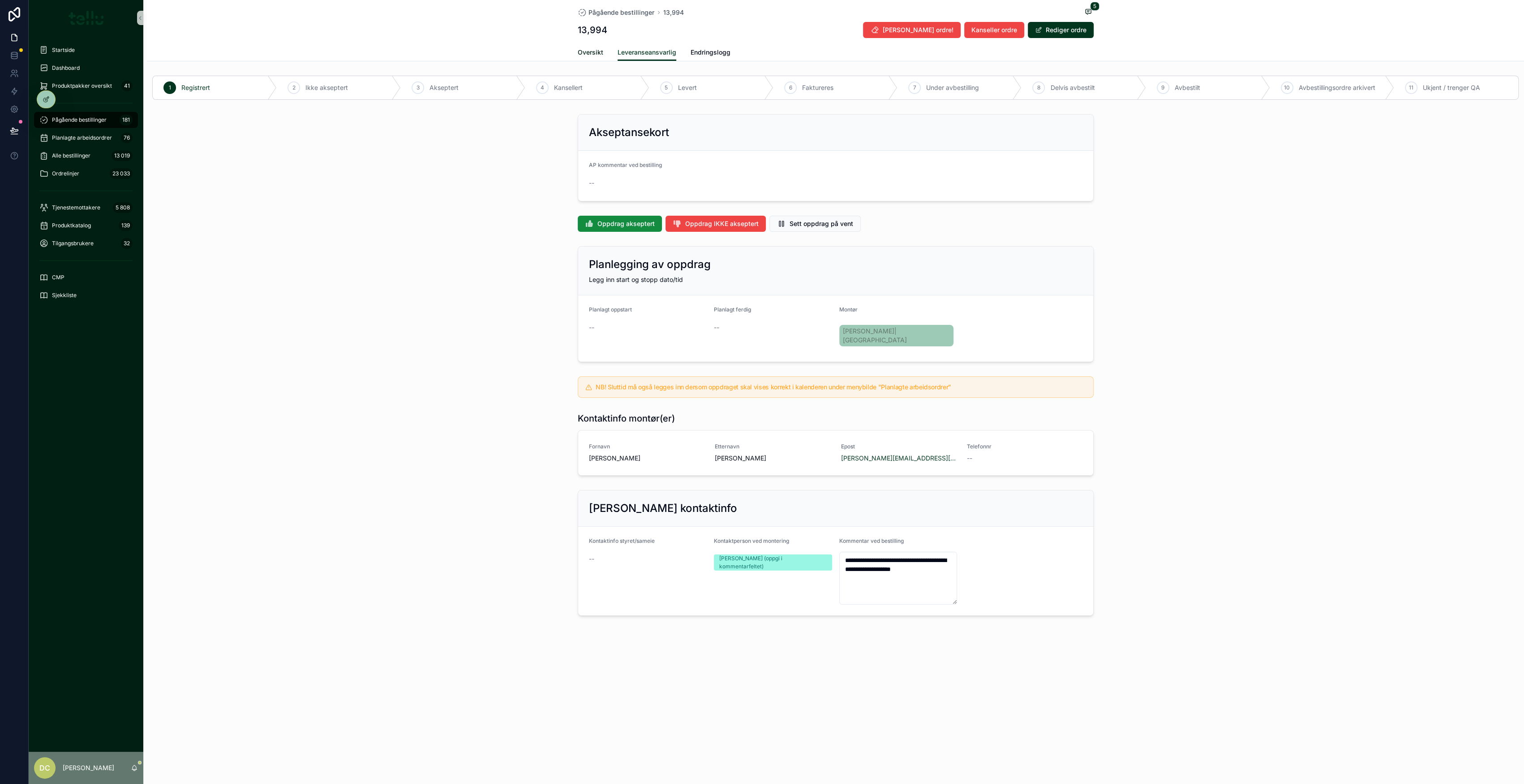
click at [584, 50] on span "Oversikt" at bounding box center [590, 52] width 25 height 9
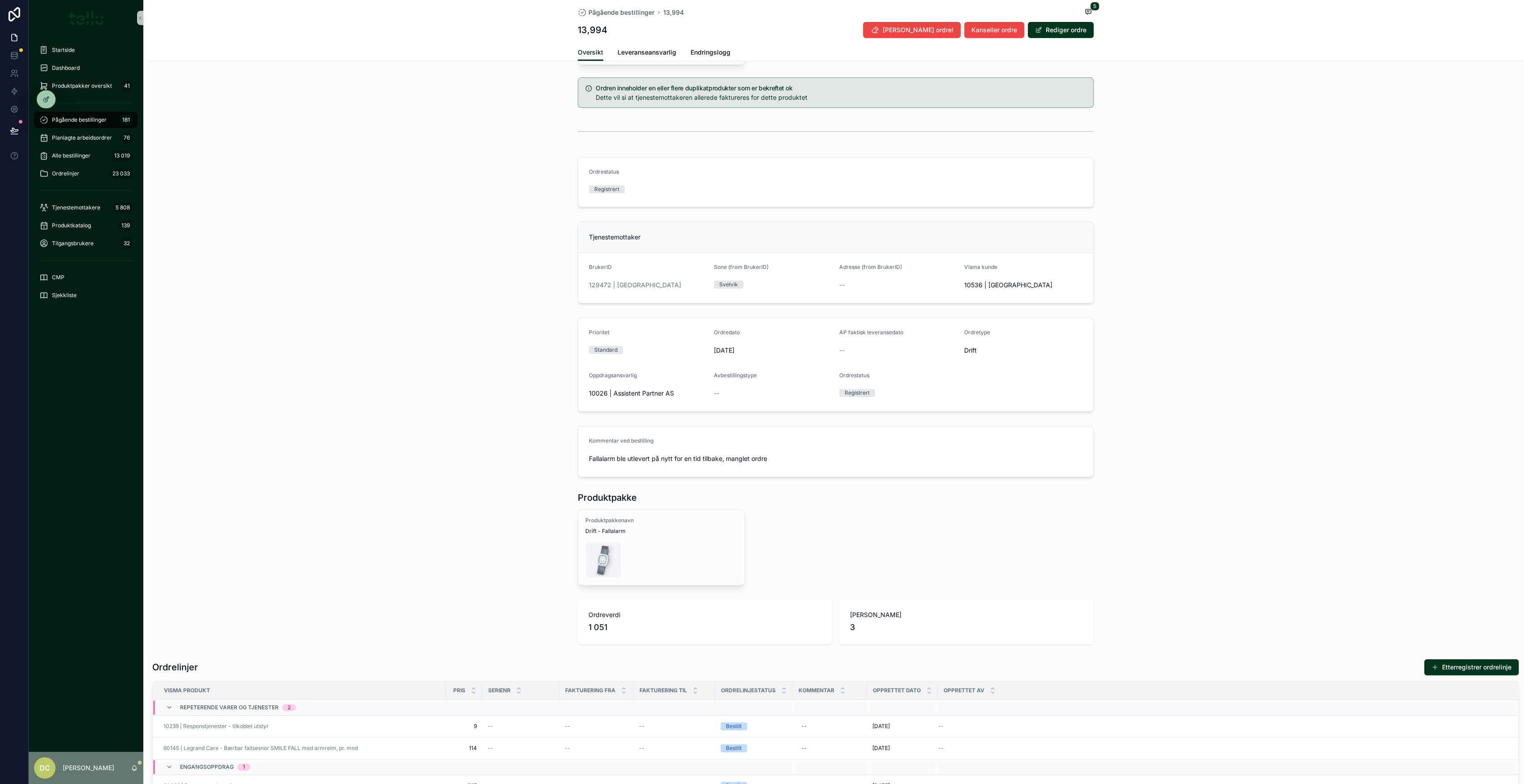
scroll to position [386, 0]
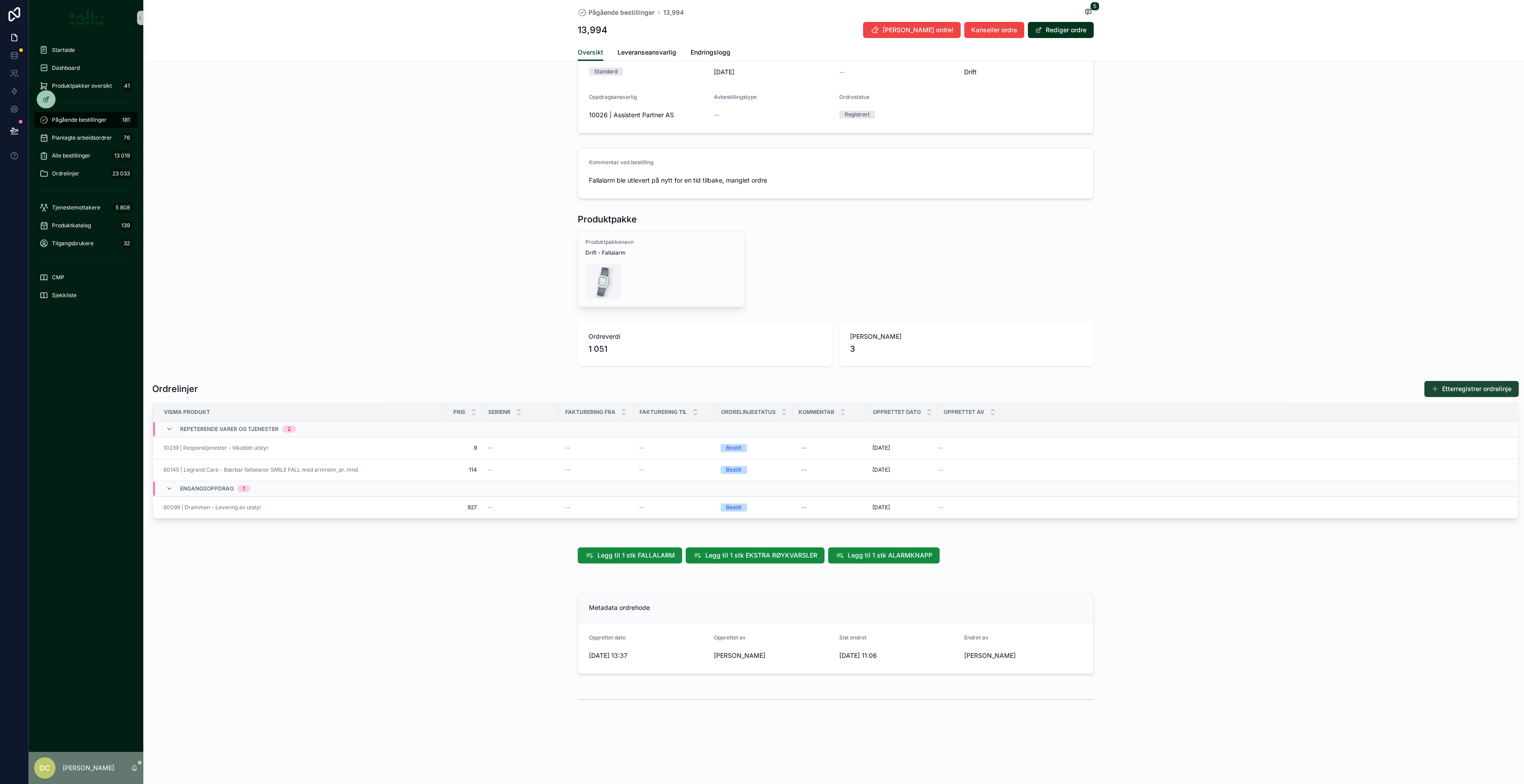
click at [1440, 388] on button "Etterregistrer ordrelinje" at bounding box center [1471, 388] width 95 height 16
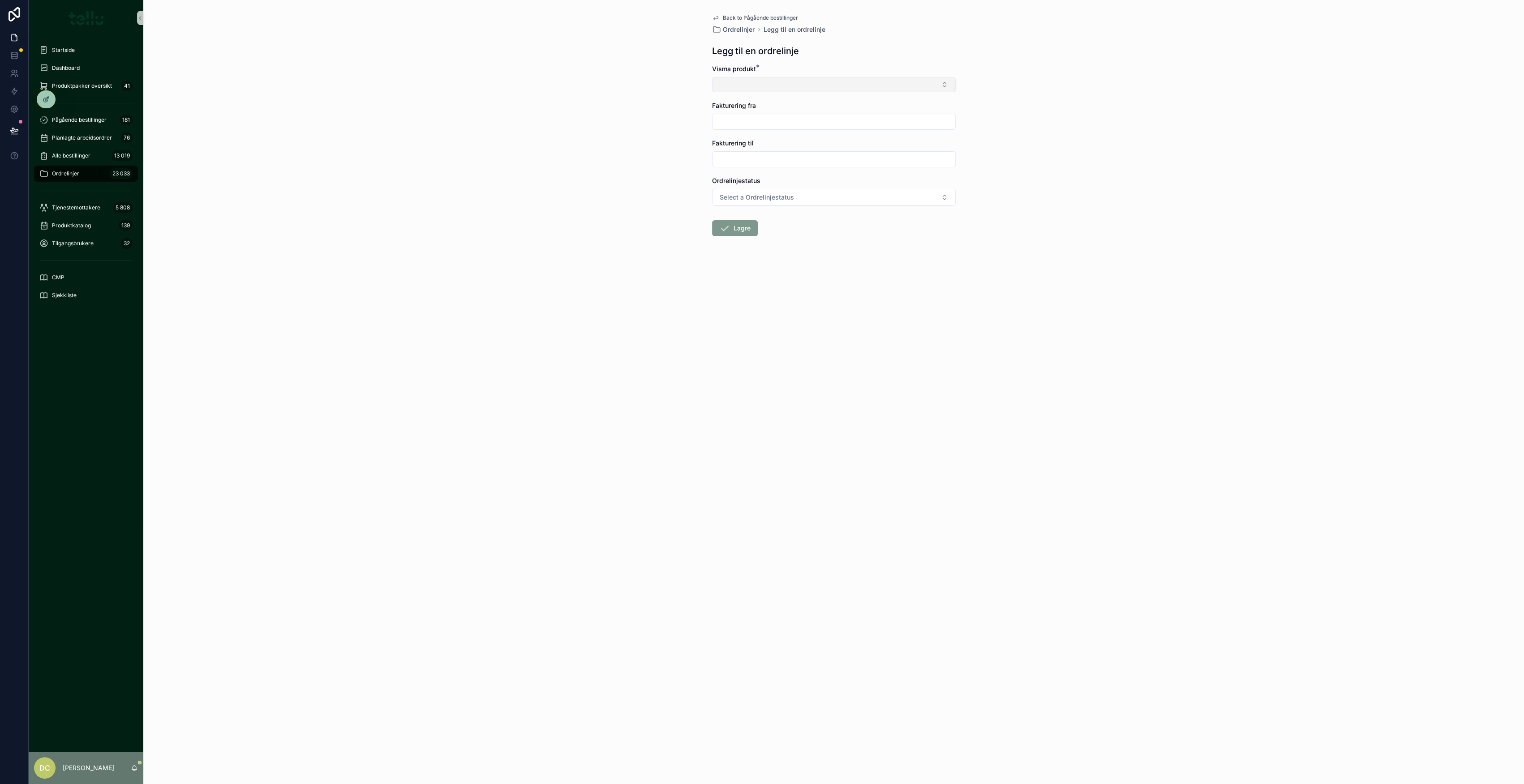
click at [761, 86] on button "Select Button" at bounding box center [834, 85] width 244 height 15
type input "****"
click at [821, 135] on span "60165 | Drammen - Hastebestilling av oppdrag" at bounding box center [786, 134] width 138 height 9
click at [874, 86] on button "60165 | Drammen - Hastebestilling av oppdrag" at bounding box center [834, 85] width 244 height 17
type input "****"
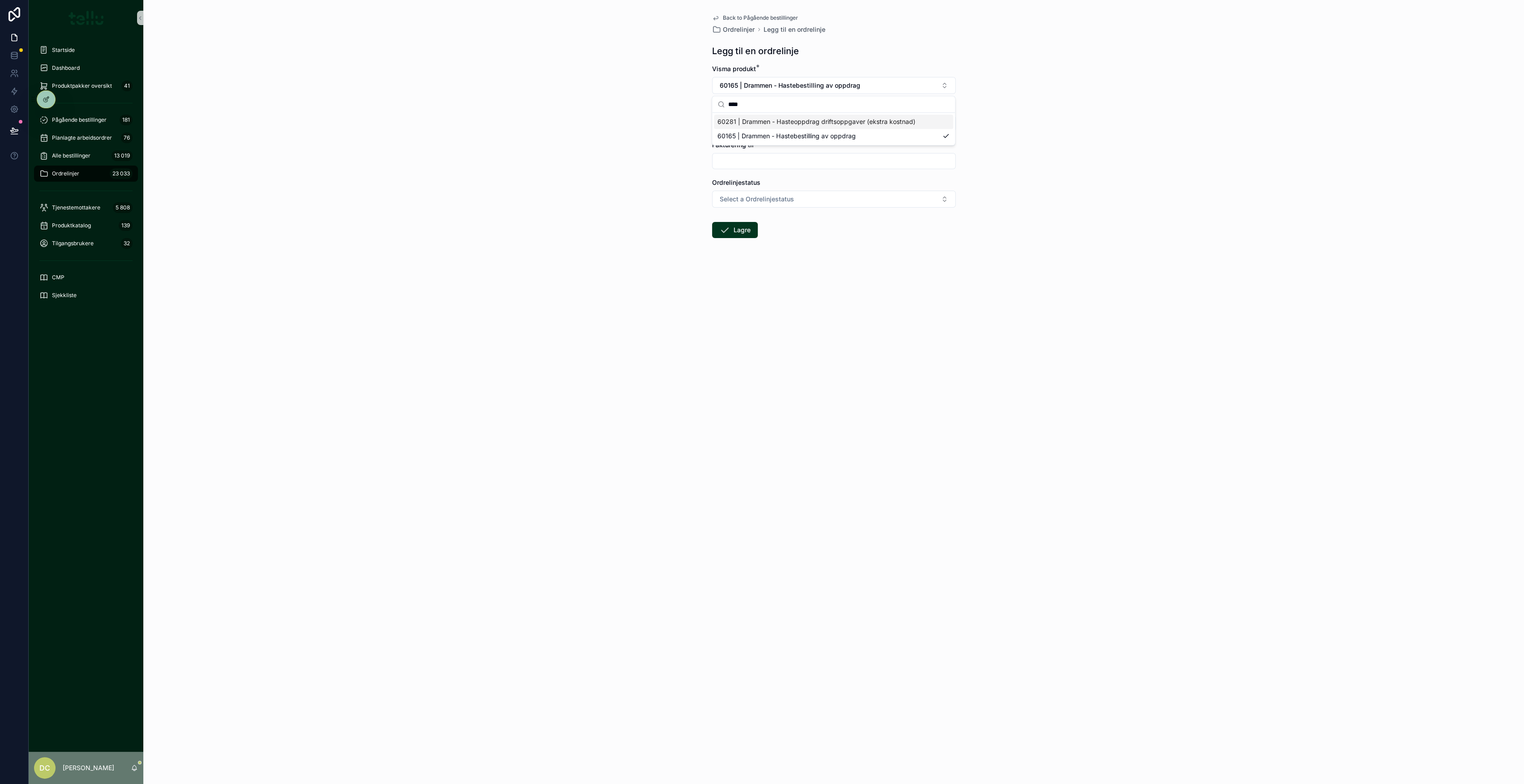
click at [851, 119] on span "60281 | Drammen - Hasteoppdrag driftsoppgaver (ekstra kostnad)" at bounding box center [816, 121] width 198 height 9
click at [766, 121] on input "scrollable content" at bounding box center [834, 123] width 243 height 12
drag, startPoint x: 782, startPoint y: 195, endPoint x: 767, endPoint y: 184, distance: 18.6
click at [783, 195] on button "1" at bounding box center [785, 197] width 16 height 16
type input "********"
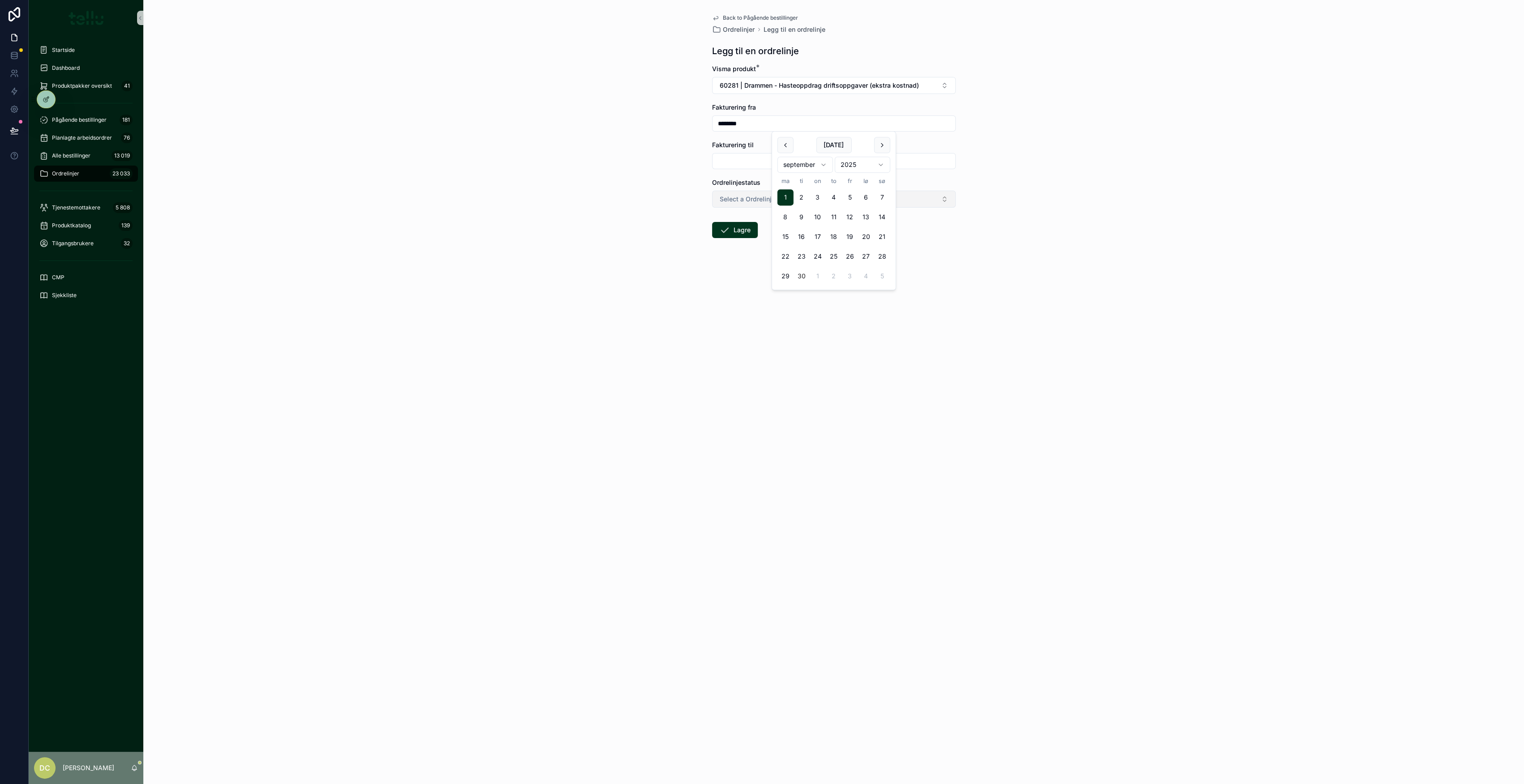
click at [728, 195] on span "Select a Ordrelinjestatus" at bounding box center [757, 199] width 75 height 9
click at [732, 234] on div "Bestilt" at bounding box center [731, 235] width 15 height 8
click at [727, 226] on icon "scrollable content" at bounding box center [725, 230] width 11 height 11
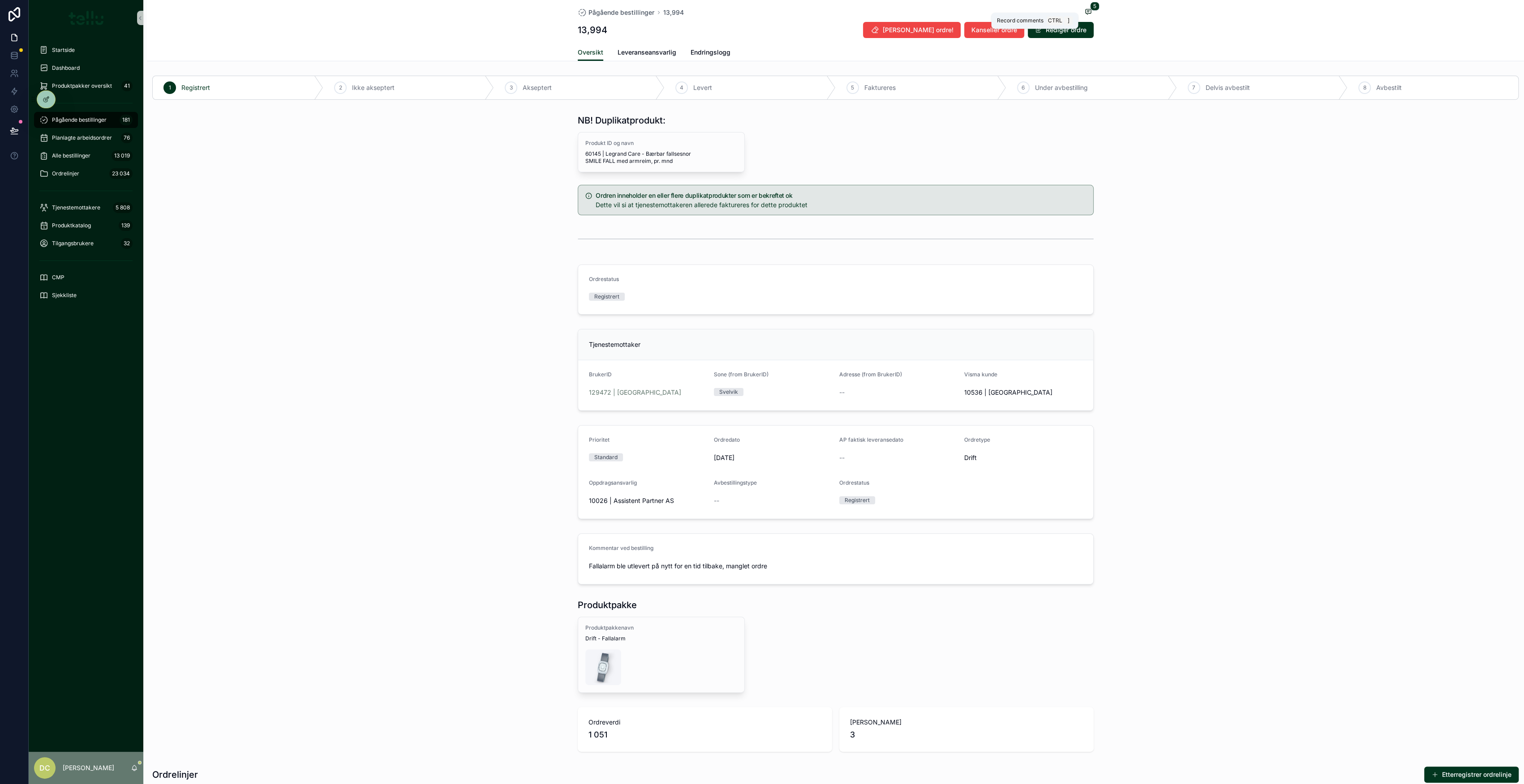
click at [1084, 10] on icon "scrollable content" at bounding box center [1088, 12] width 7 height 7
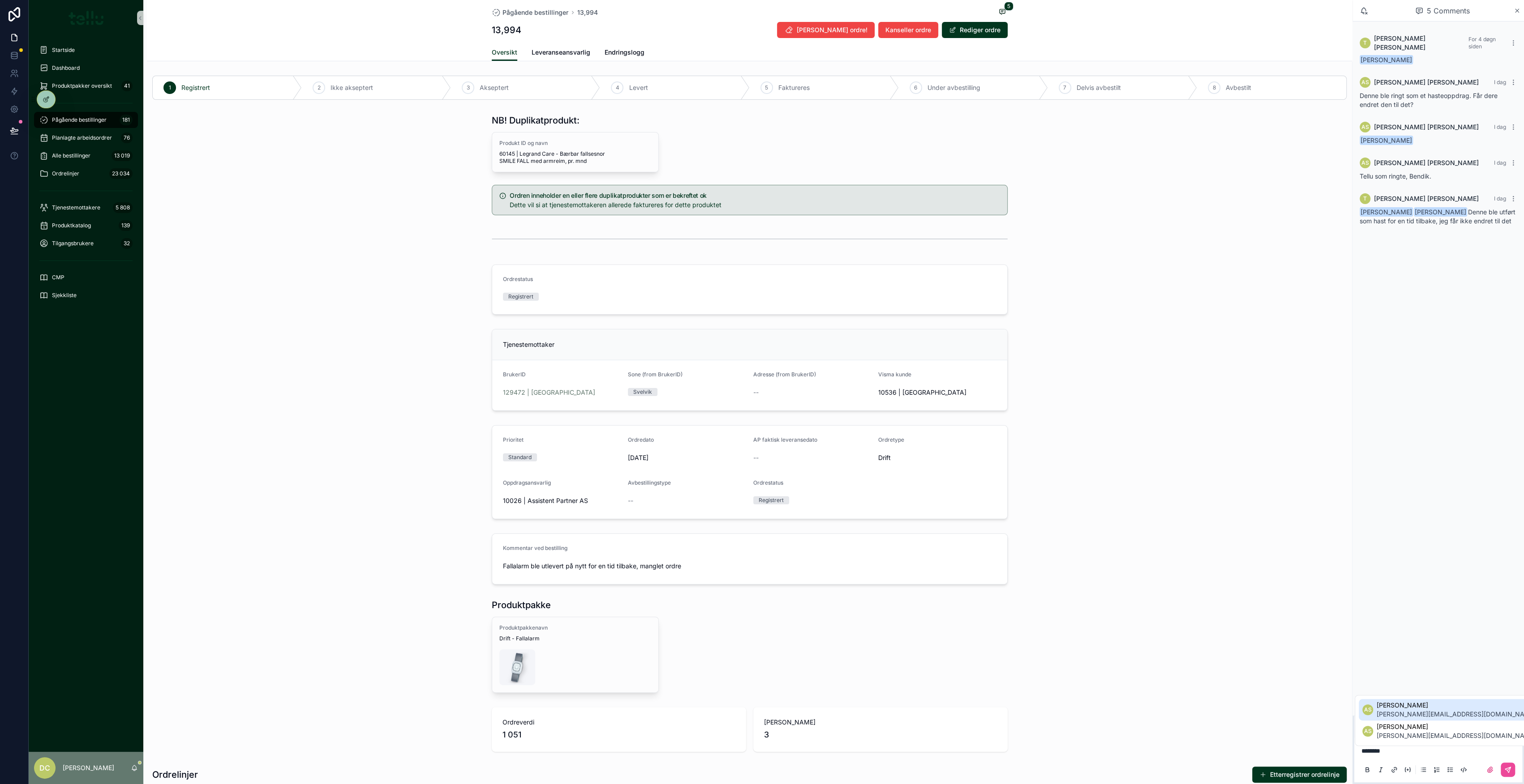
click at [1415, 711] on span "andreas@assistentpartner.no" at bounding box center [1456, 714] width 159 height 9
click at [1441, 715] on span "Tone Elisabeth Hodneland Larsen" at bounding box center [1513, 718] width 159 height 9
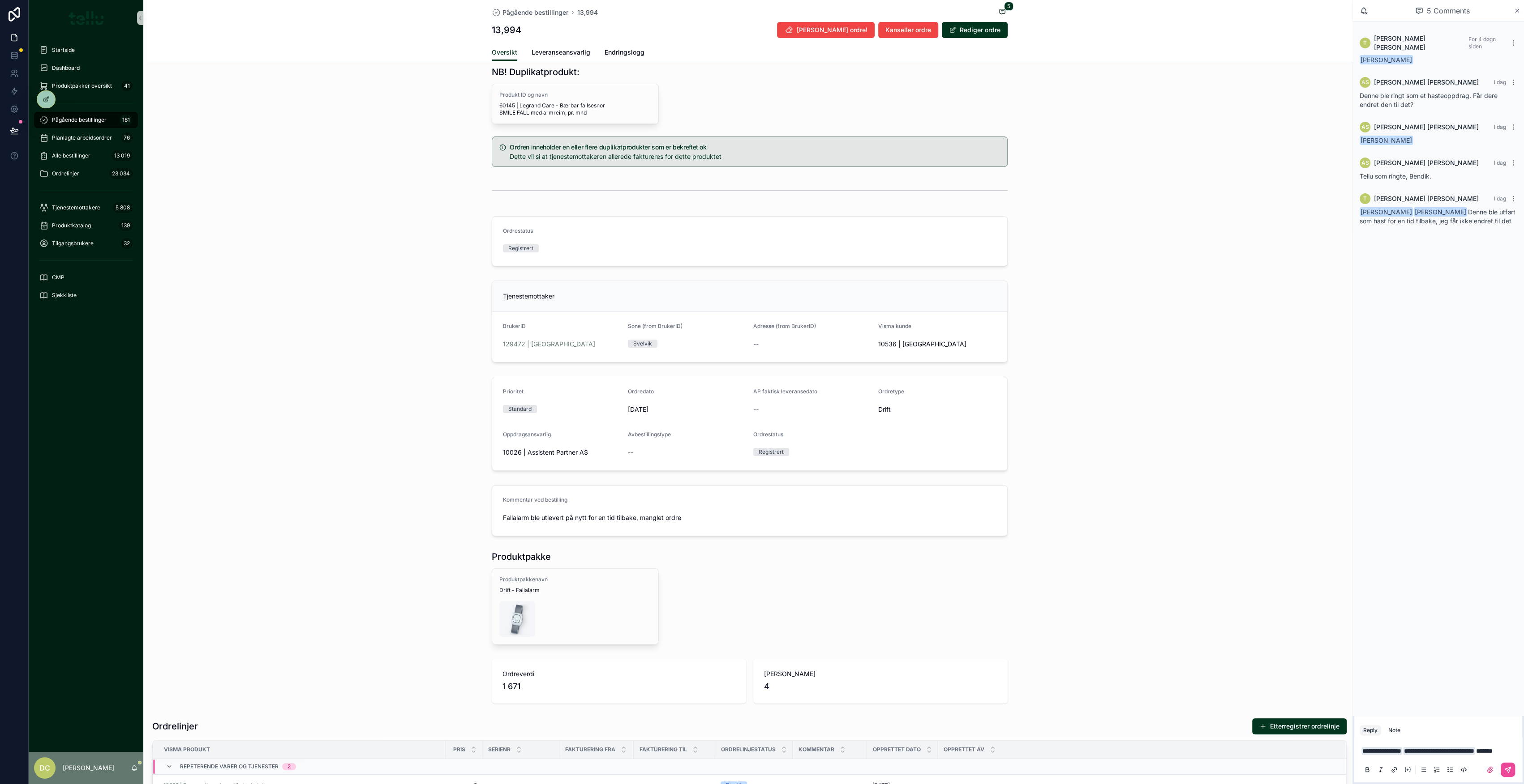
scroll to position [60, 0]
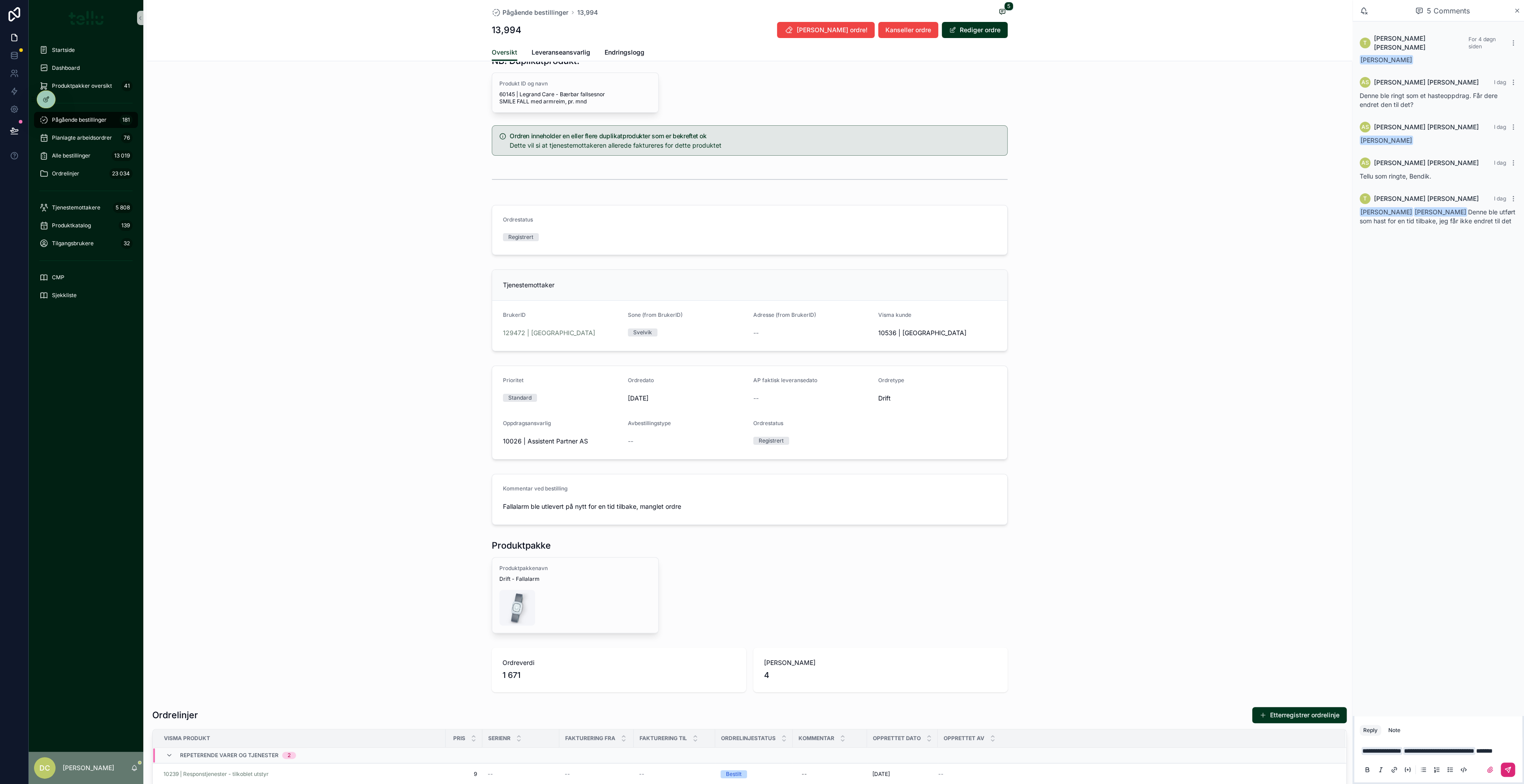
click at [1503, 771] on button "scrollable content" at bounding box center [1508, 770] width 14 height 14
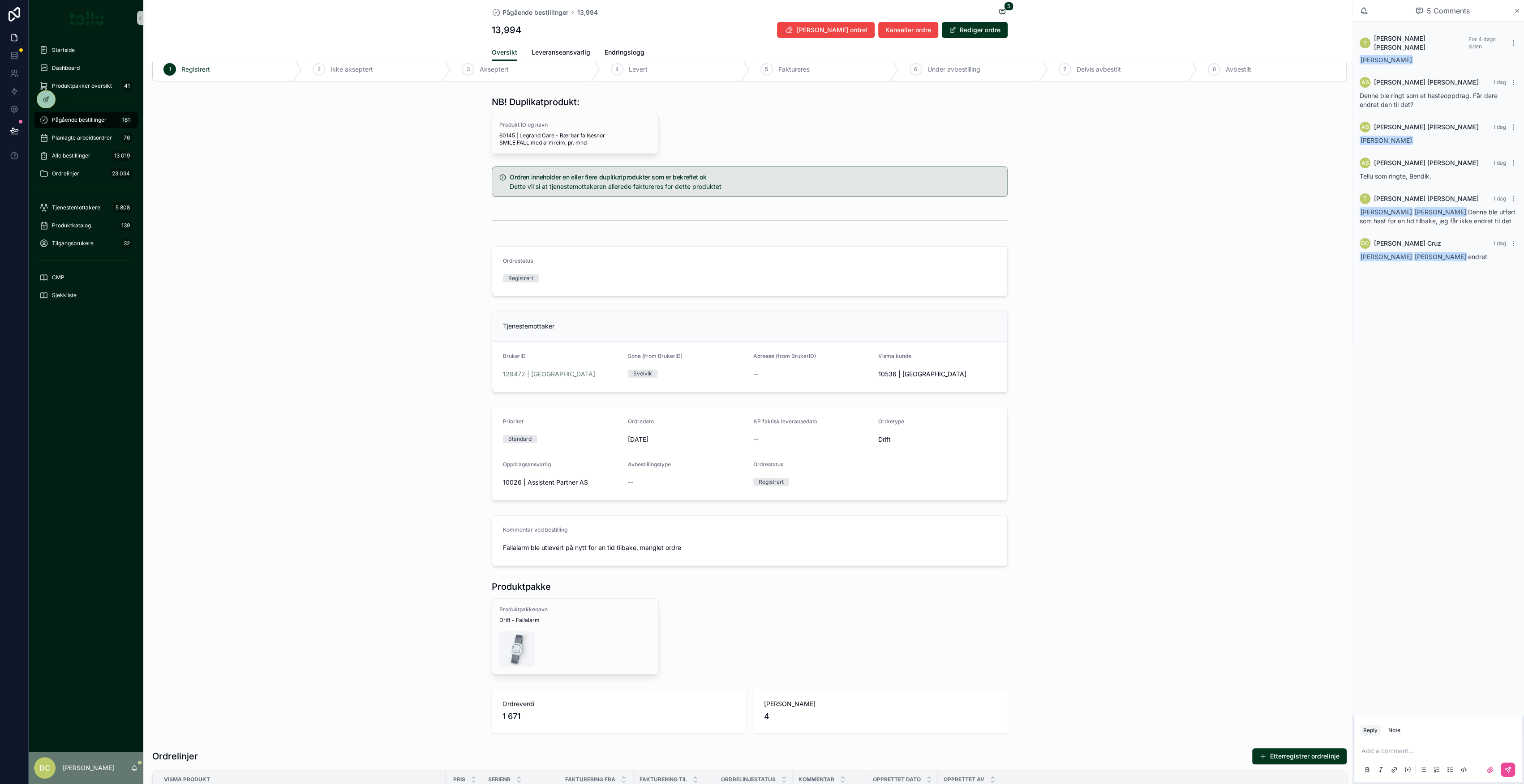
scroll to position [0, 0]
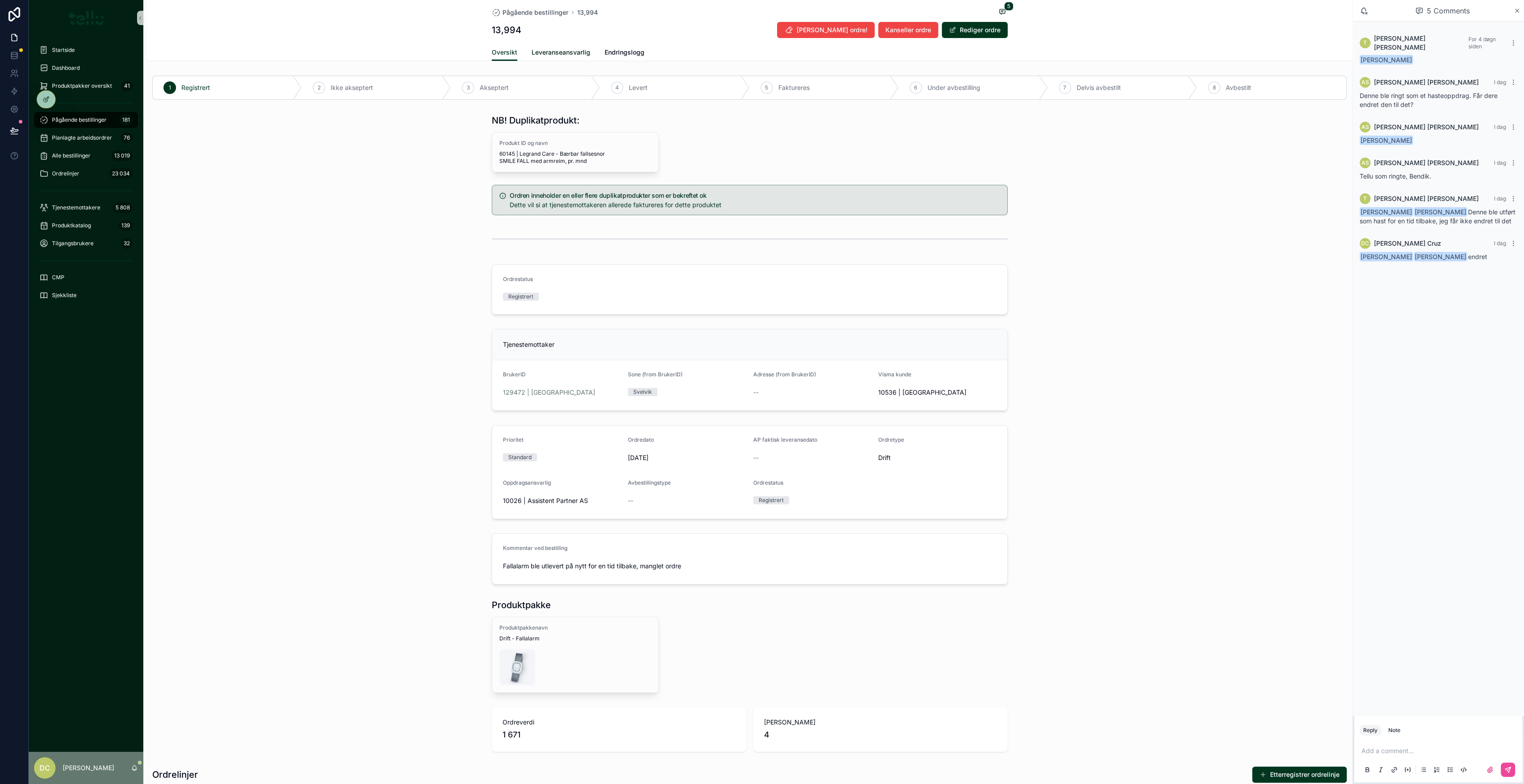
click at [533, 57] on link "Leveranseansvarlig" at bounding box center [561, 53] width 59 height 18
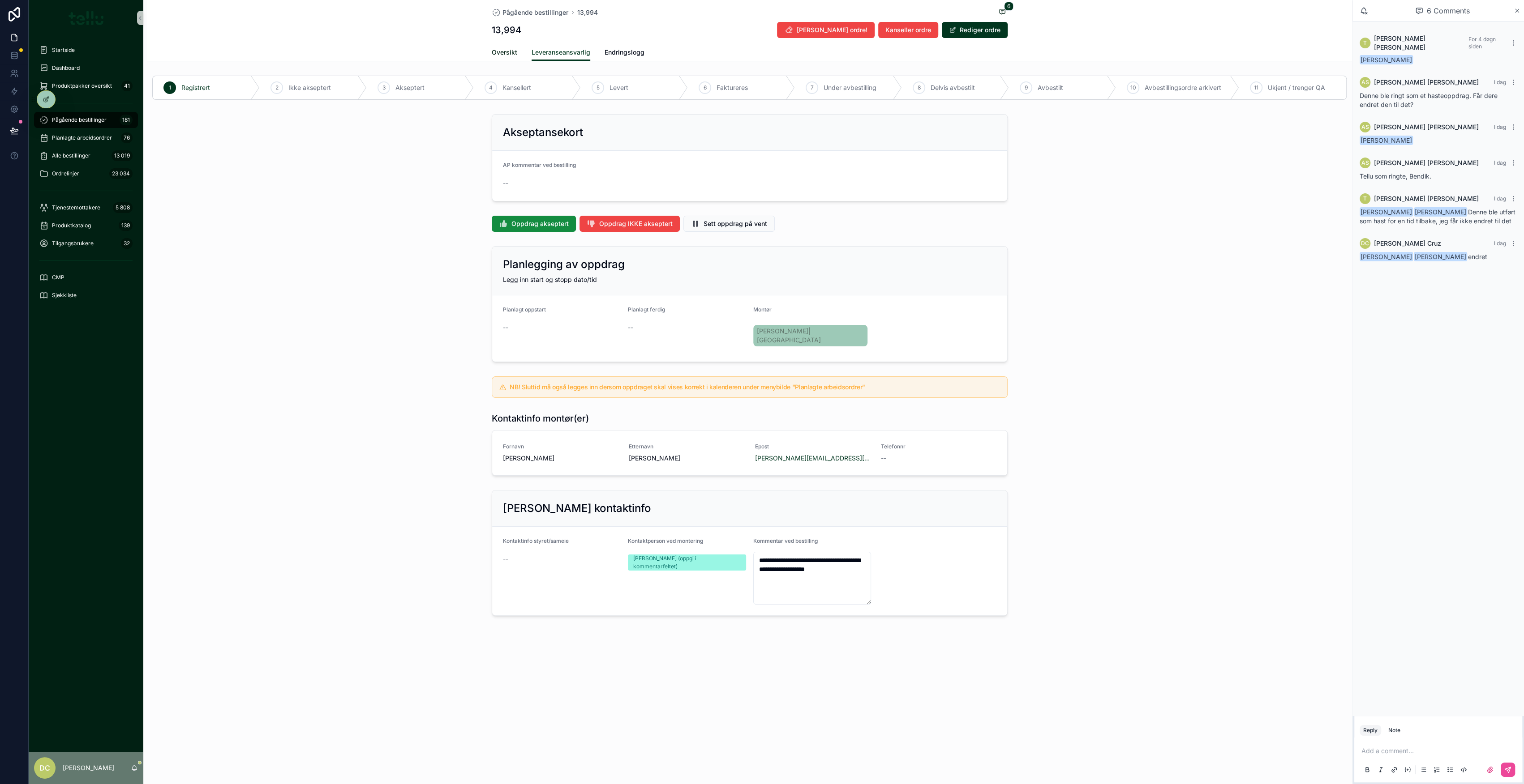
click at [513, 51] on span "Oversikt" at bounding box center [504, 52] width 25 height 9
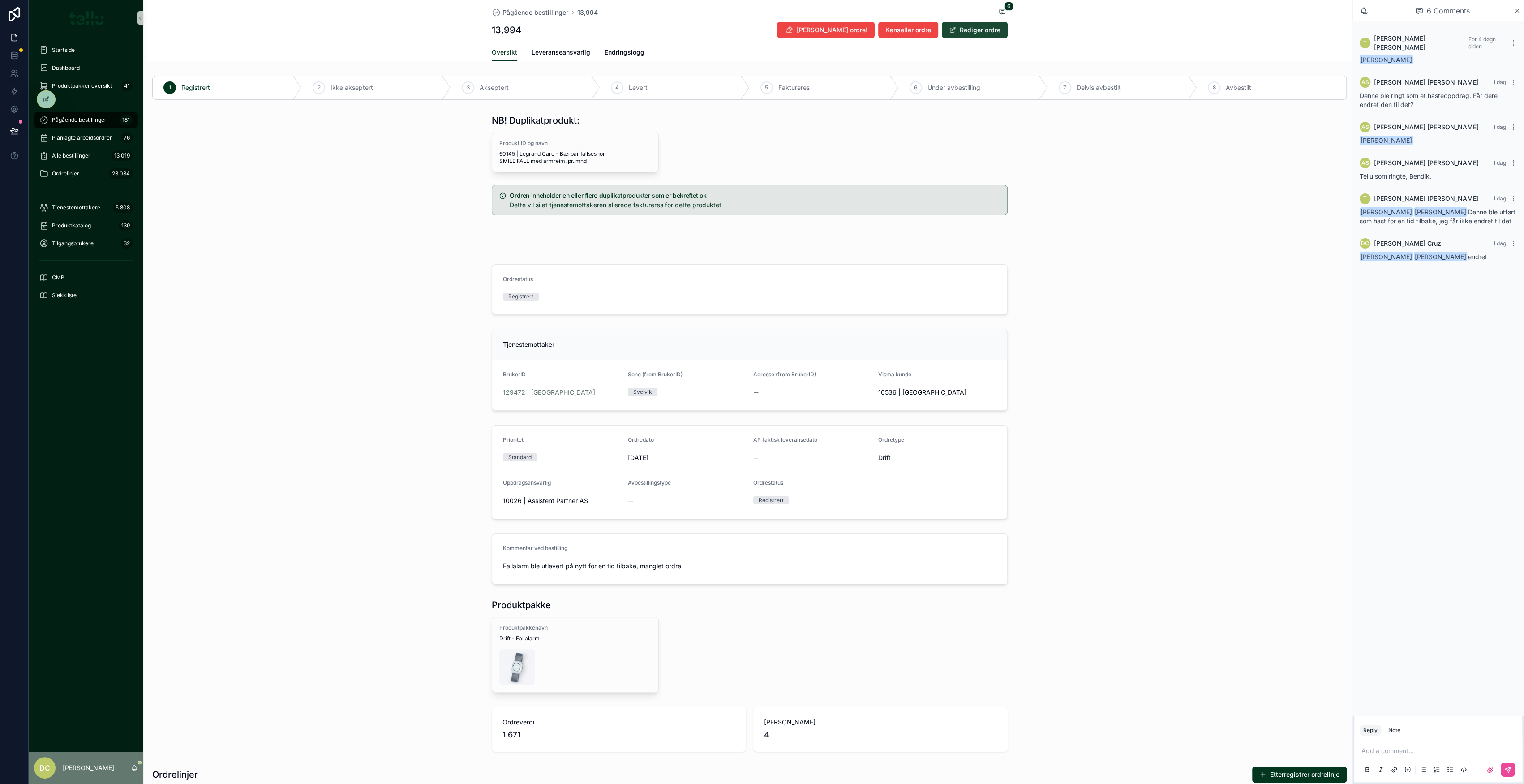
click at [981, 28] on button "Rediger ordre" at bounding box center [974, 30] width 66 height 16
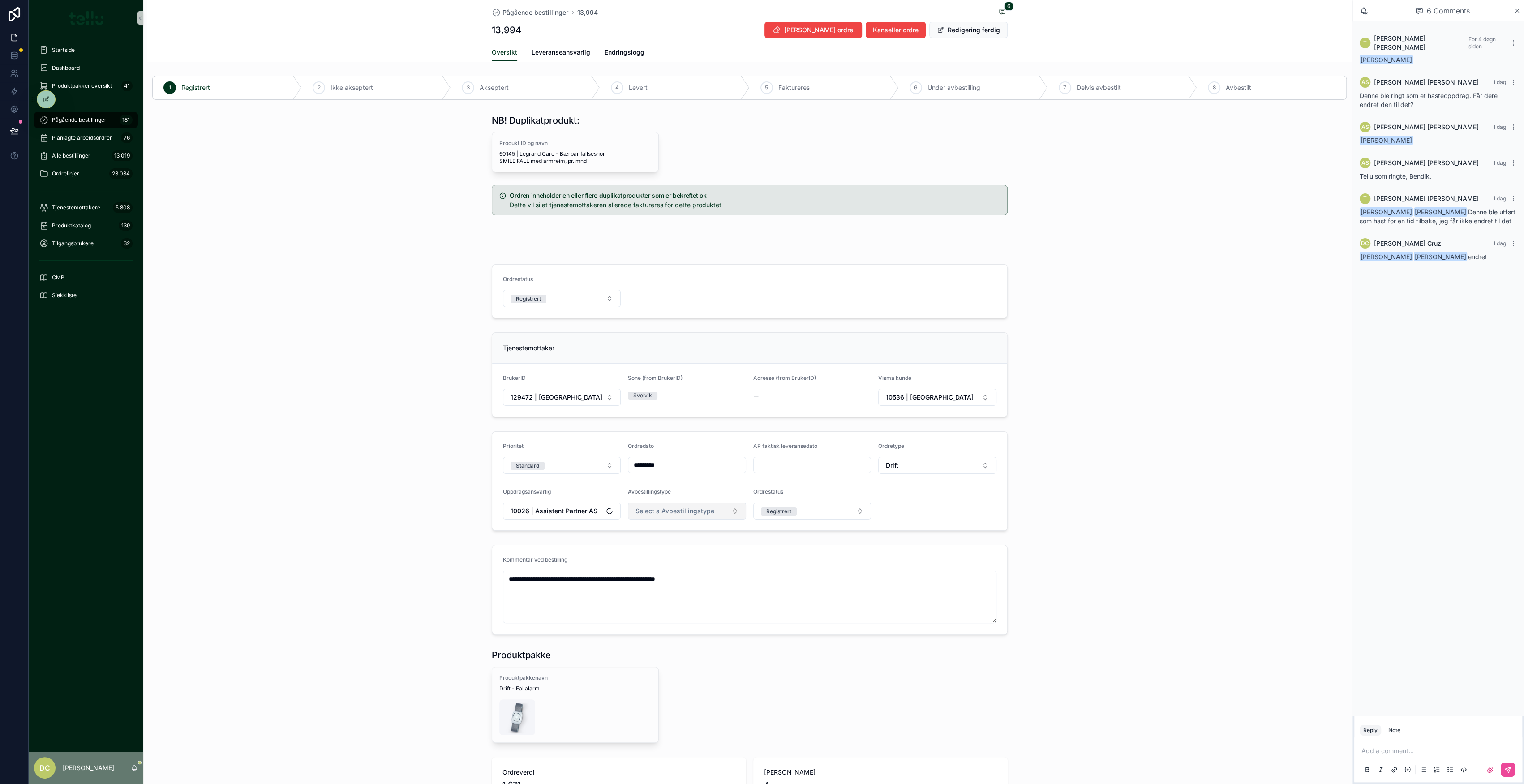
click at [678, 509] on span "Select a Avbestillingstype" at bounding box center [674, 511] width 79 height 9
click at [908, 470] on button "Drift" at bounding box center [937, 465] width 118 height 17
click at [855, 511] on button "Registrert" at bounding box center [812, 511] width 118 height 17
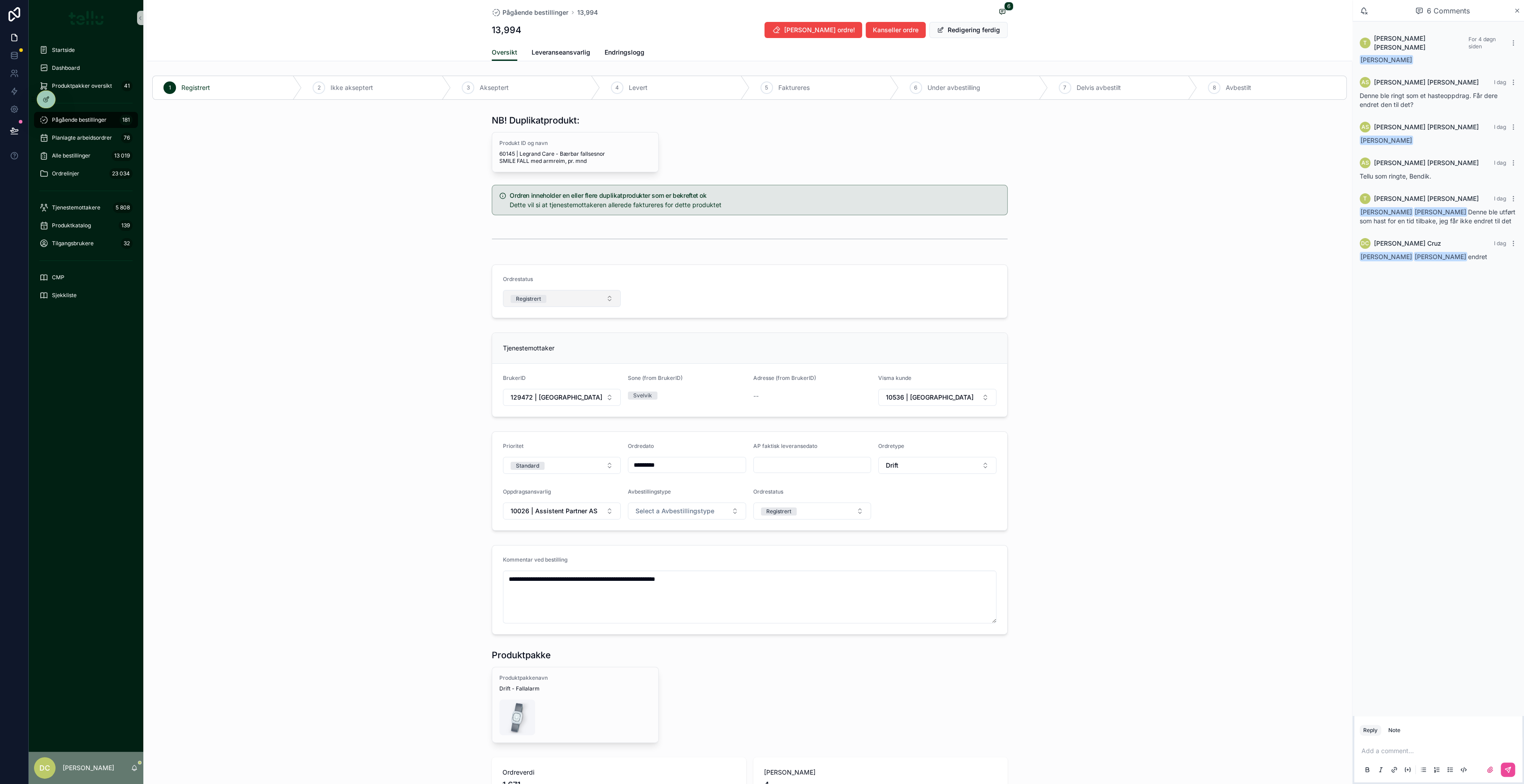
click at [600, 305] on button "Registrert" at bounding box center [562, 299] width 118 height 17
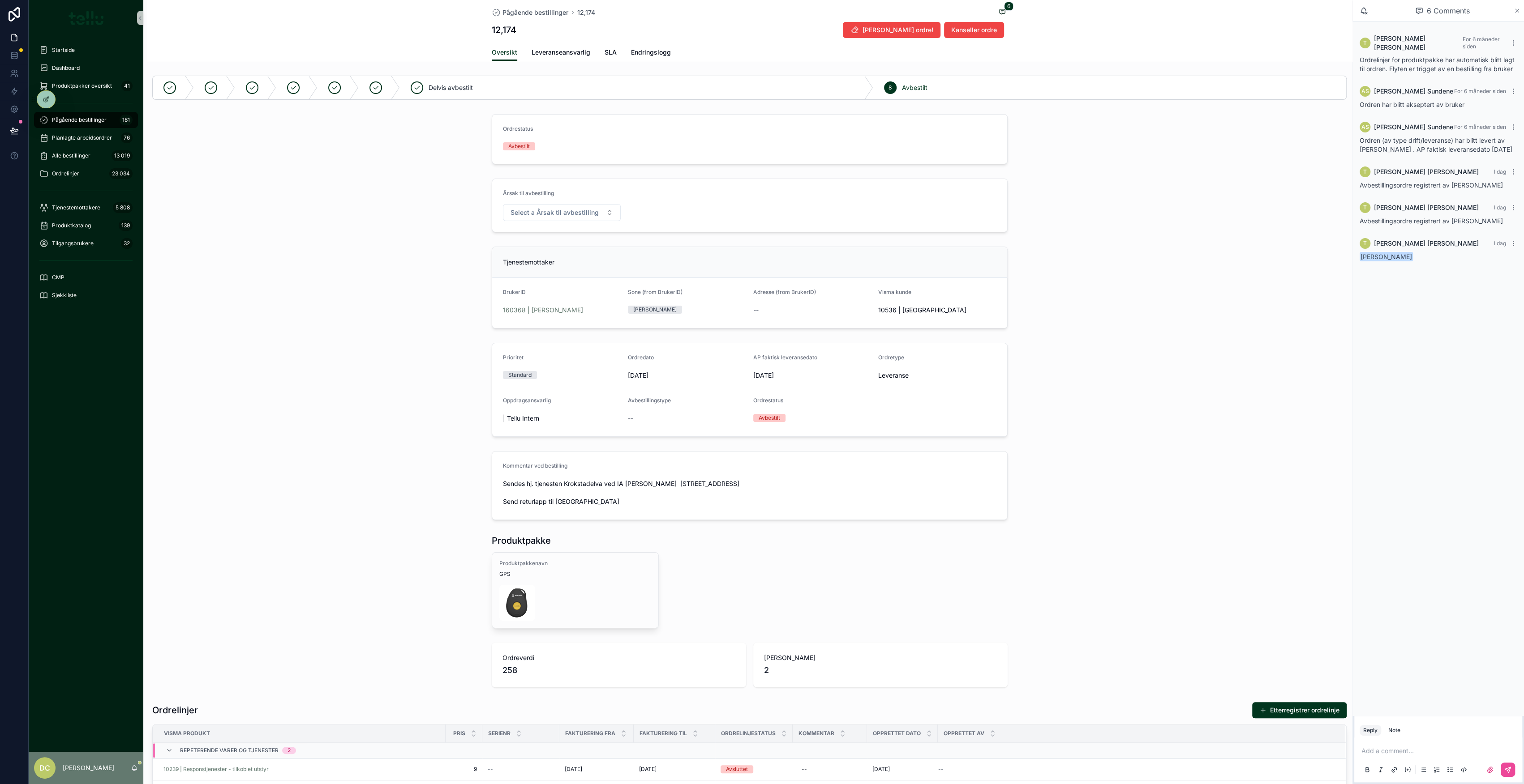
click at [1516, 11] on icon "scrollable content" at bounding box center [1517, 11] width 7 height 7
